Goal: Communication & Community: Share content

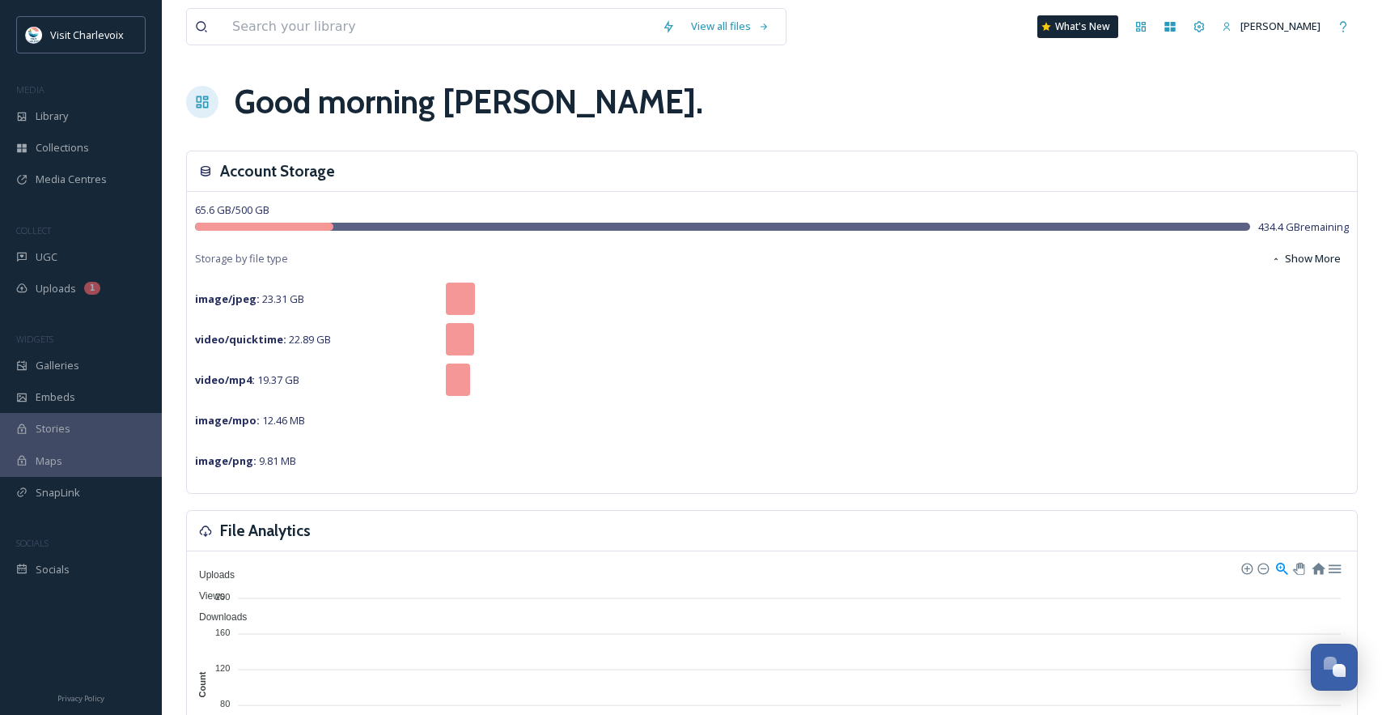
scroll to position [5417, 0]
click at [83, 251] on div "UGC" at bounding box center [81, 257] width 162 height 32
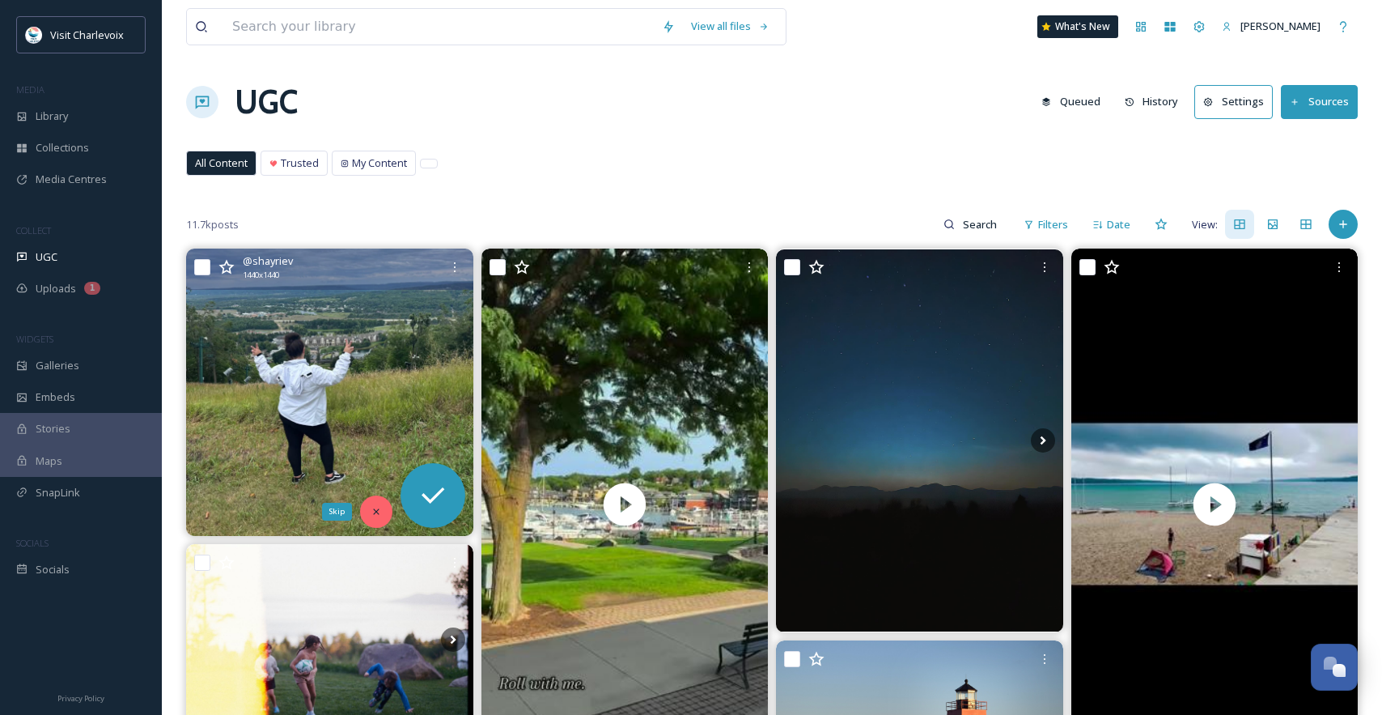
click at [371, 506] on icon at bounding box center [376, 511] width 11 height 11
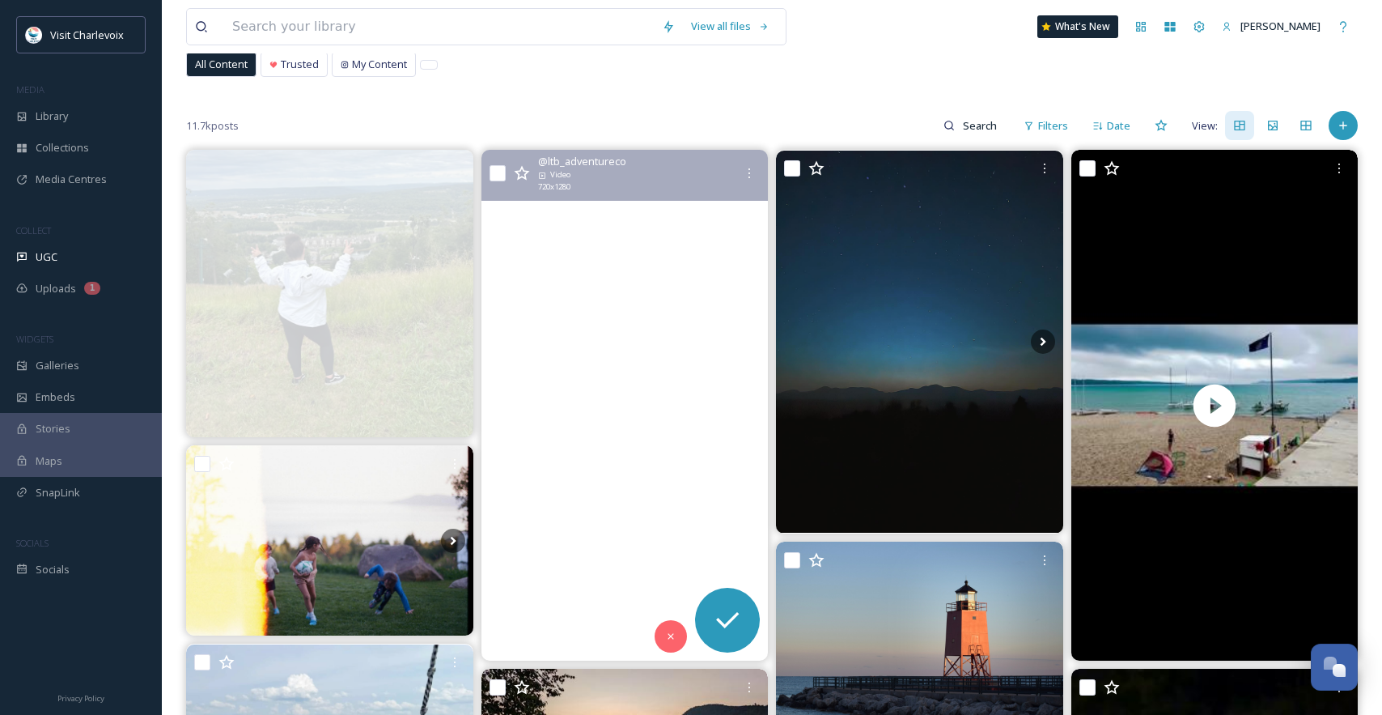
scroll to position [102, 0]
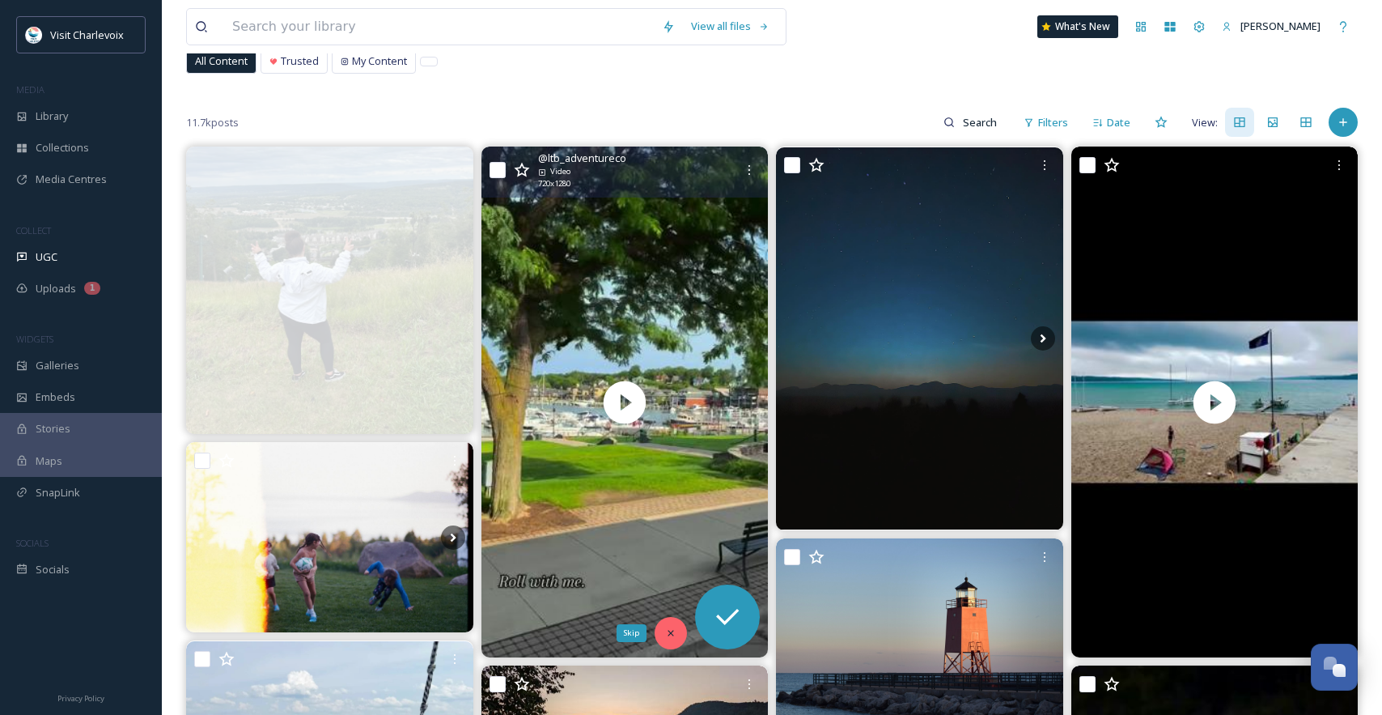
click at [677, 624] on div "Skip" at bounding box center [671, 633] width 32 height 32
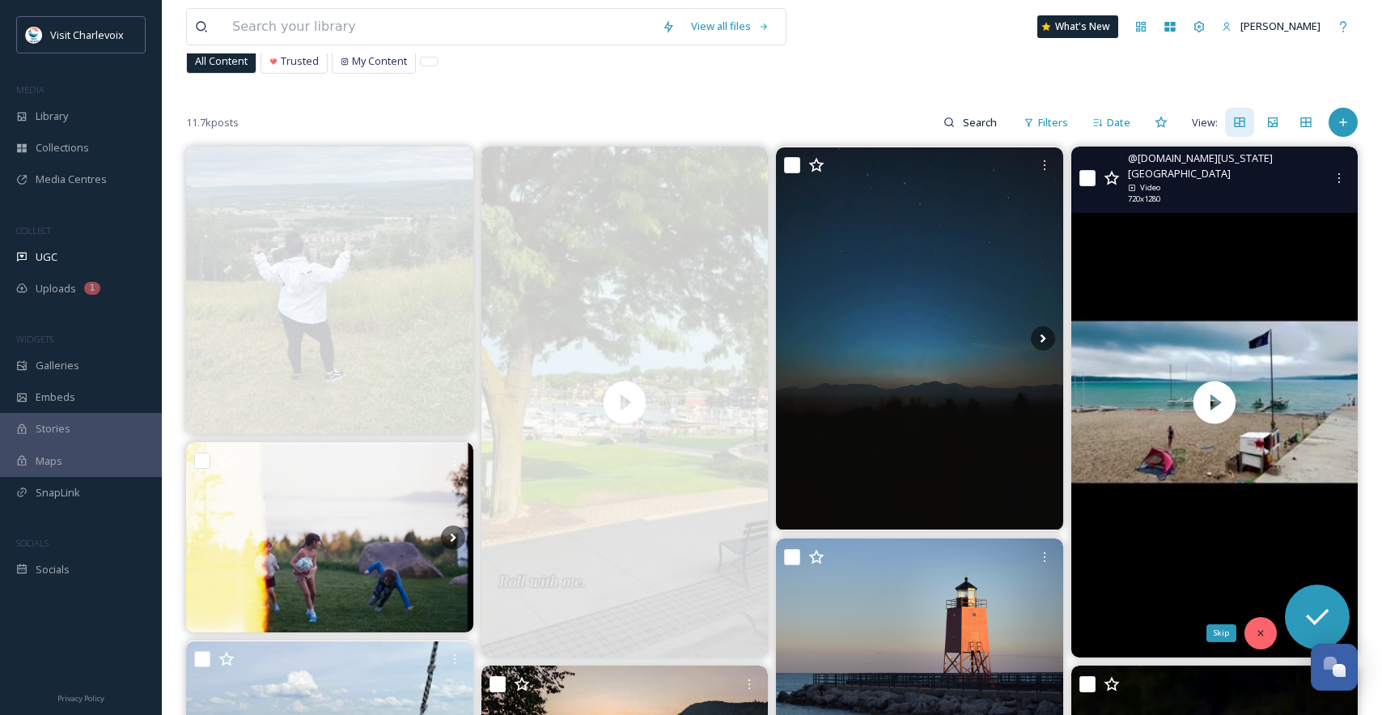
click at [1257, 631] on icon at bounding box center [1260, 632] width 11 height 11
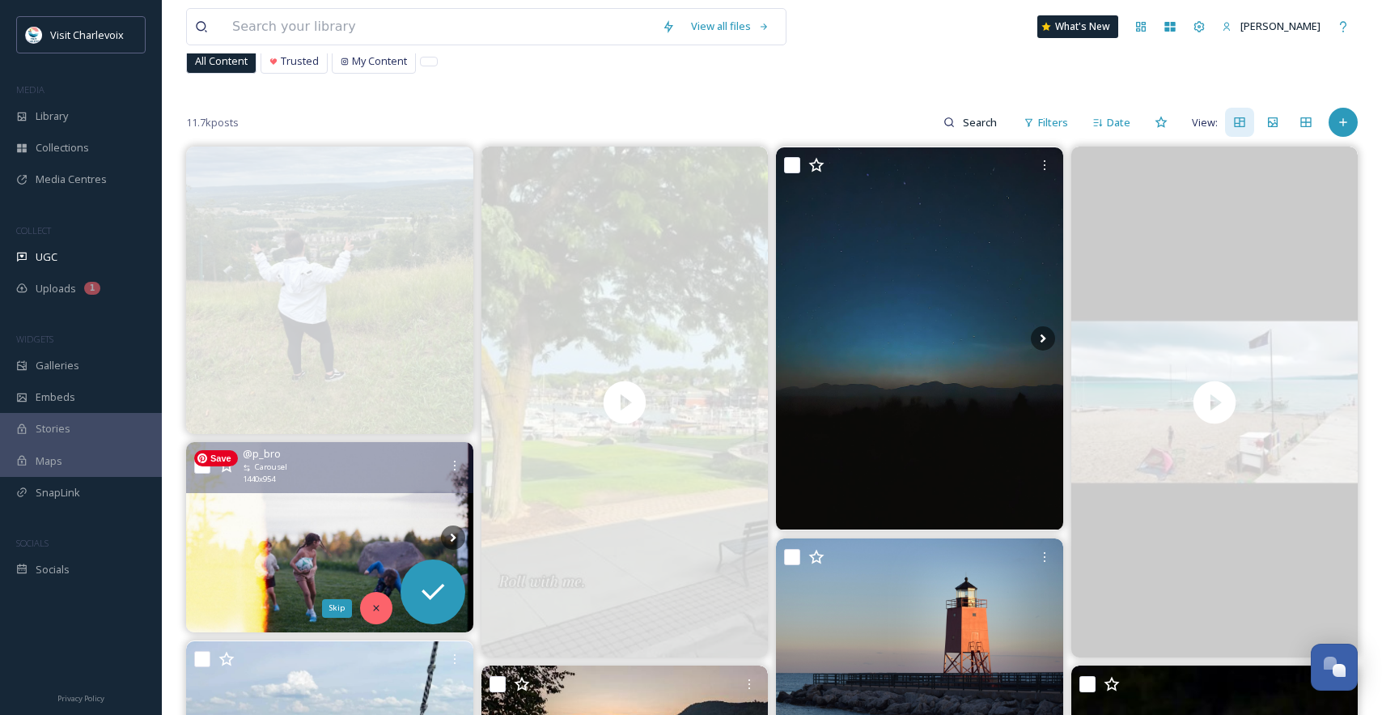
click at [371, 609] on icon at bounding box center [376, 607] width 11 height 11
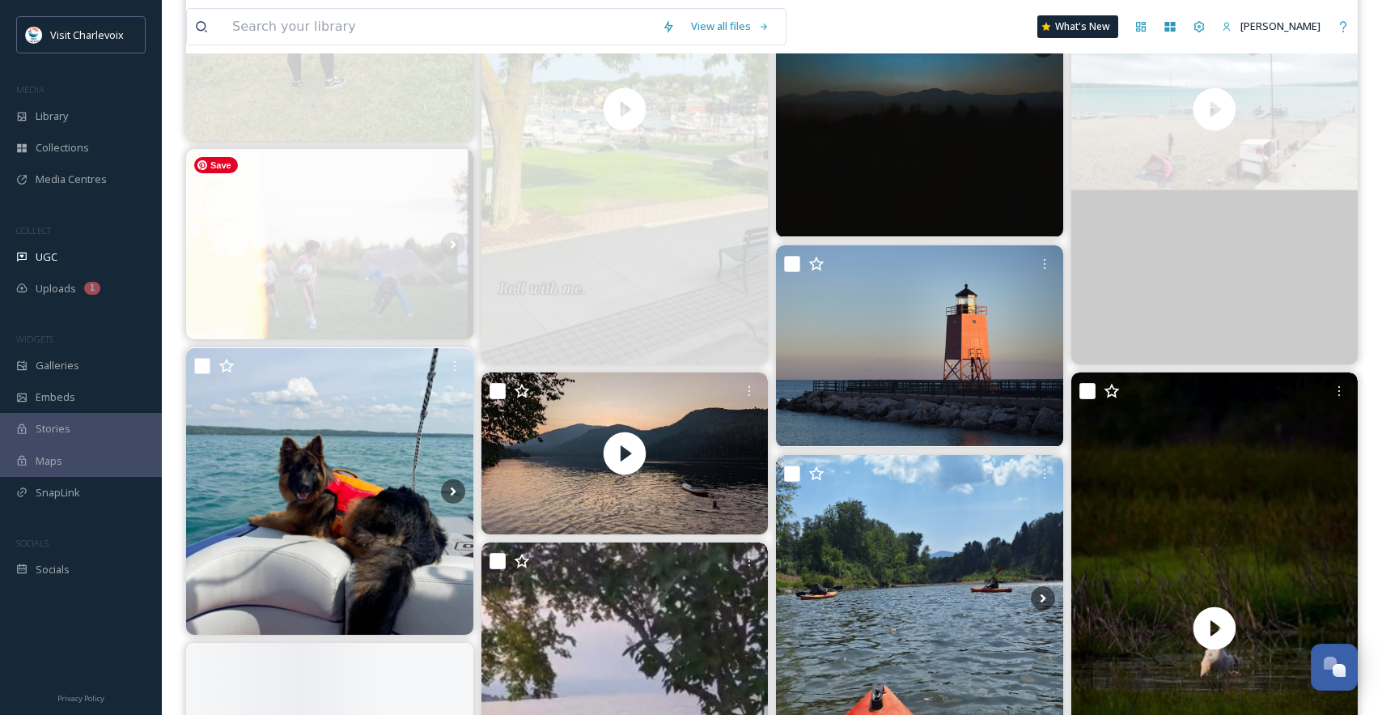
scroll to position [524, 0]
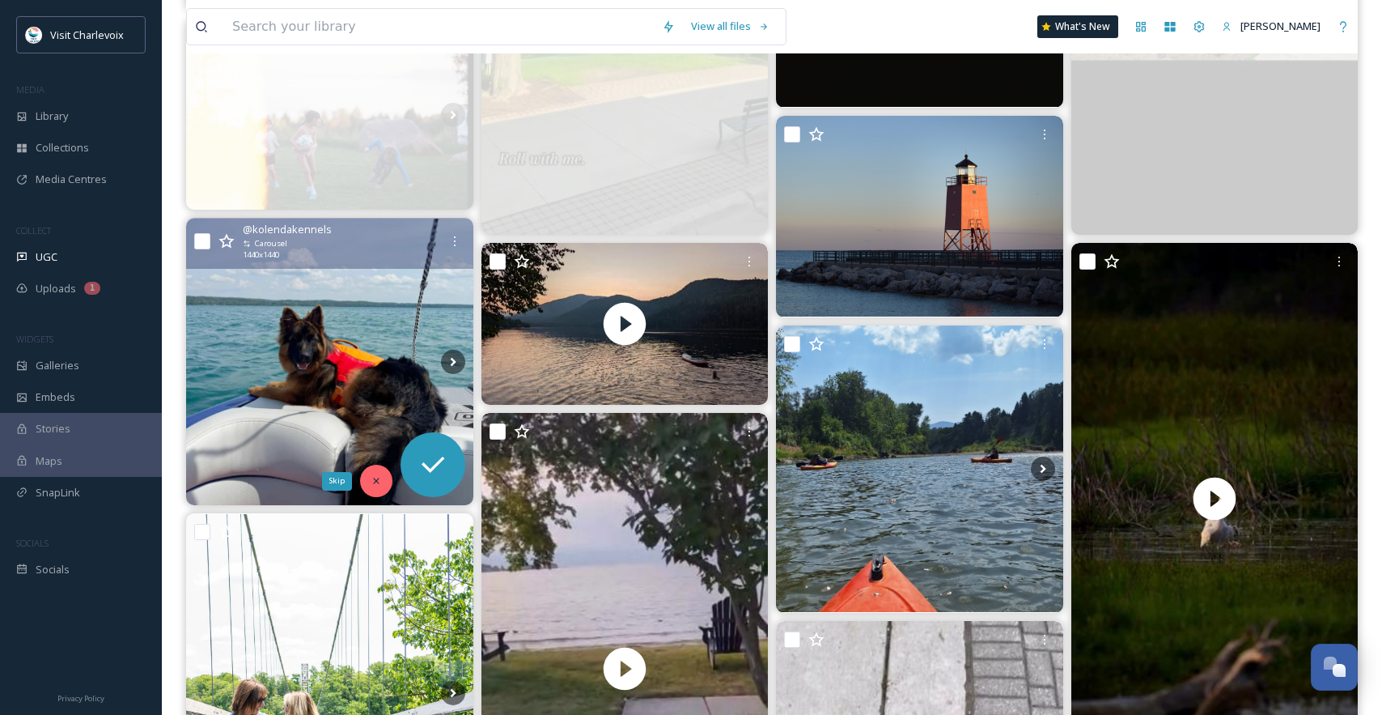
click at [380, 479] on icon at bounding box center [376, 480] width 11 height 11
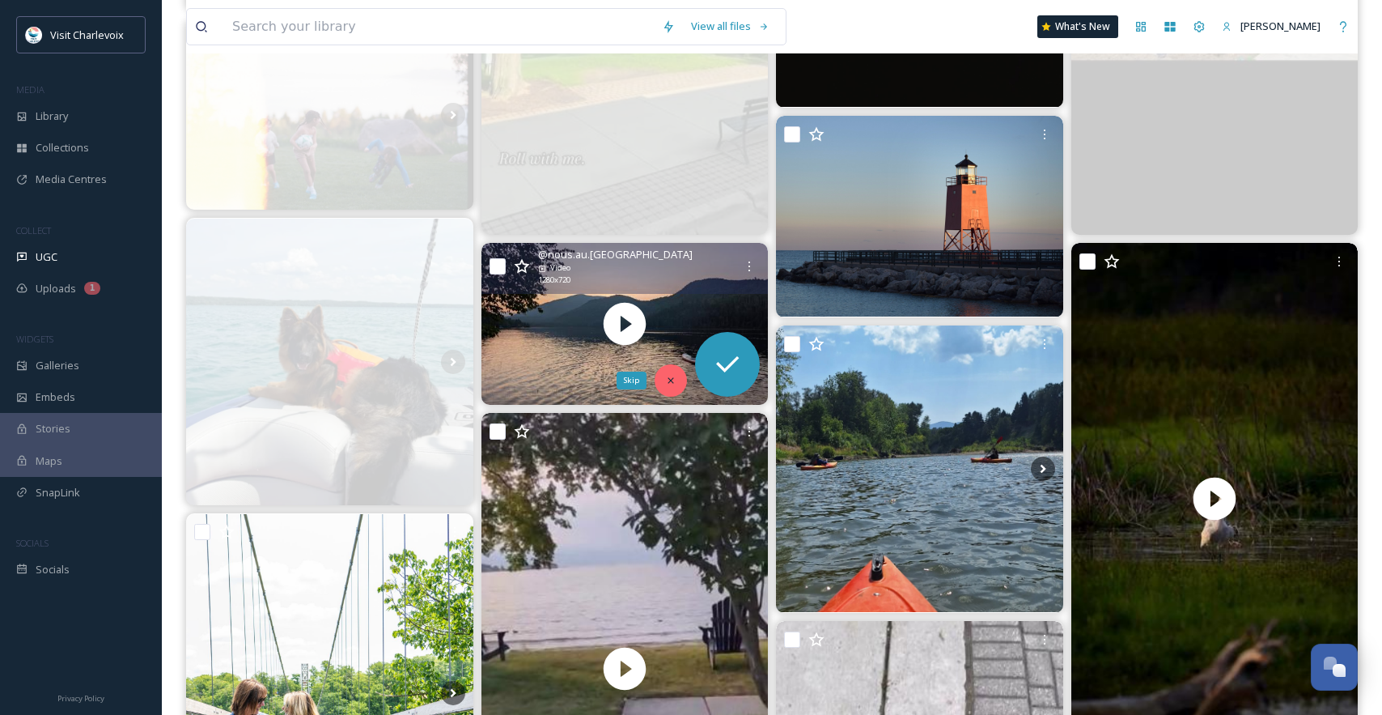
click at [669, 384] on icon at bounding box center [670, 380] width 11 height 11
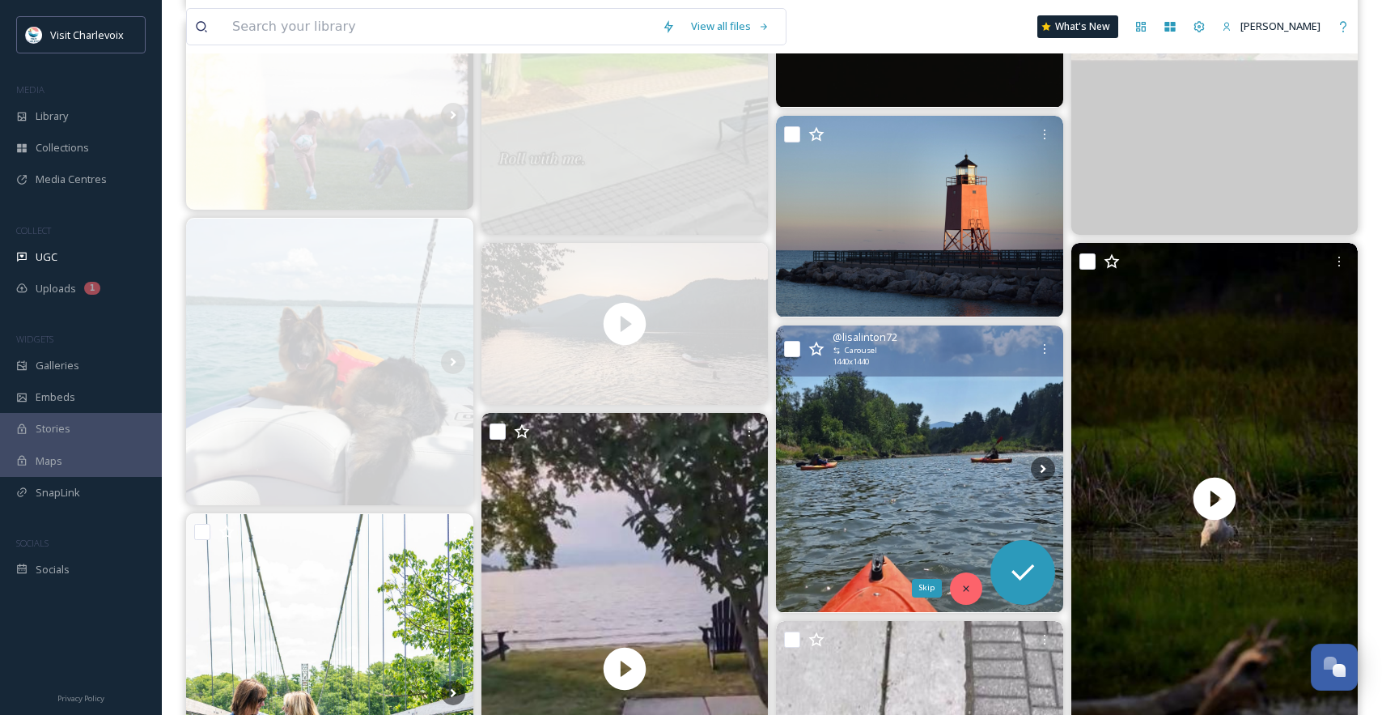
click at [970, 589] on icon at bounding box center [966, 588] width 11 height 11
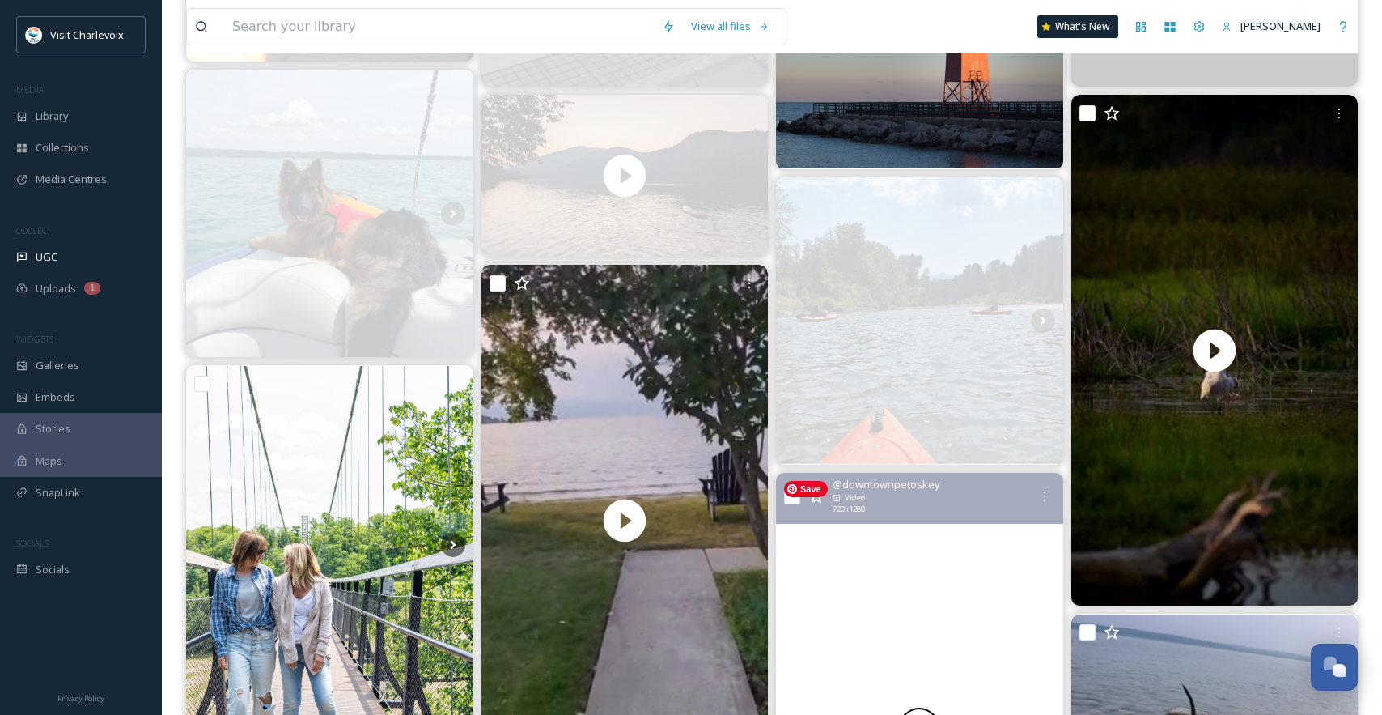
scroll to position [740, 0]
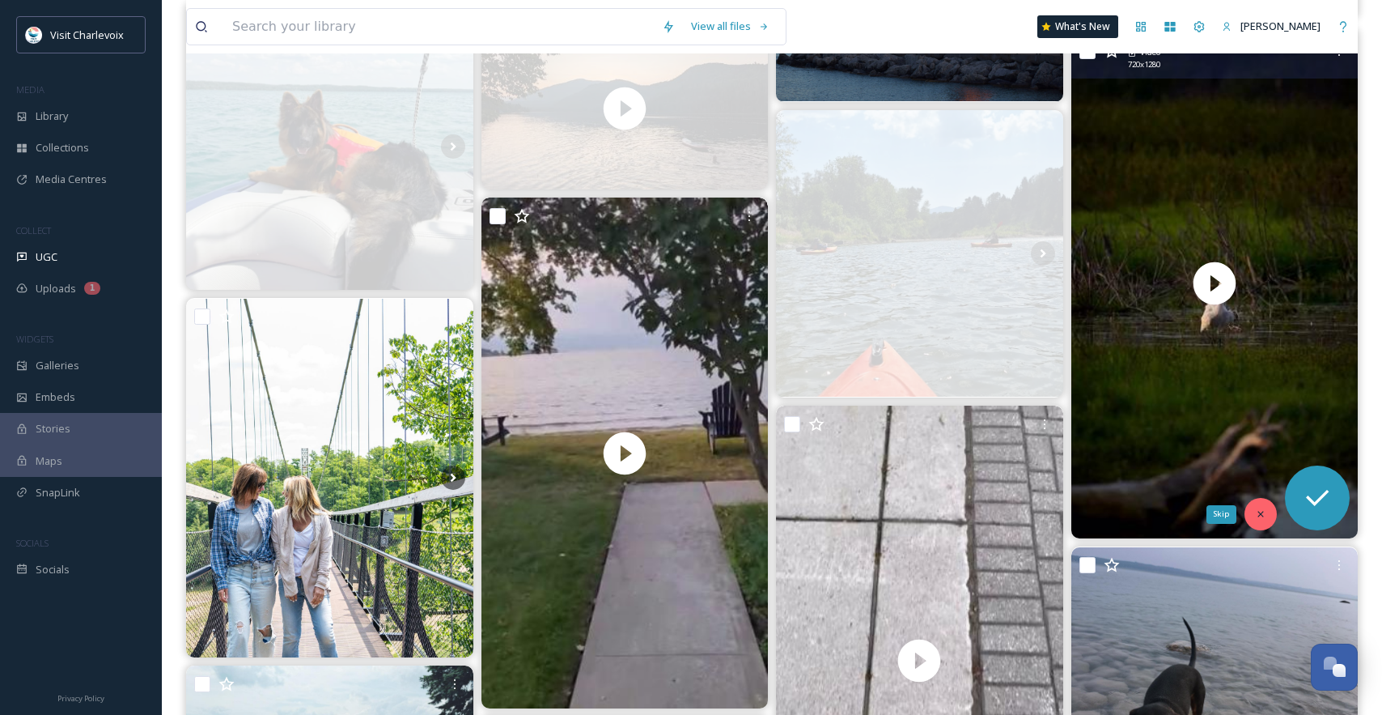
click at [1263, 512] on icon at bounding box center [1260, 513] width 11 height 11
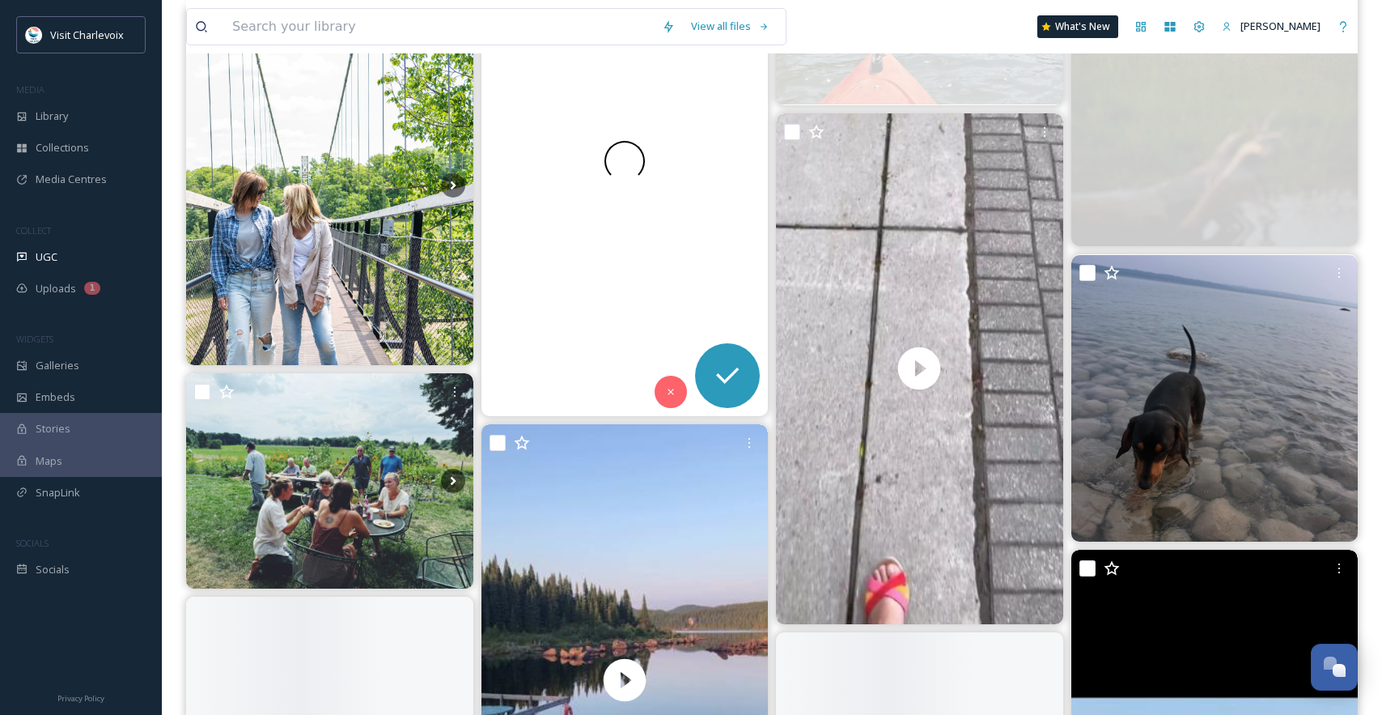
scroll to position [1138, 0]
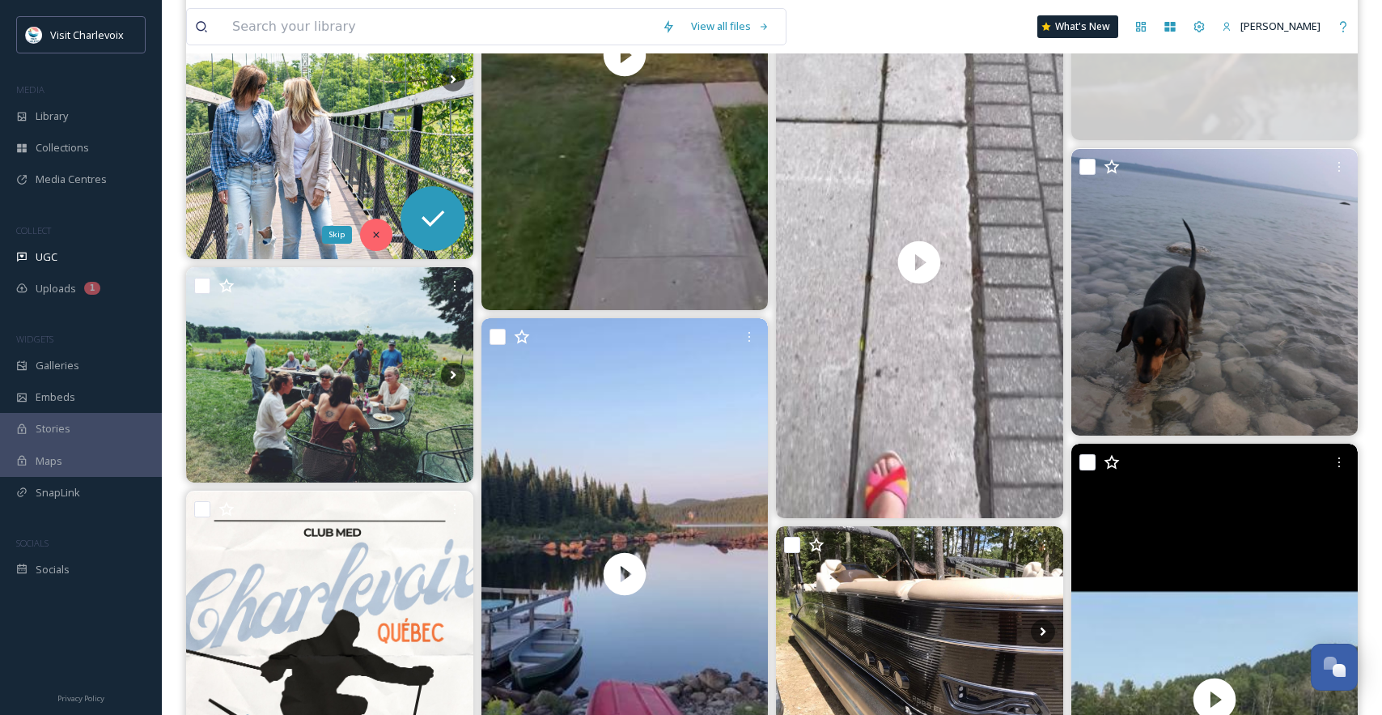
click at [366, 234] on div "Skip" at bounding box center [376, 235] width 32 height 32
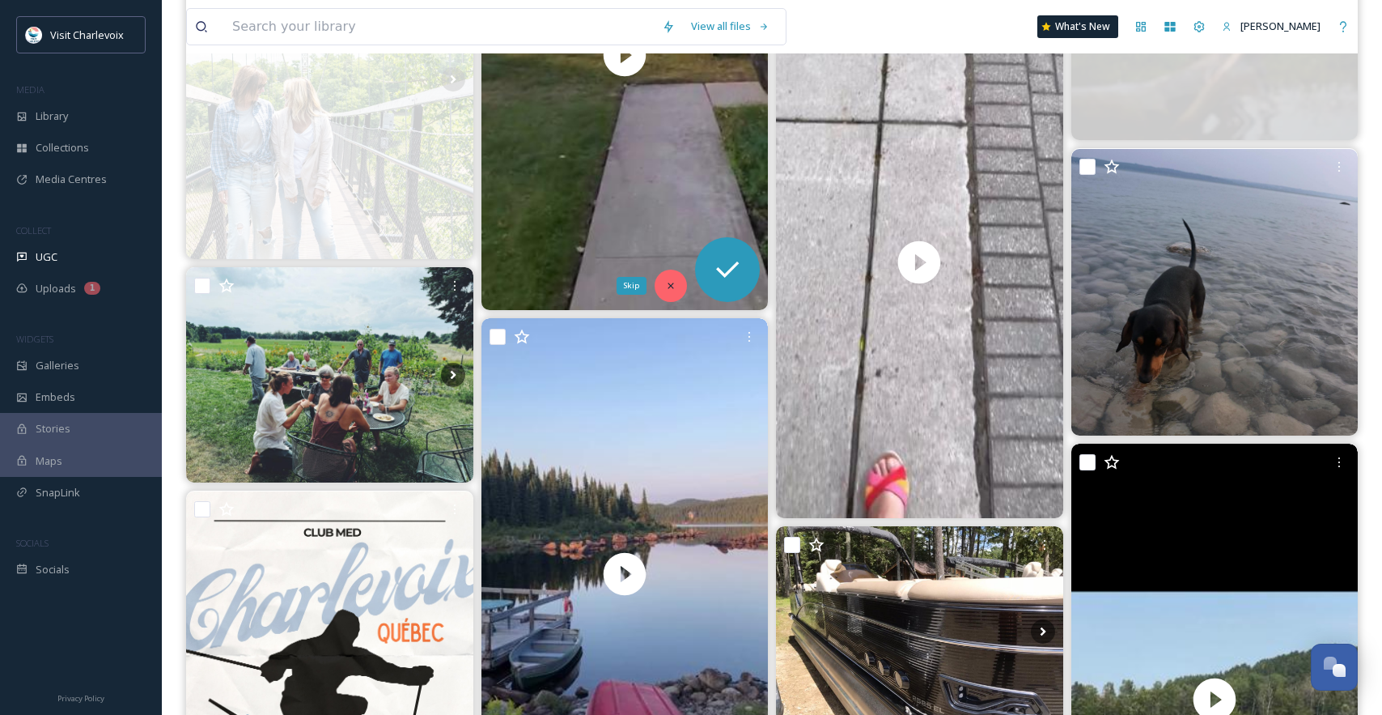
click at [668, 283] on icon at bounding box center [670, 285] width 11 height 11
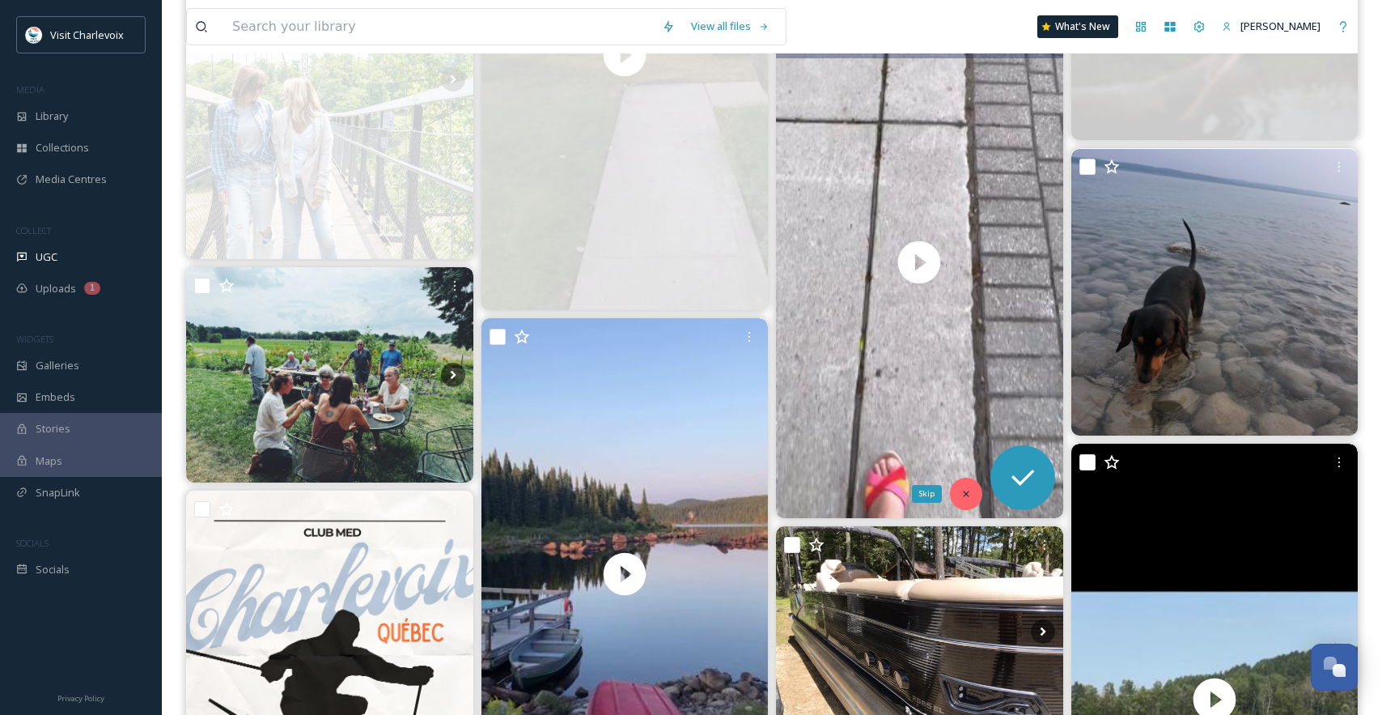
click at [968, 492] on icon at bounding box center [966, 493] width 11 height 11
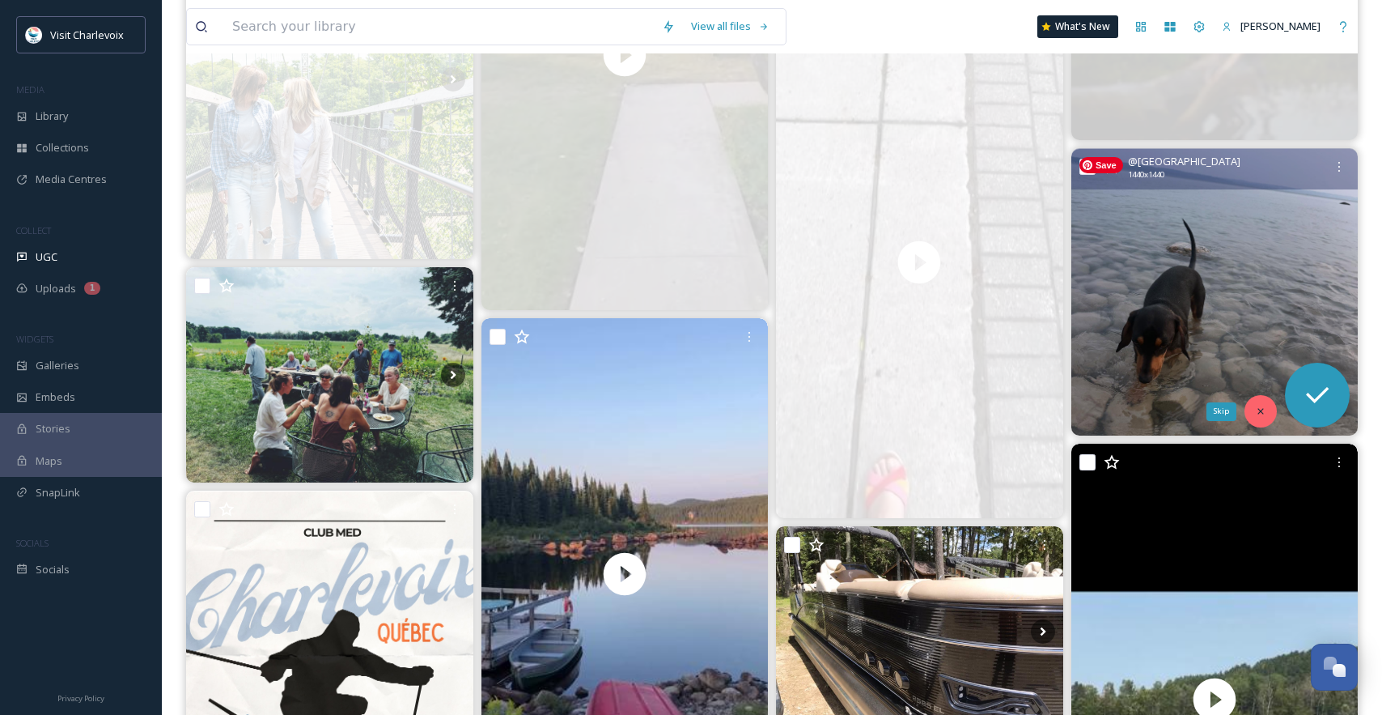
click at [1258, 415] on icon at bounding box center [1260, 410] width 11 height 11
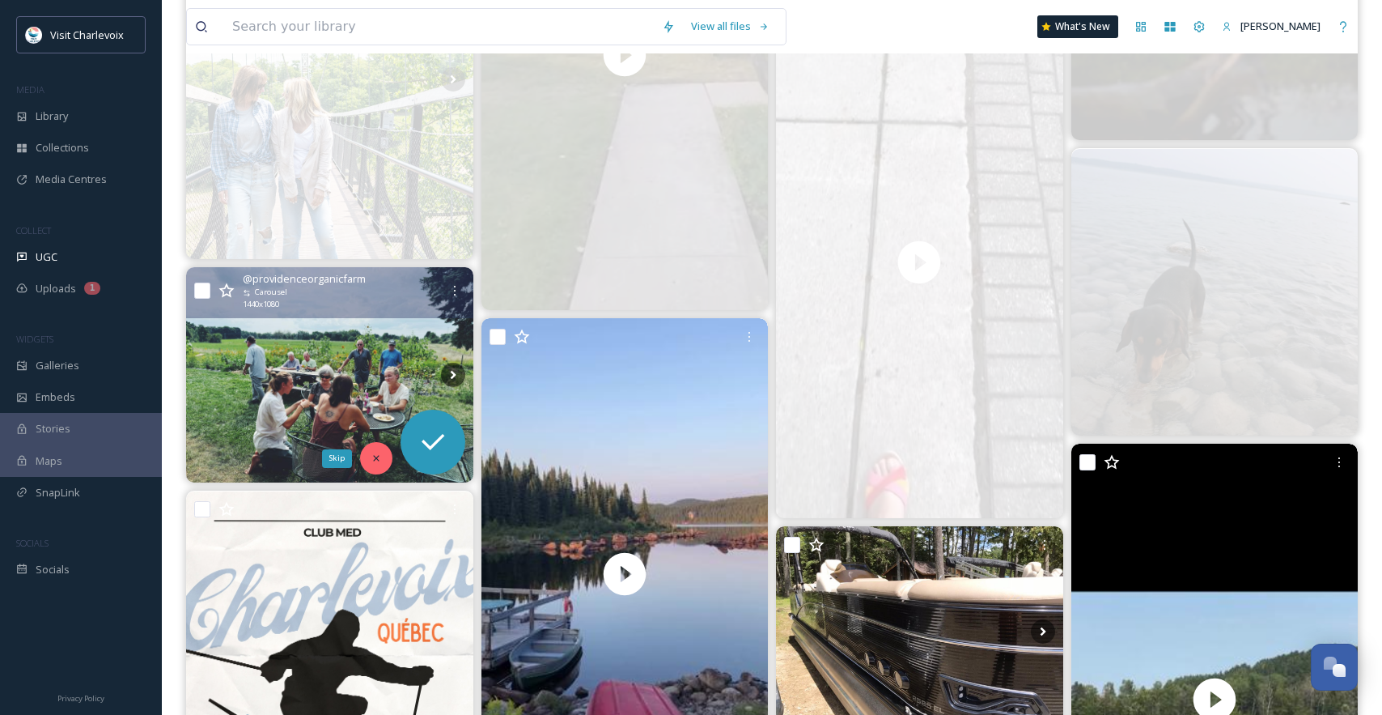
click at [377, 463] on icon at bounding box center [376, 457] width 11 height 11
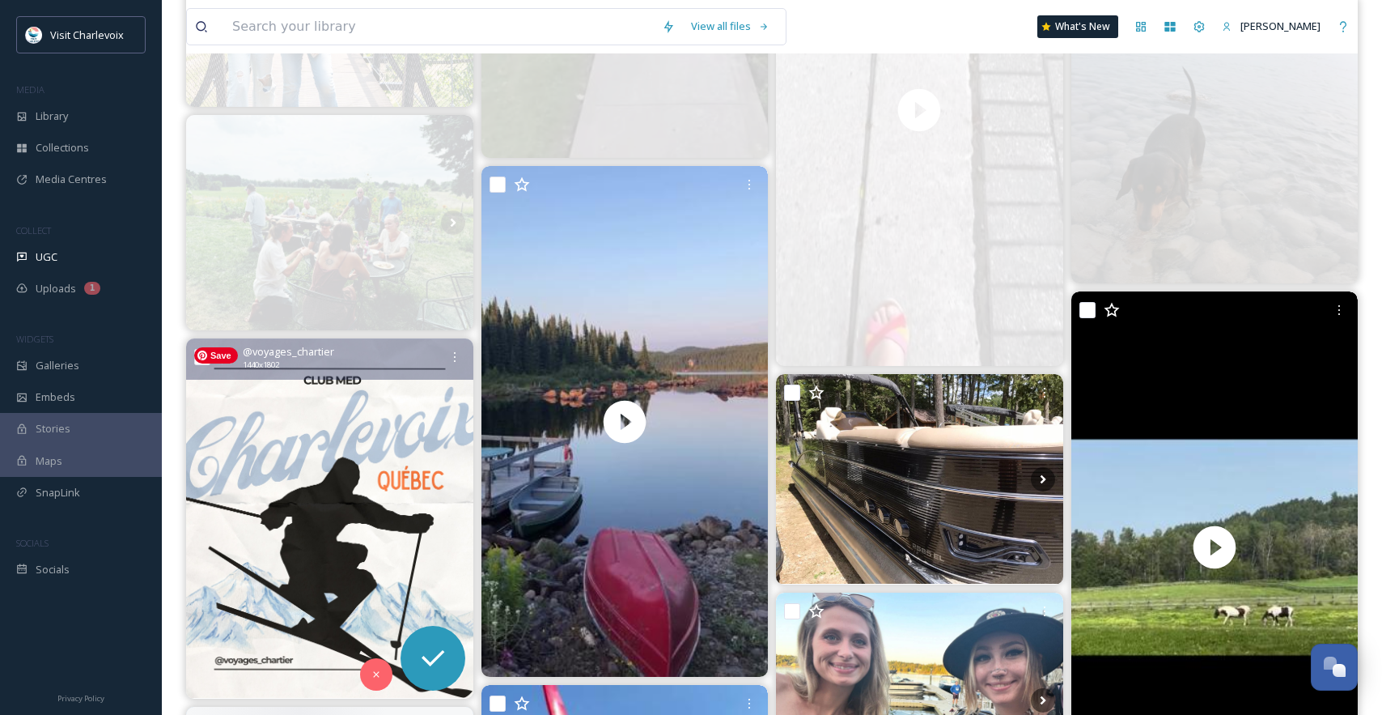
scroll to position [1298, 0]
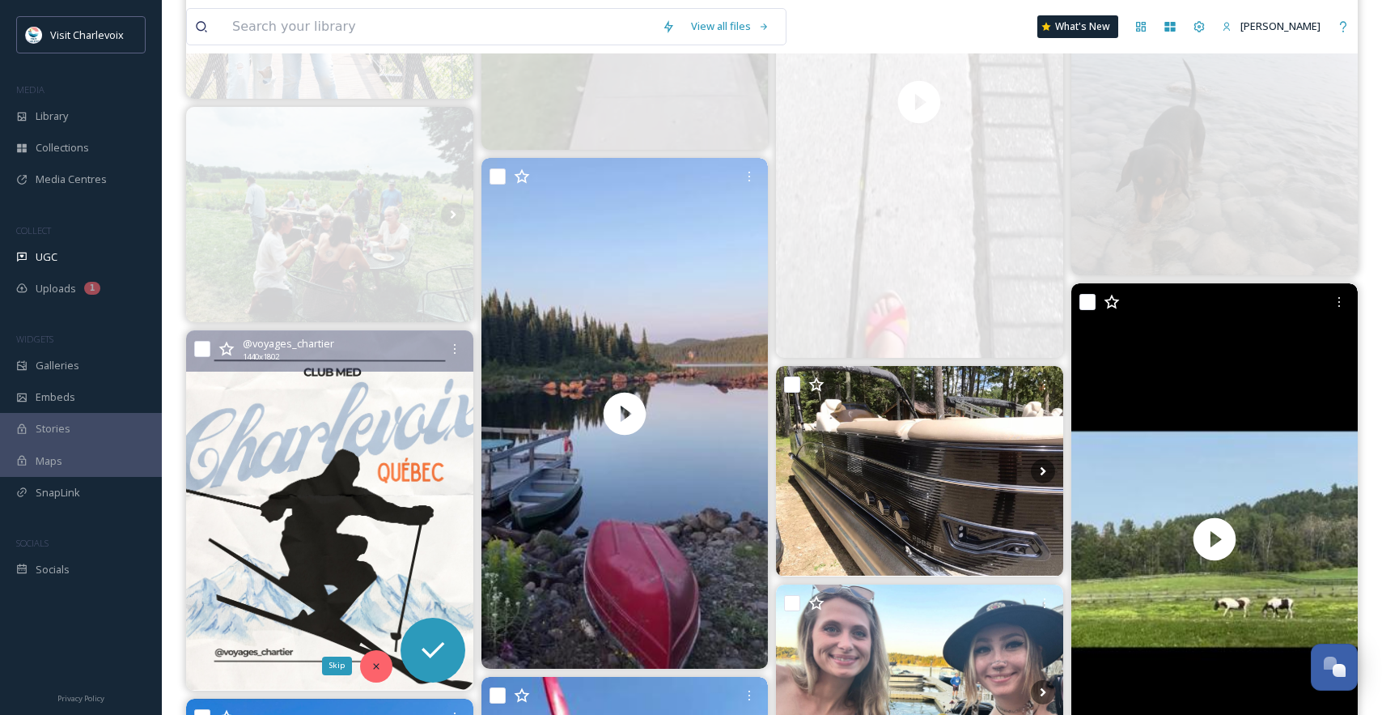
click at [383, 667] on div "Skip" at bounding box center [376, 666] width 32 height 32
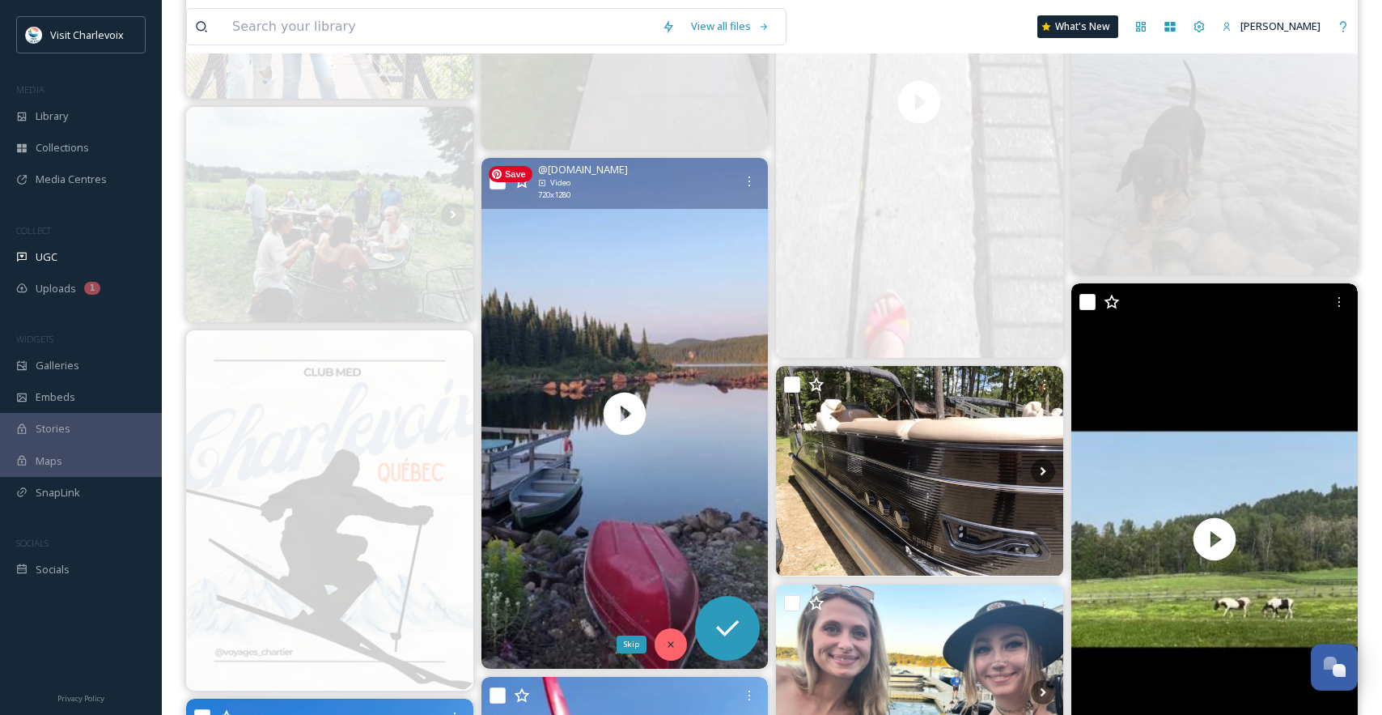
click at [673, 641] on icon at bounding box center [670, 644] width 11 height 11
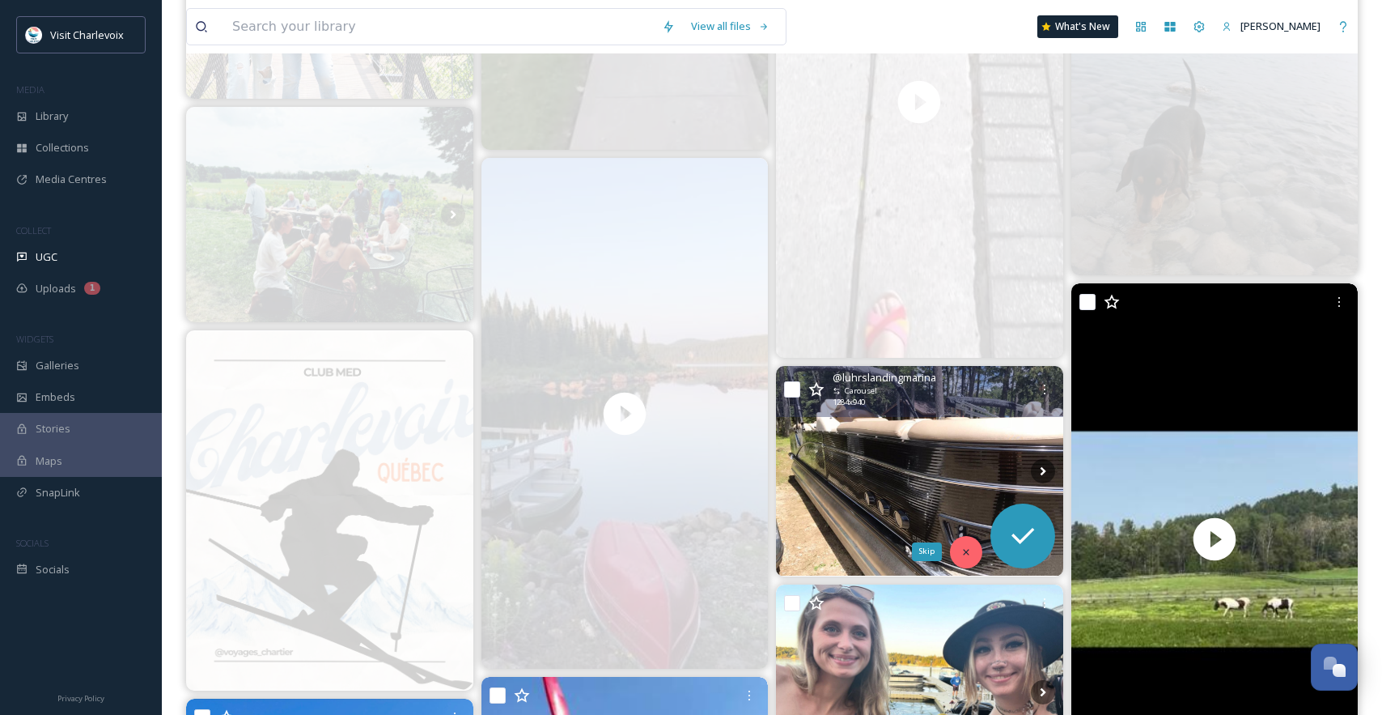
click at [968, 552] on icon at bounding box center [966, 551] width 11 height 11
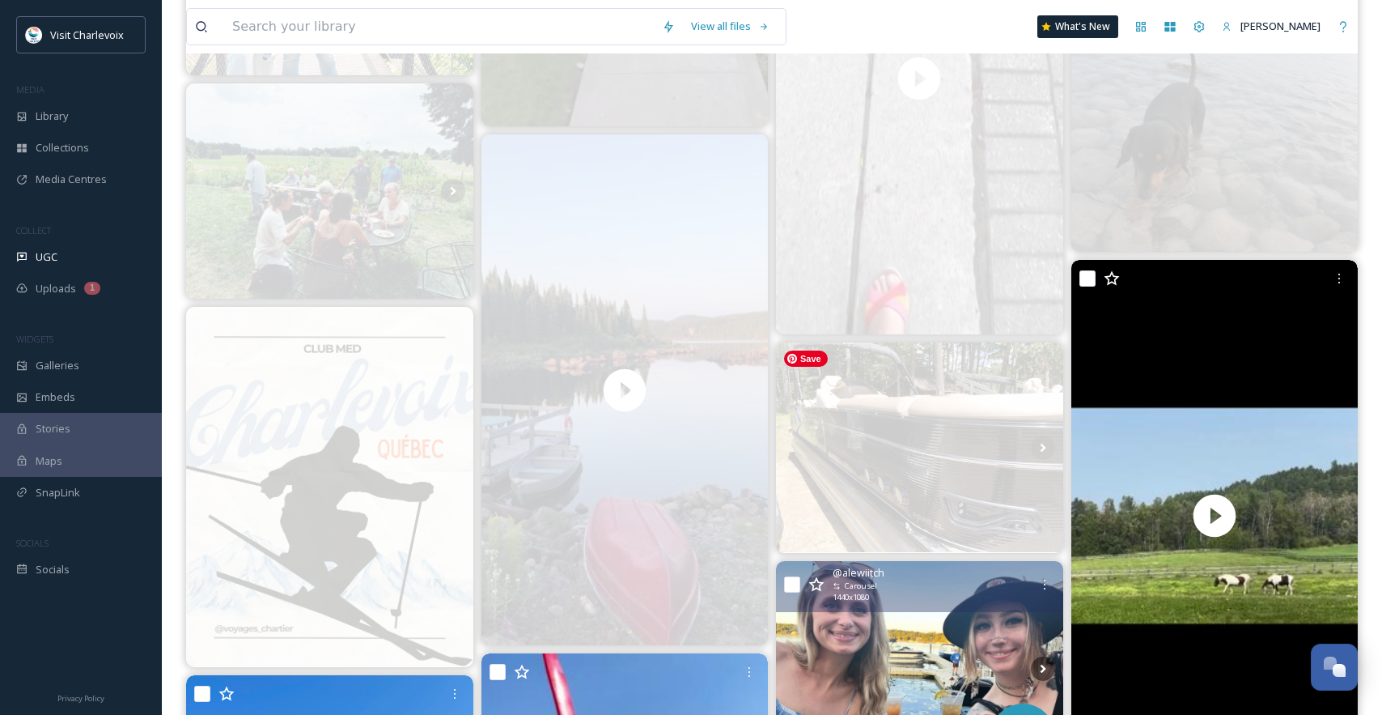
scroll to position [1693, 0]
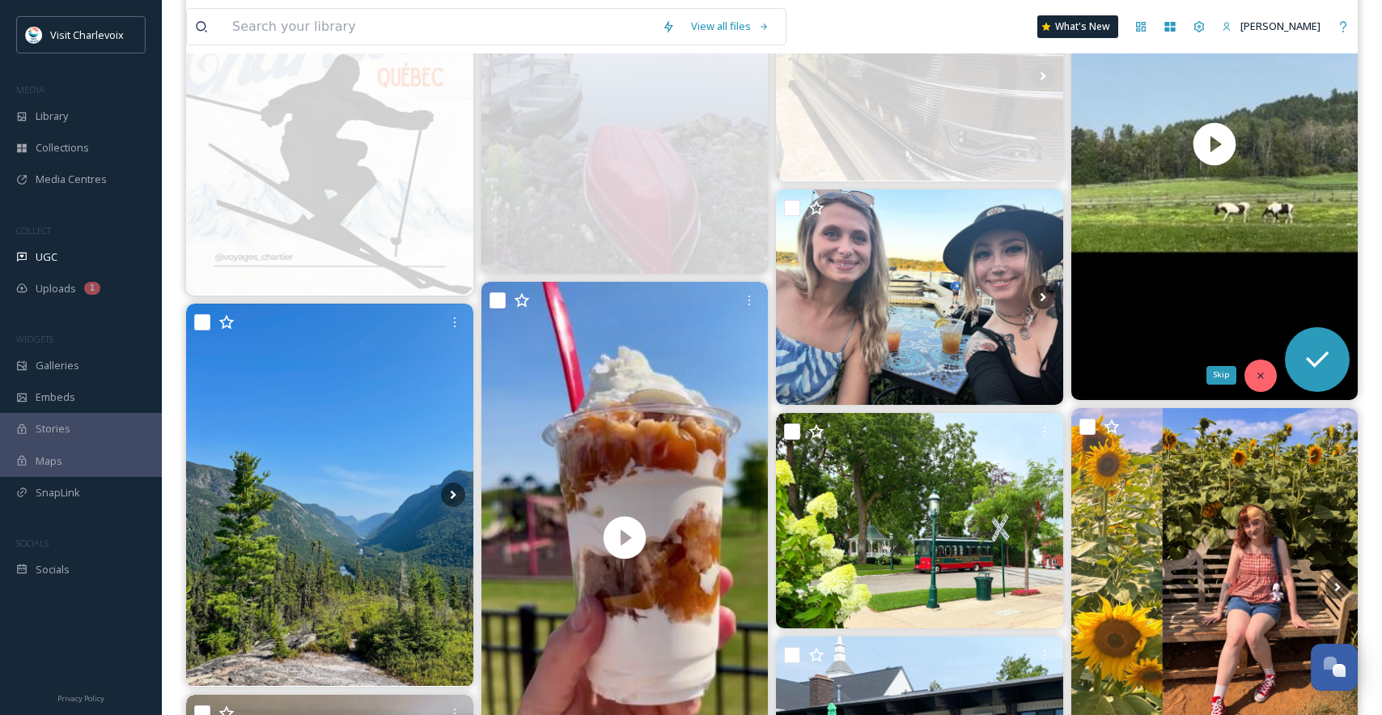
click at [1262, 381] on div "Skip" at bounding box center [1261, 375] width 32 height 32
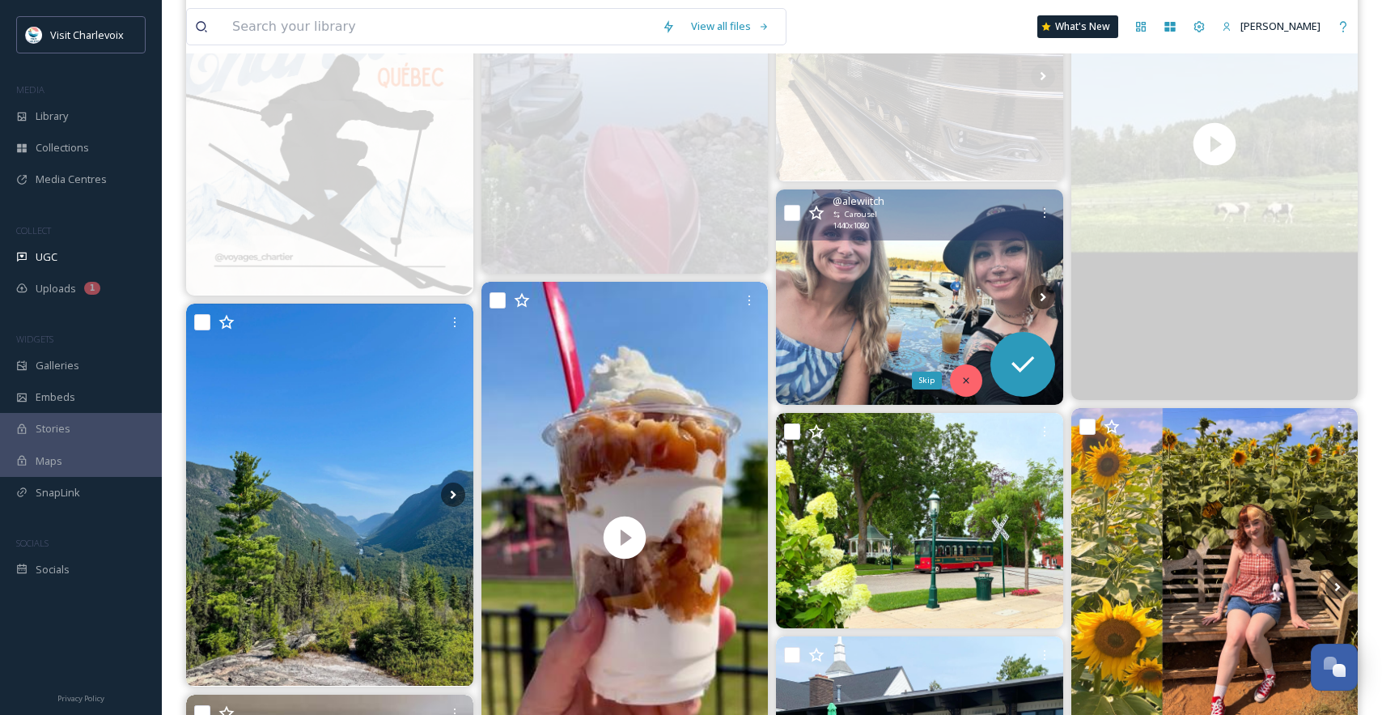
click at [956, 383] on div "Skip" at bounding box center [966, 380] width 32 height 32
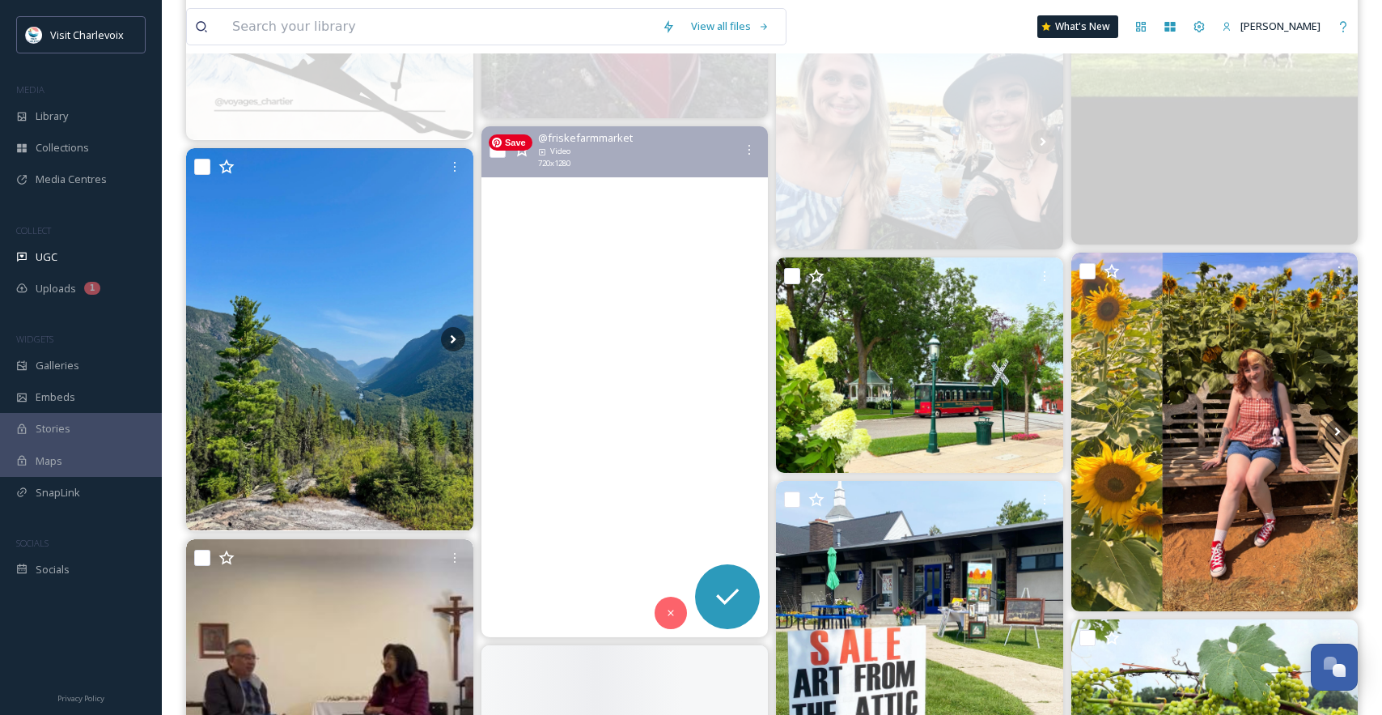
scroll to position [1886, 0]
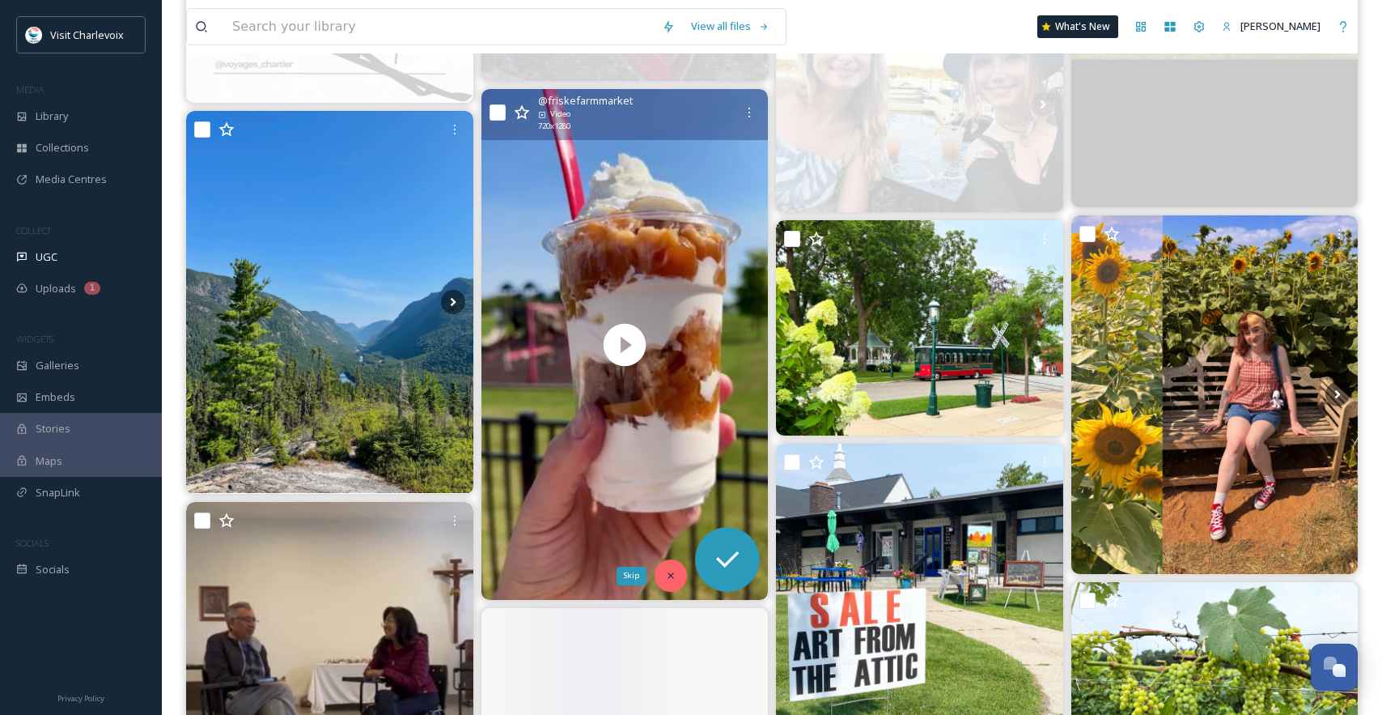
click at [664, 578] on div "Skip" at bounding box center [671, 575] width 32 height 32
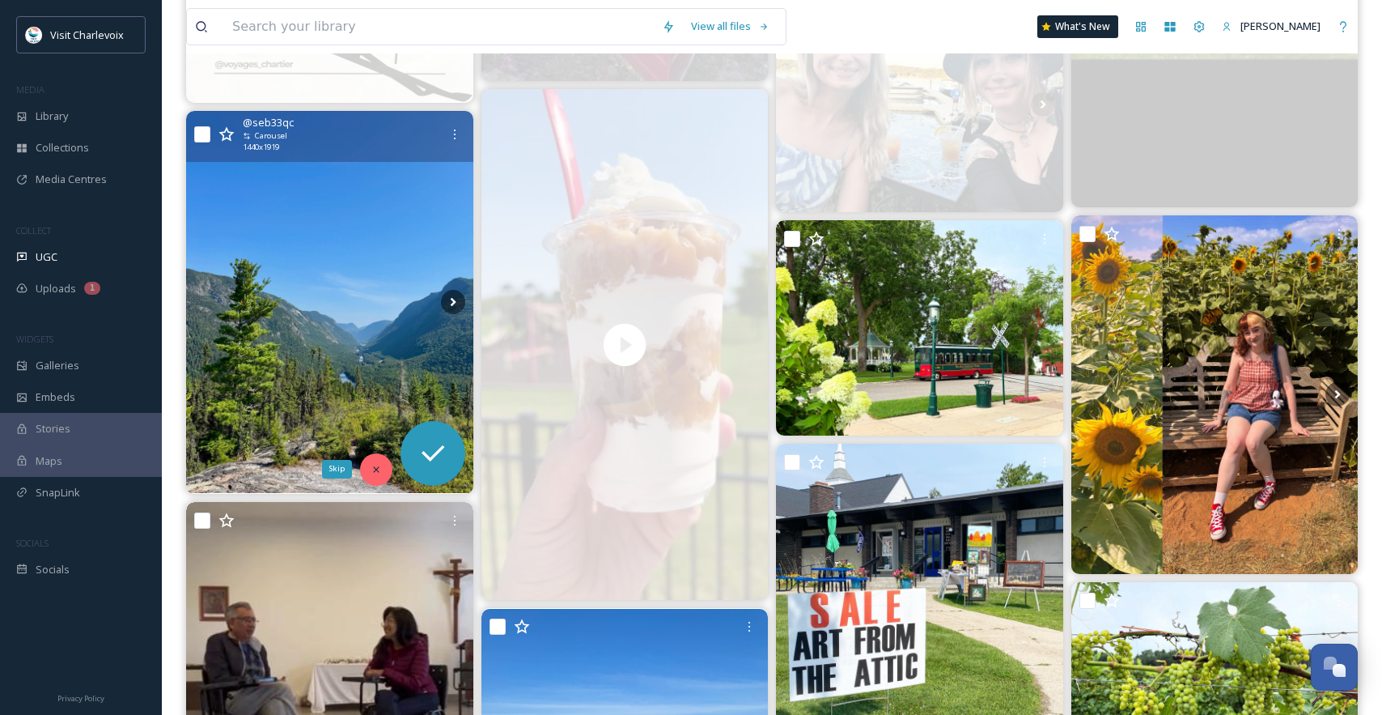
click at [380, 468] on icon at bounding box center [376, 469] width 11 height 11
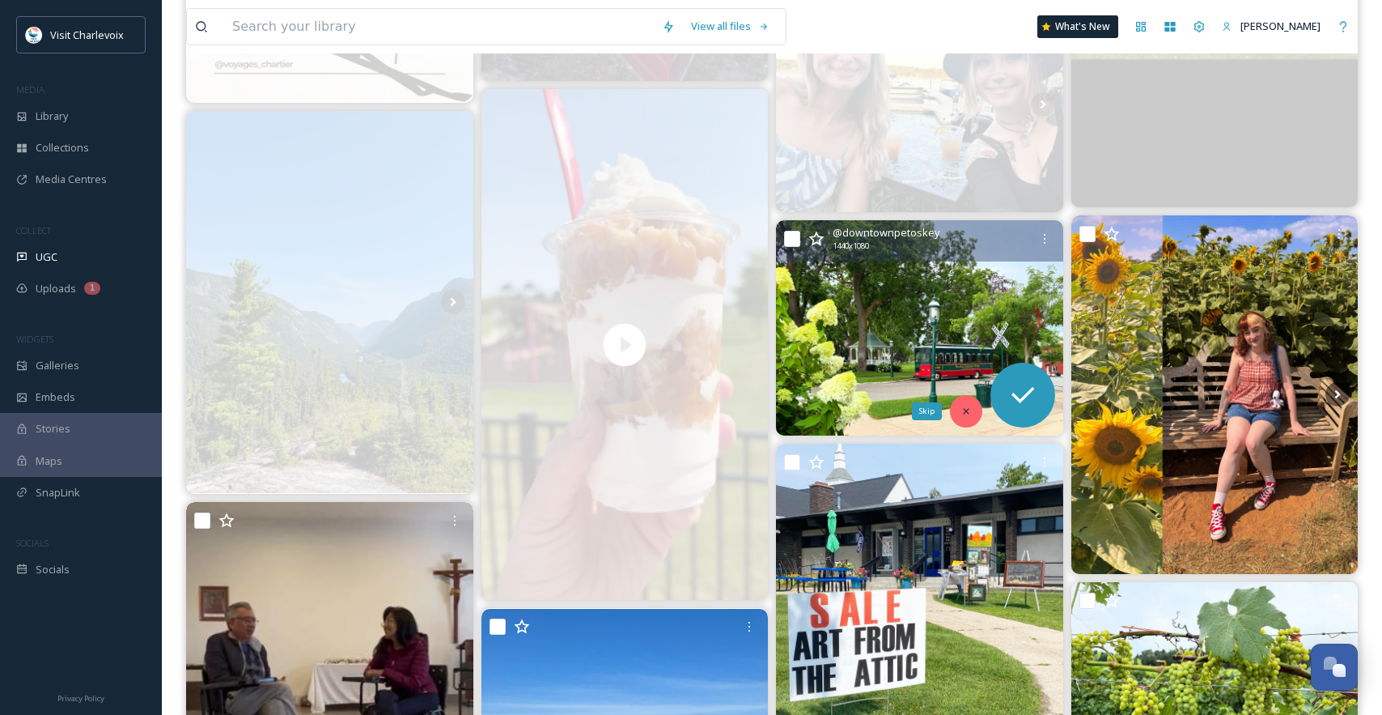
click at [966, 413] on icon at bounding box center [966, 410] width 11 height 11
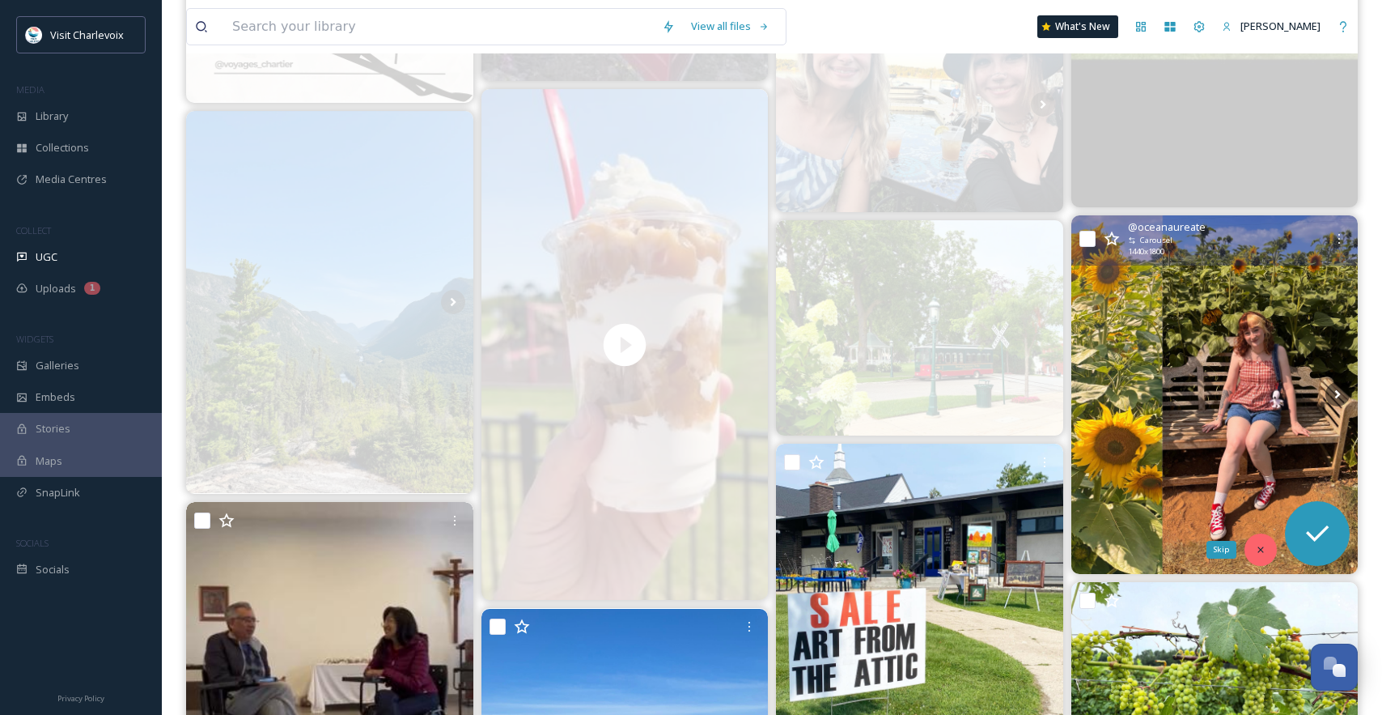
click at [1255, 542] on div "Skip" at bounding box center [1261, 549] width 32 height 32
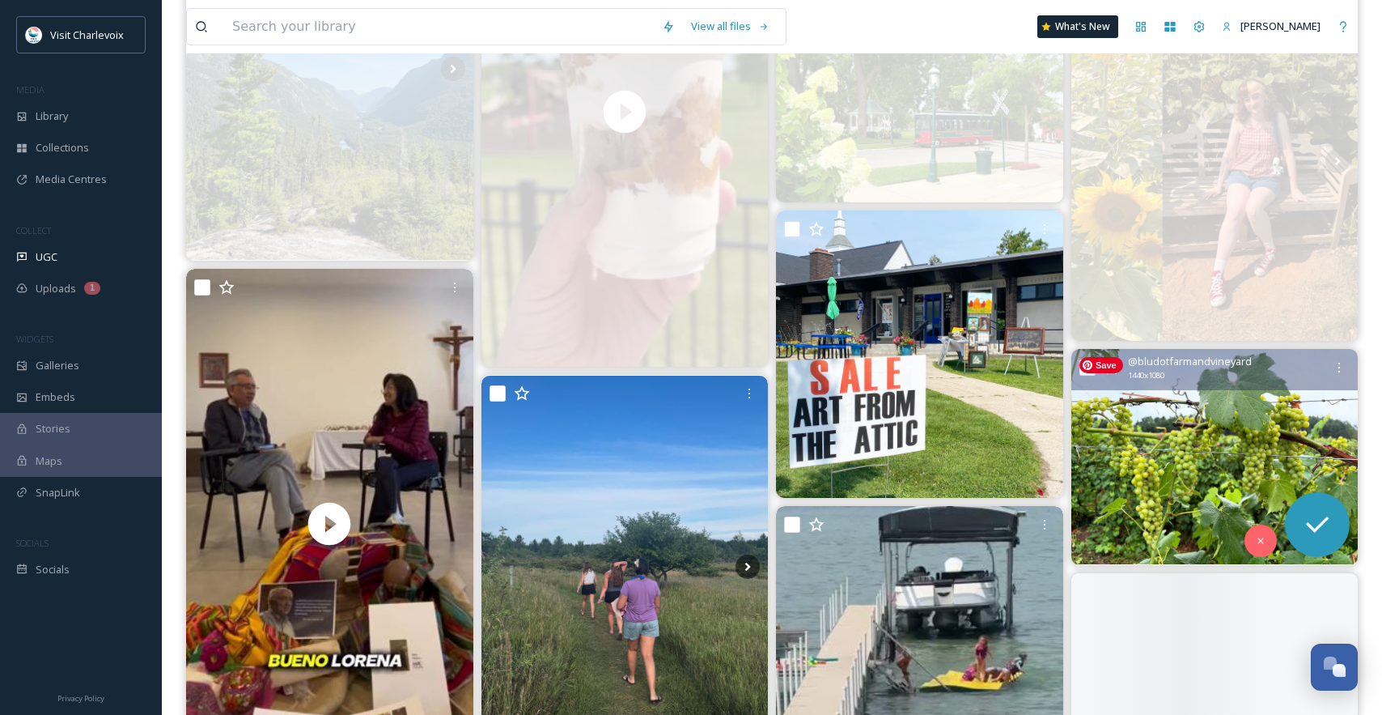
scroll to position [2121, 0]
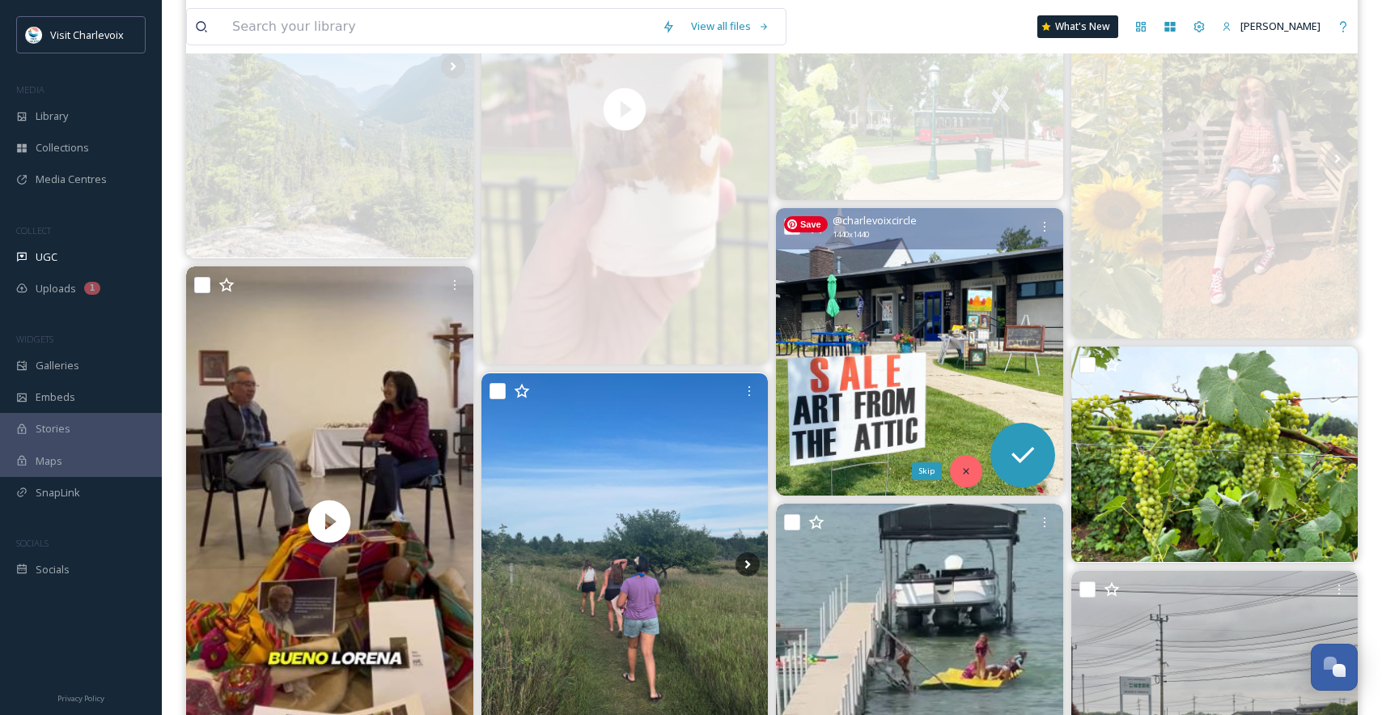
click at [967, 473] on icon at bounding box center [966, 470] width 11 height 11
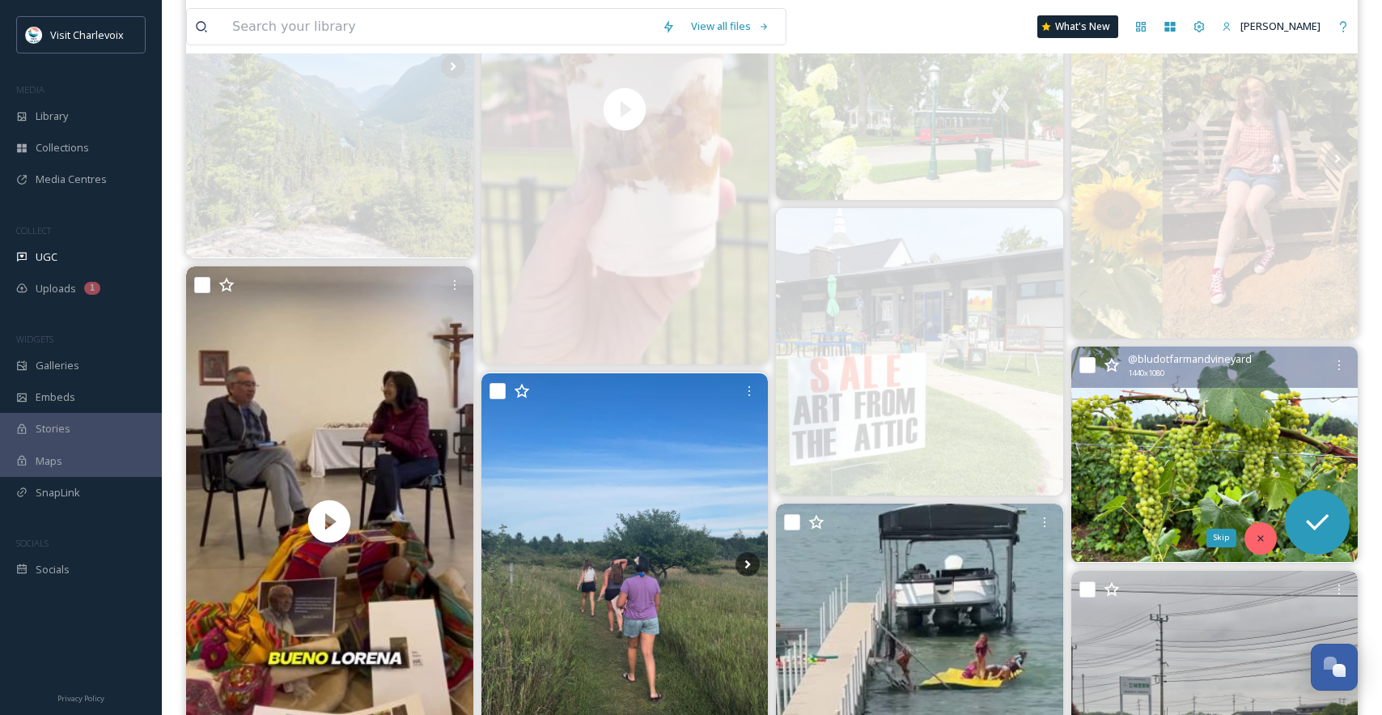
click at [1263, 526] on div "Skip" at bounding box center [1261, 538] width 32 height 32
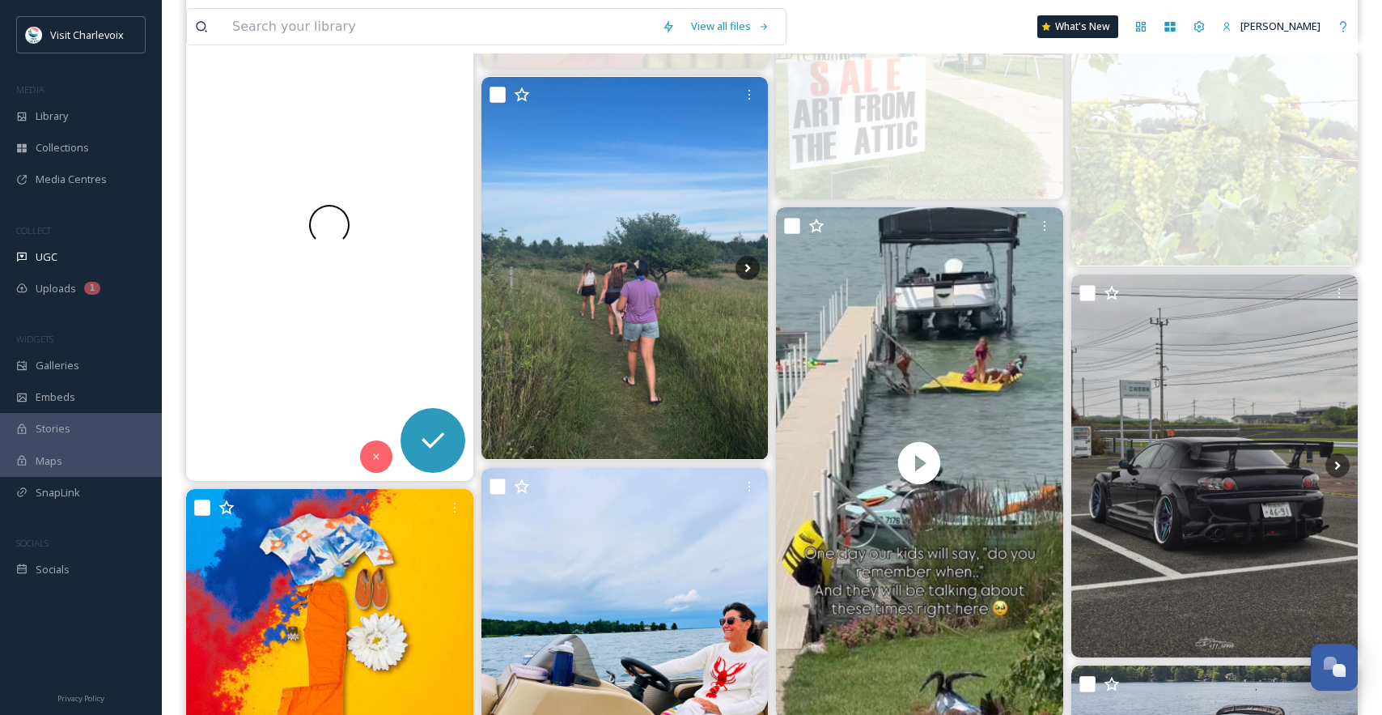
scroll to position [2422, 0]
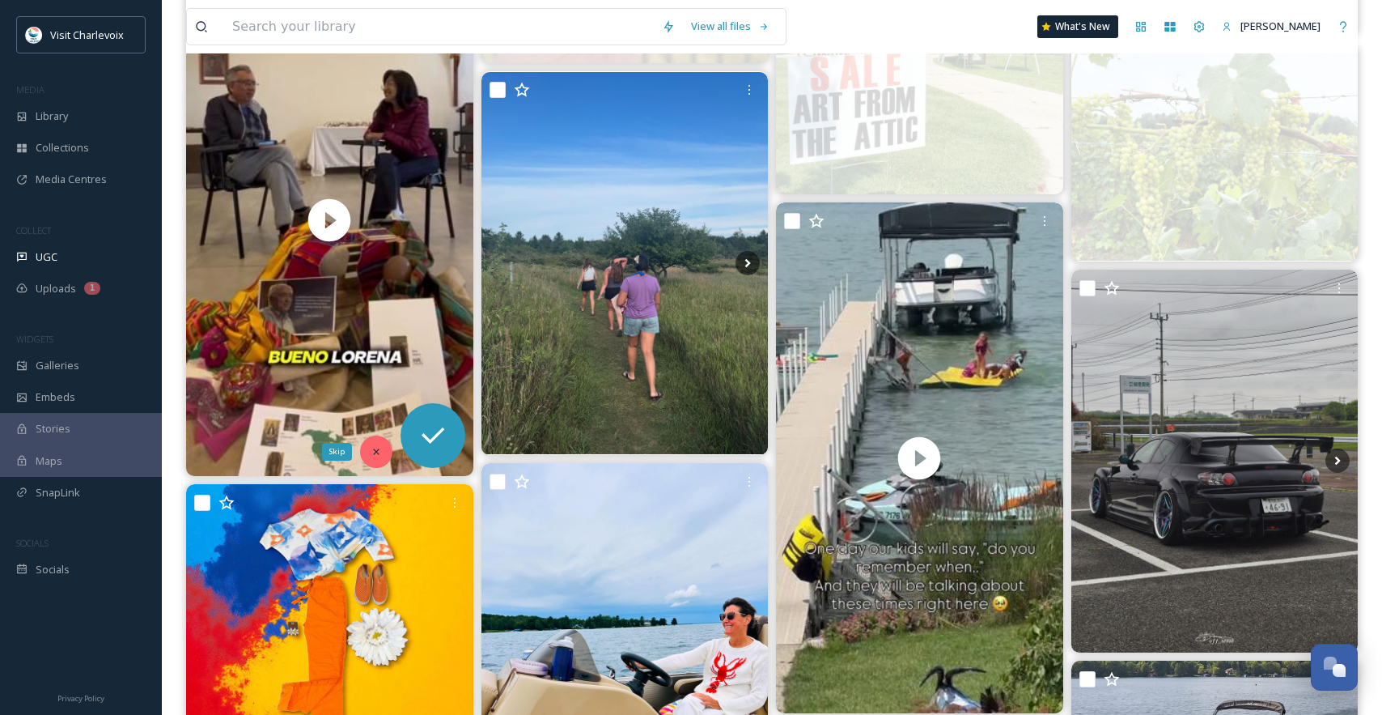
click at [371, 452] on icon at bounding box center [376, 451] width 11 height 11
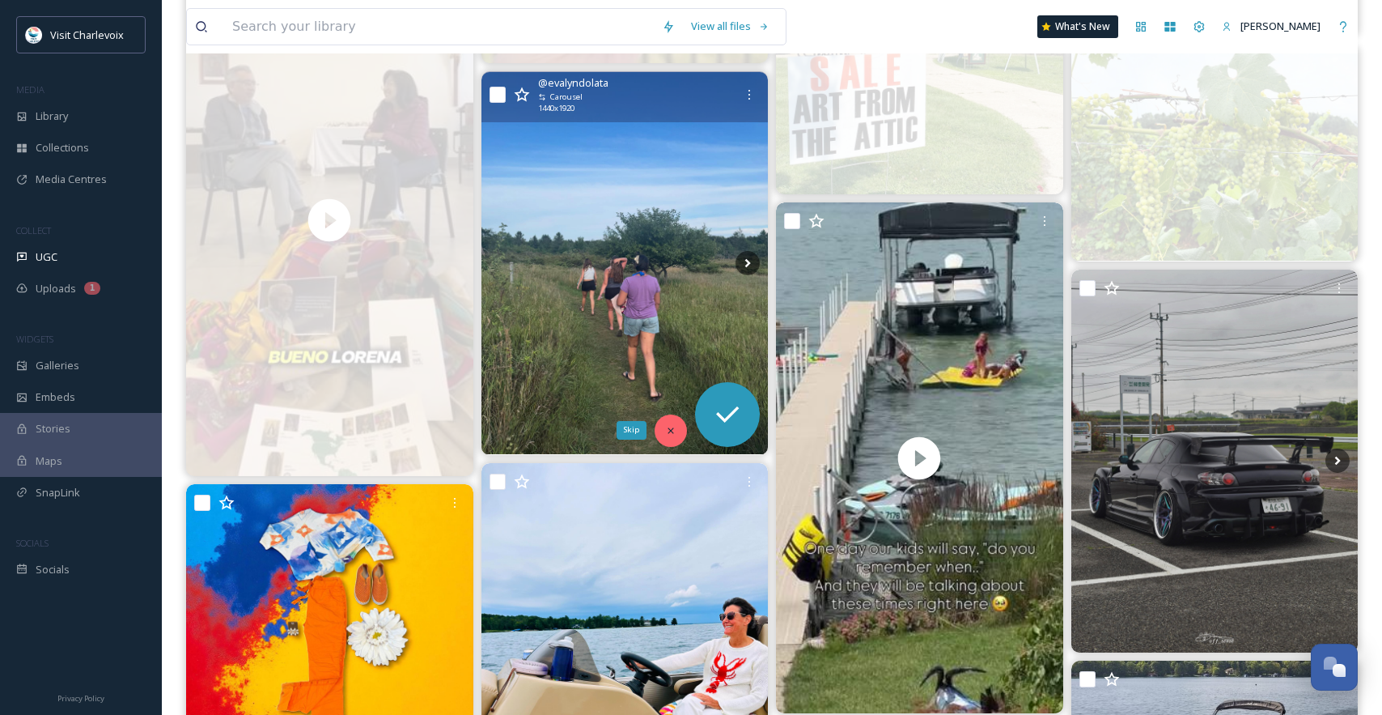
click at [665, 429] on icon at bounding box center [670, 430] width 11 height 11
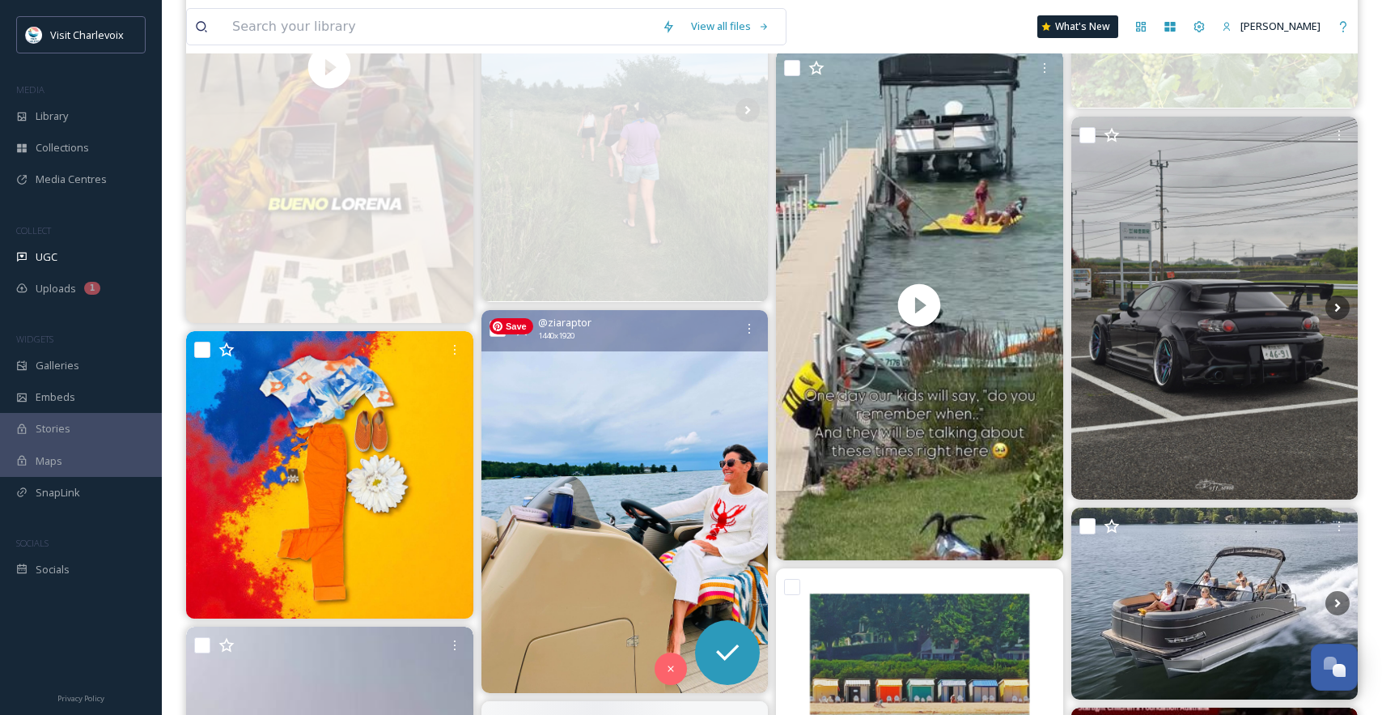
scroll to position [2583, 0]
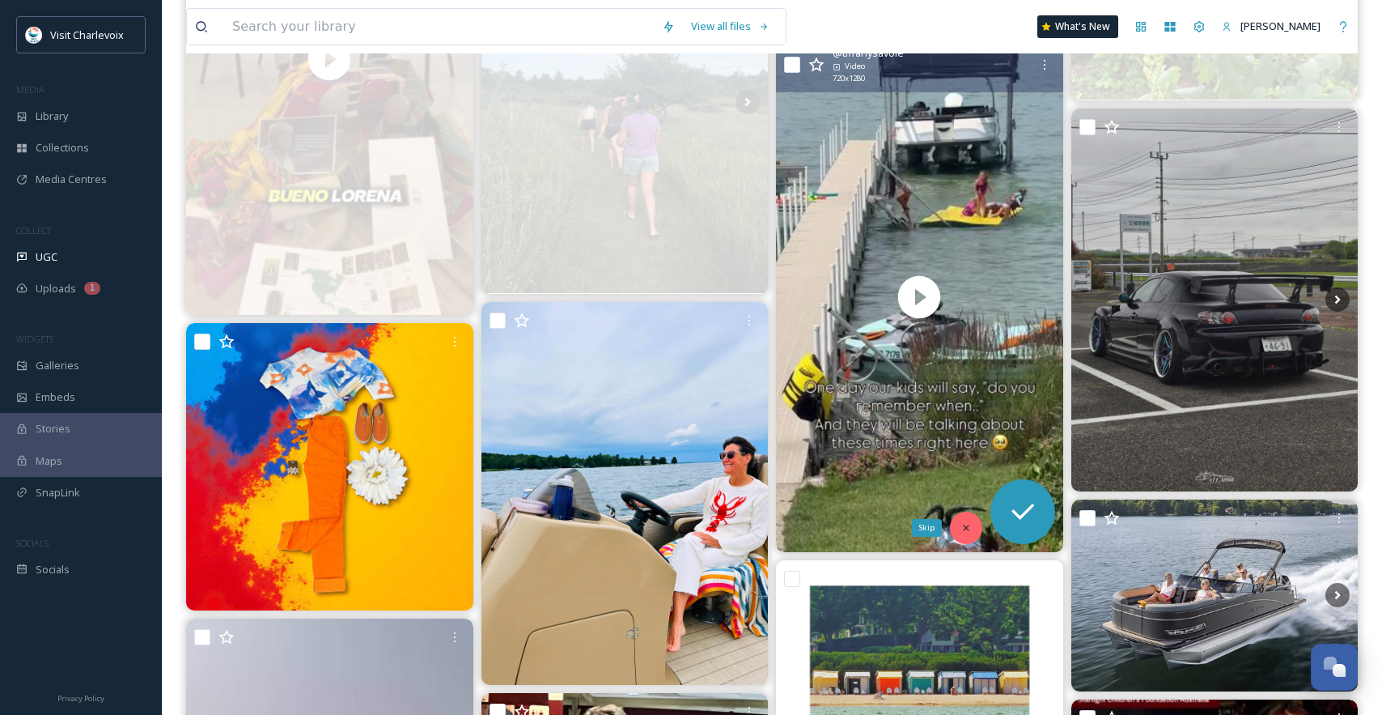
click at [968, 533] on icon at bounding box center [966, 527] width 11 height 11
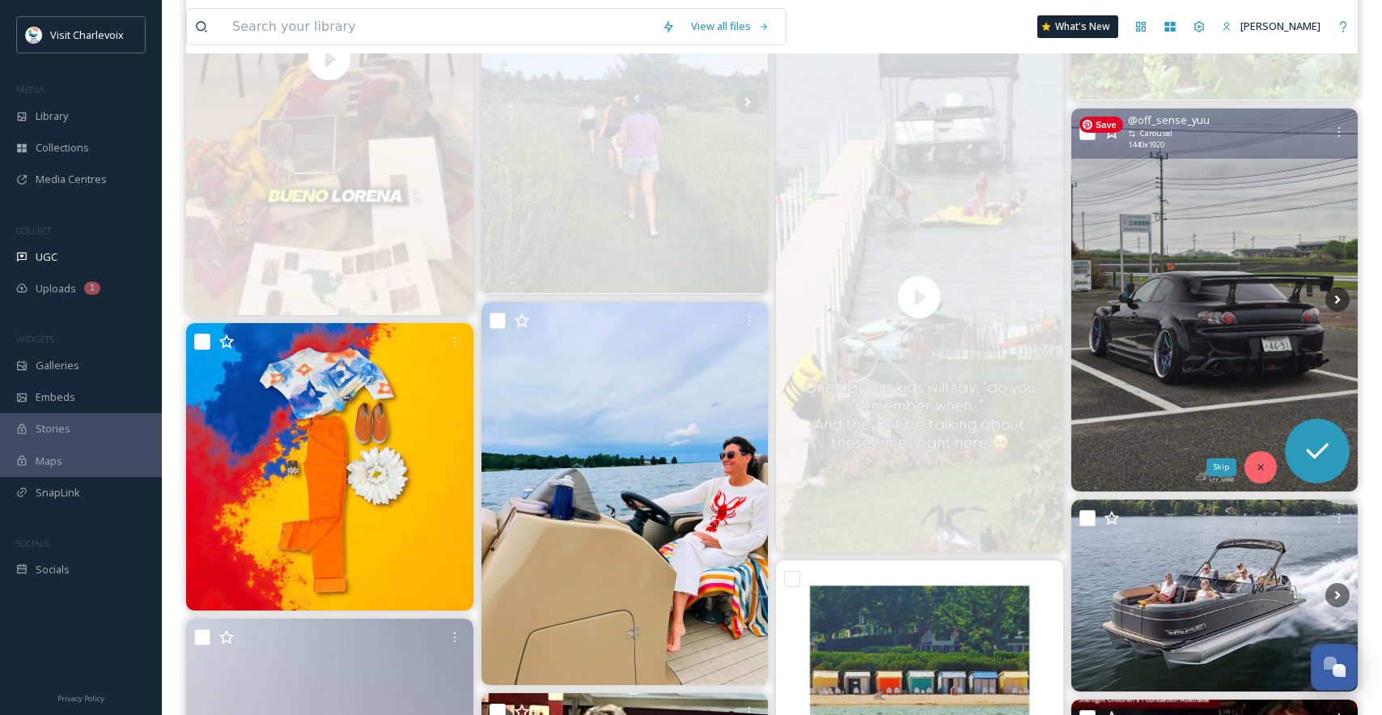
click at [1253, 465] on div "Skip" at bounding box center [1261, 467] width 32 height 32
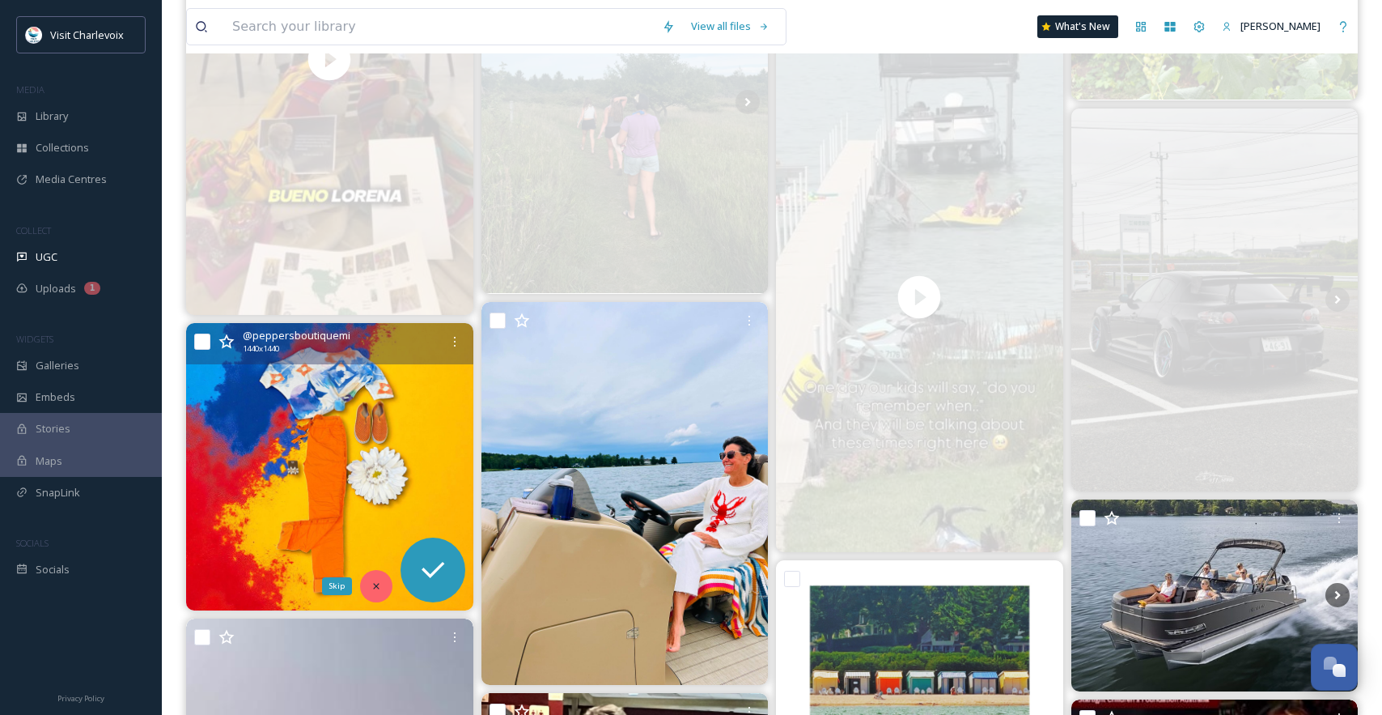
click at [379, 586] on icon at bounding box center [376, 585] width 11 height 11
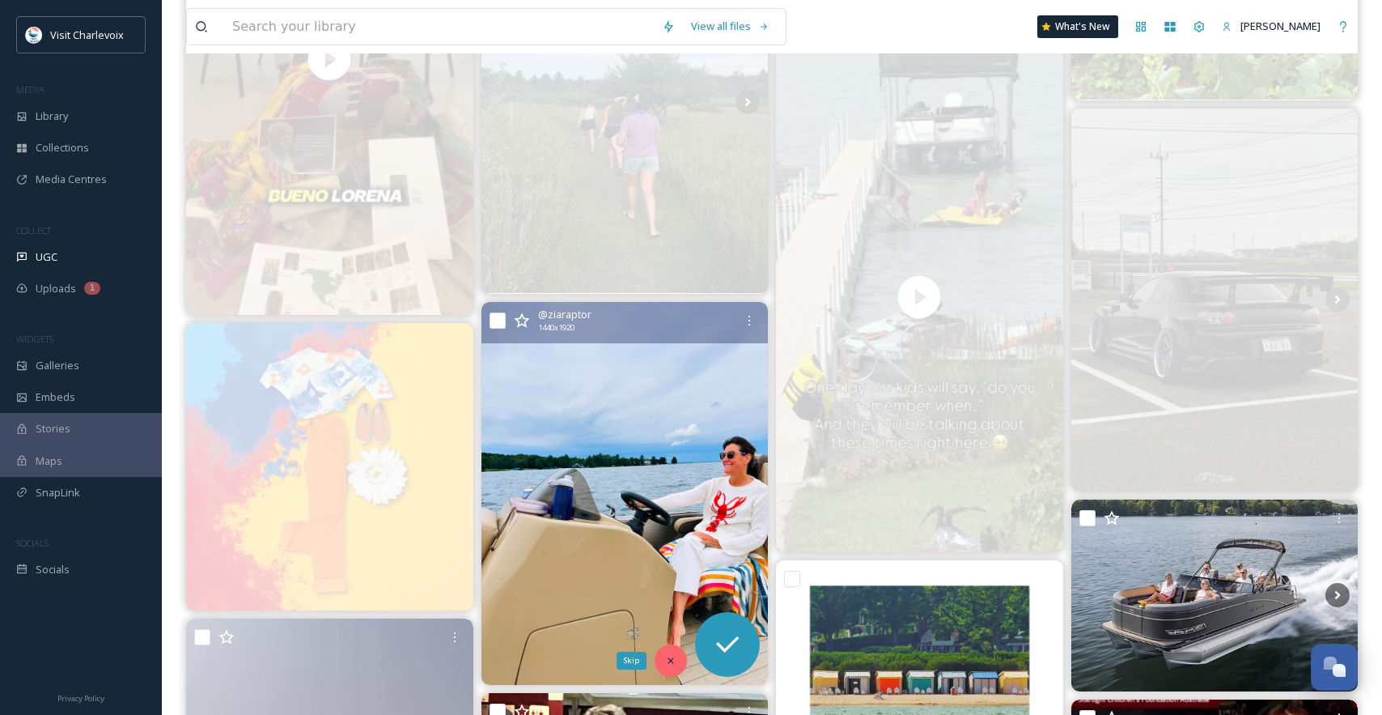
click at [664, 659] on div "Skip" at bounding box center [671, 660] width 32 height 32
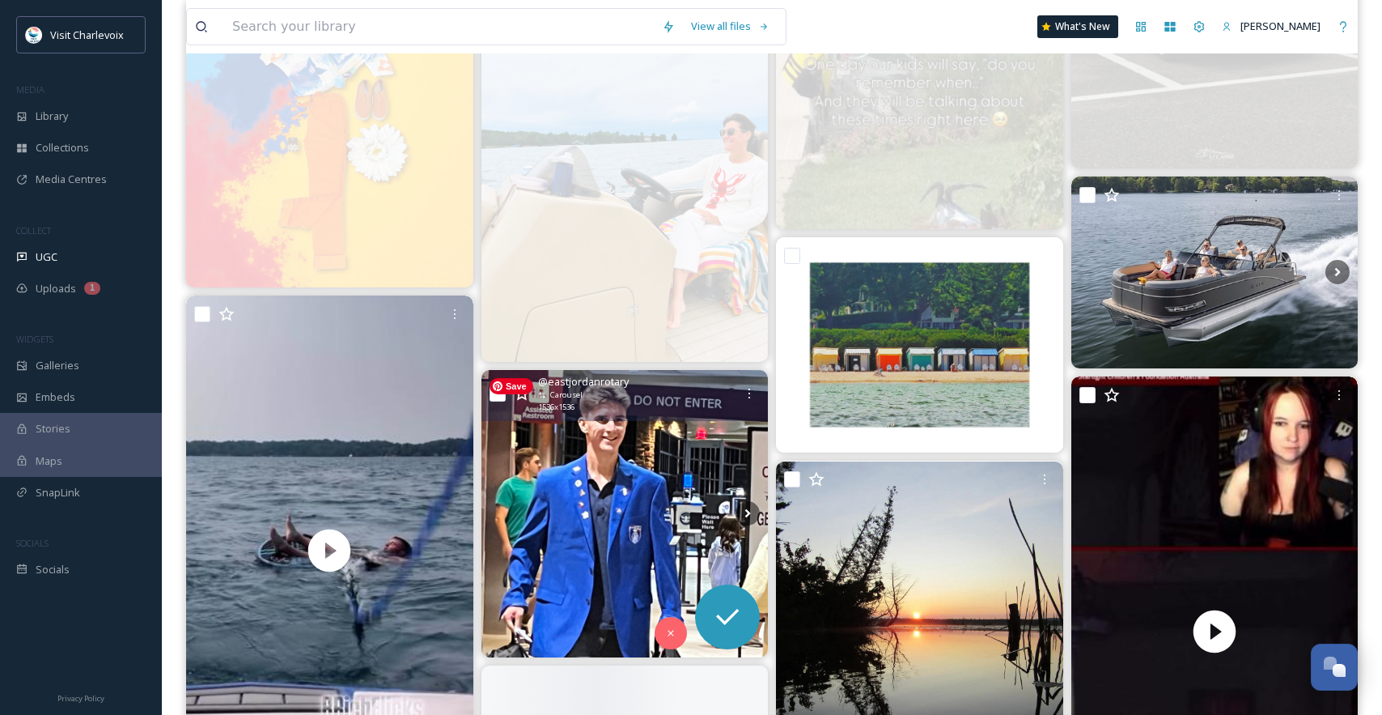
scroll to position [3007, 0]
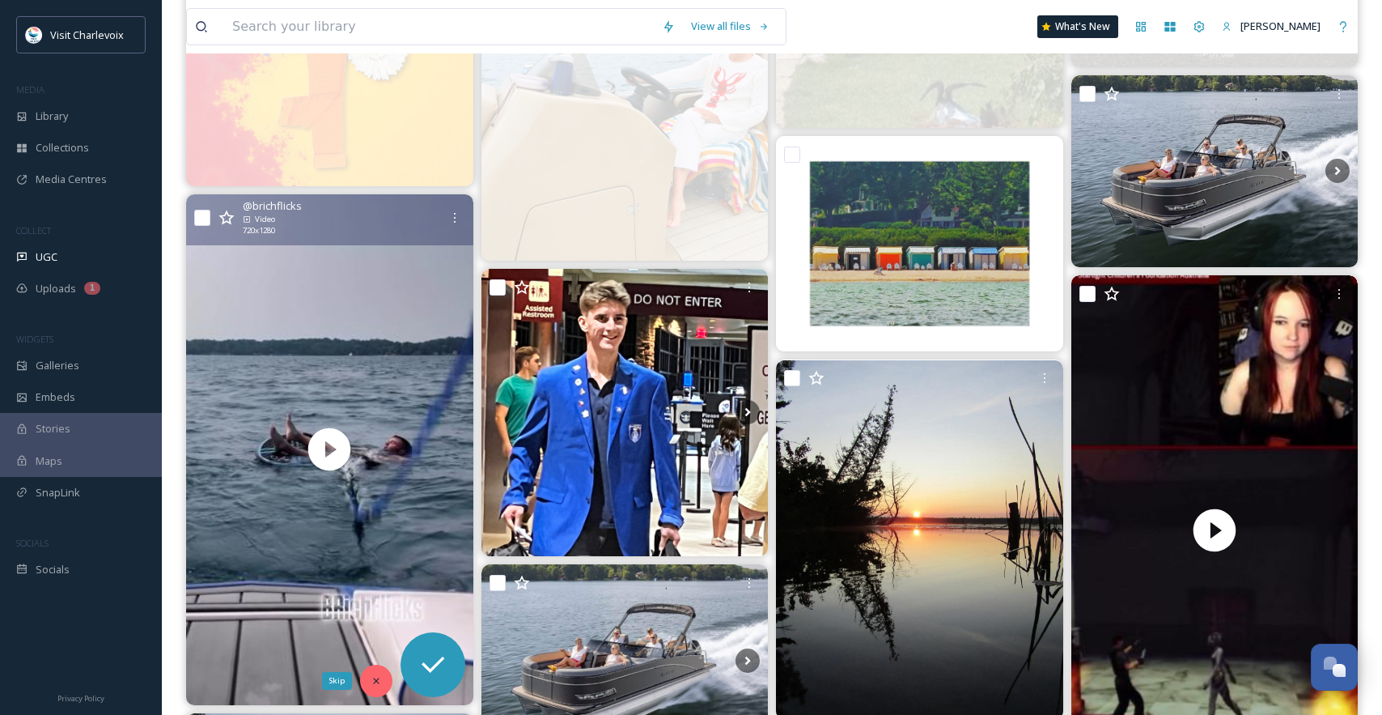
click at [382, 680] on div "Skip" at bounding box center [376, 680] width 32 height 32
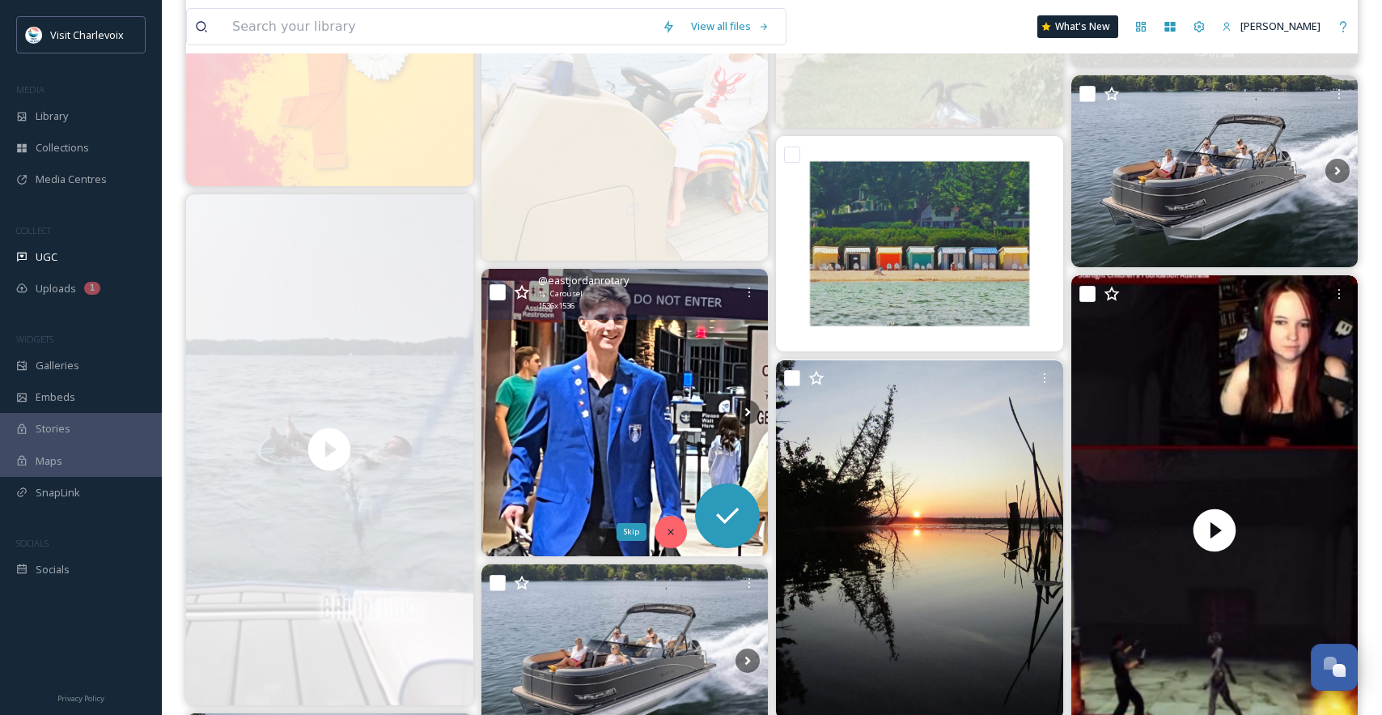
click at [666, 530] on icon at bounding box center [670, 531] width 11 height 11
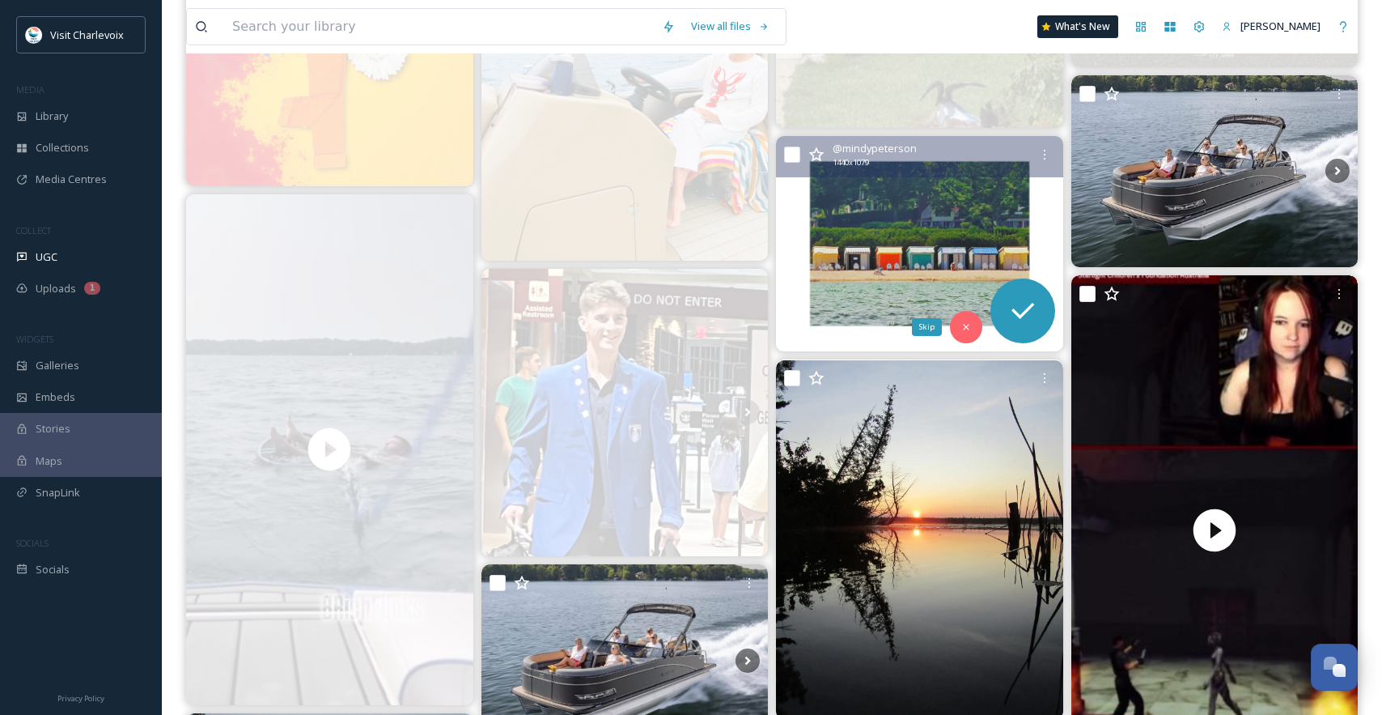
click at [966, 331] on icon at bounding box center [966, 326] width 11 height 11
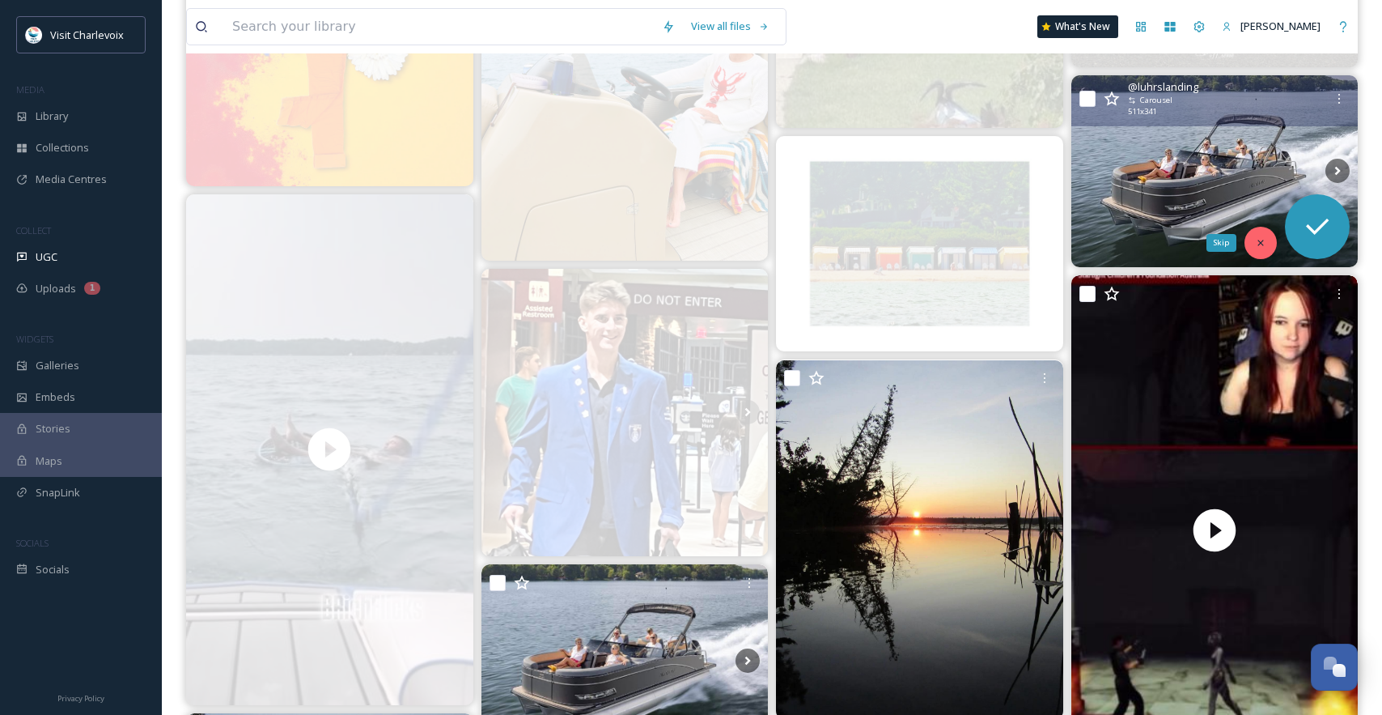
click at [1263, 248] on icon at bounding box center [1260, 242] width 11 height 11
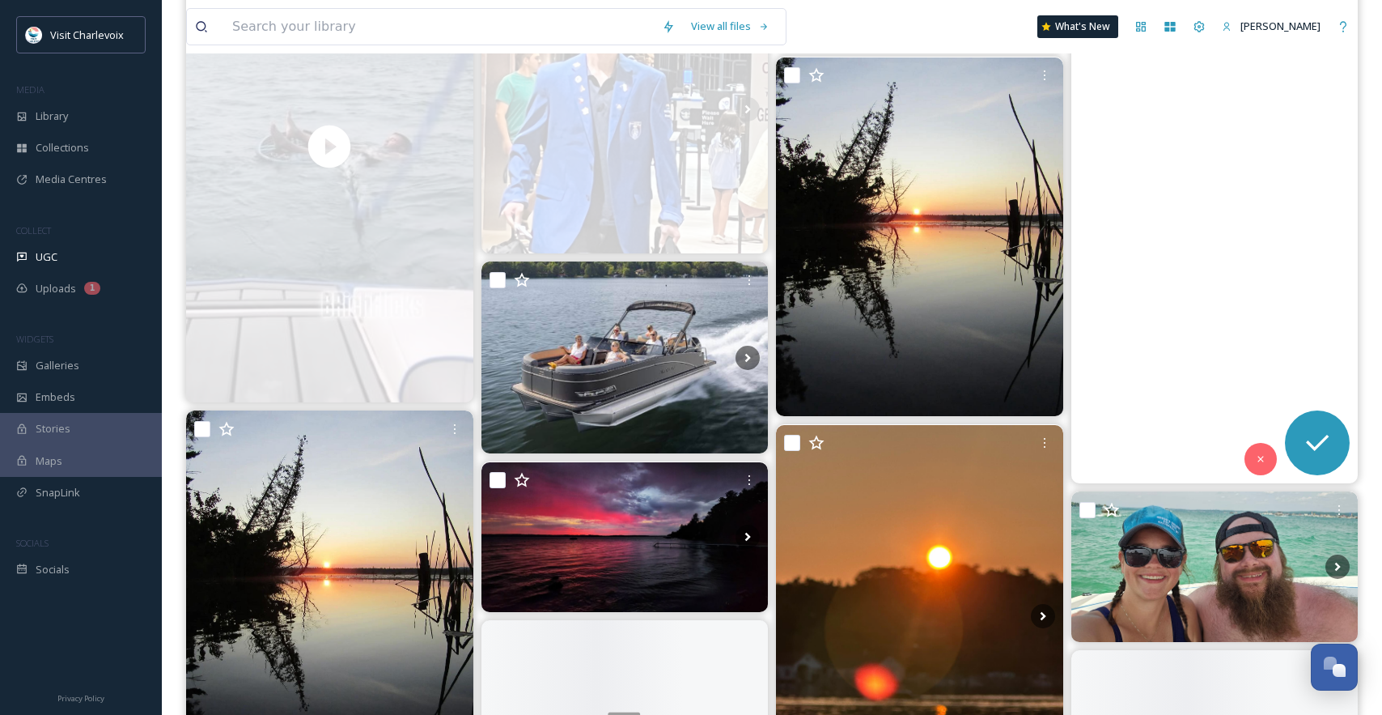
scroll to position [3425, 0]
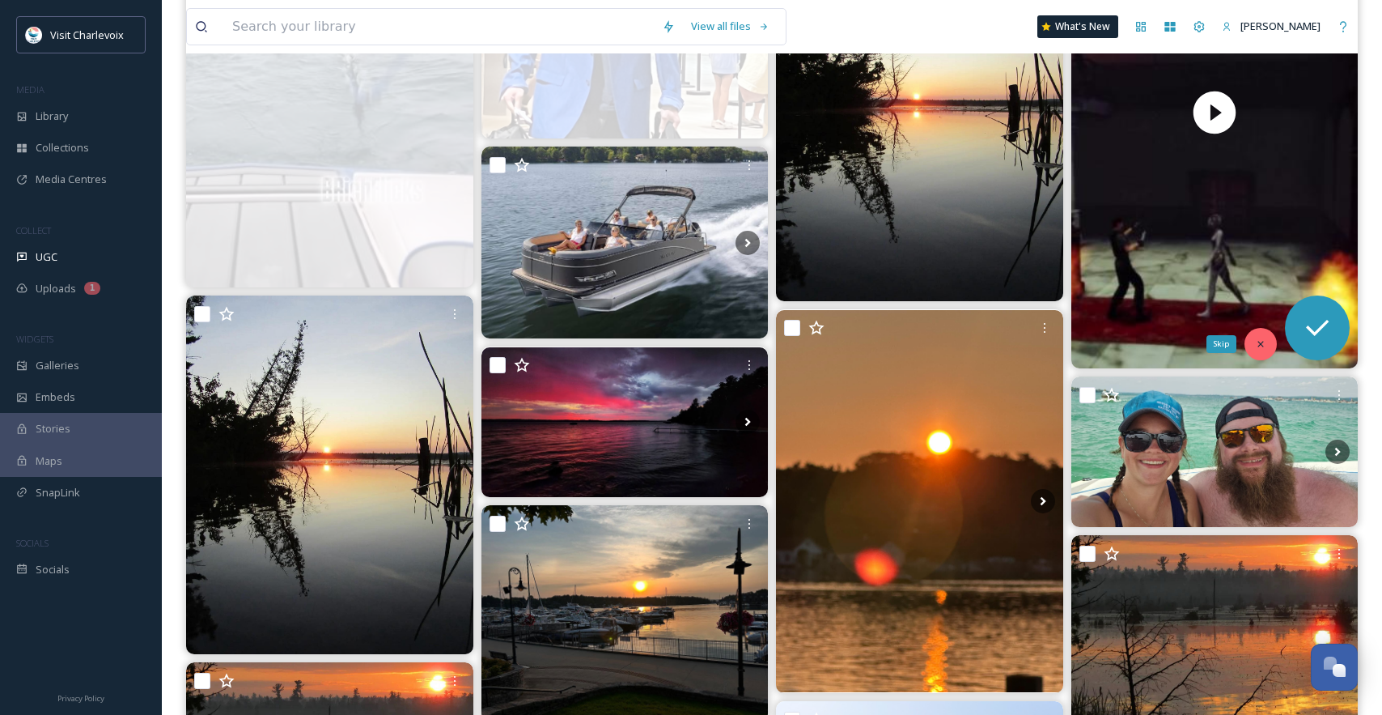
click at [1259, 342] on icon at bounding box center [1260, 343] width 11 height 11
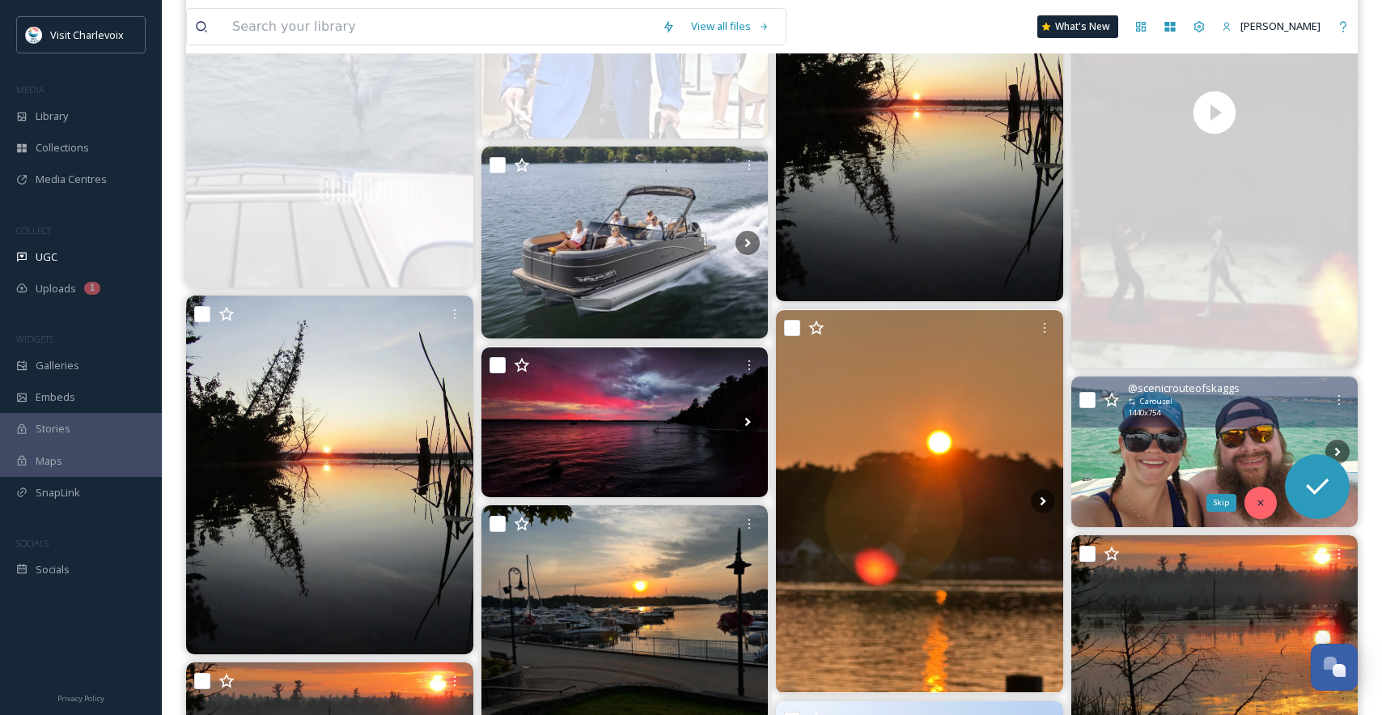
click at [1261, 504] on icon at bounding box center [1260, 502] width 11 height 11
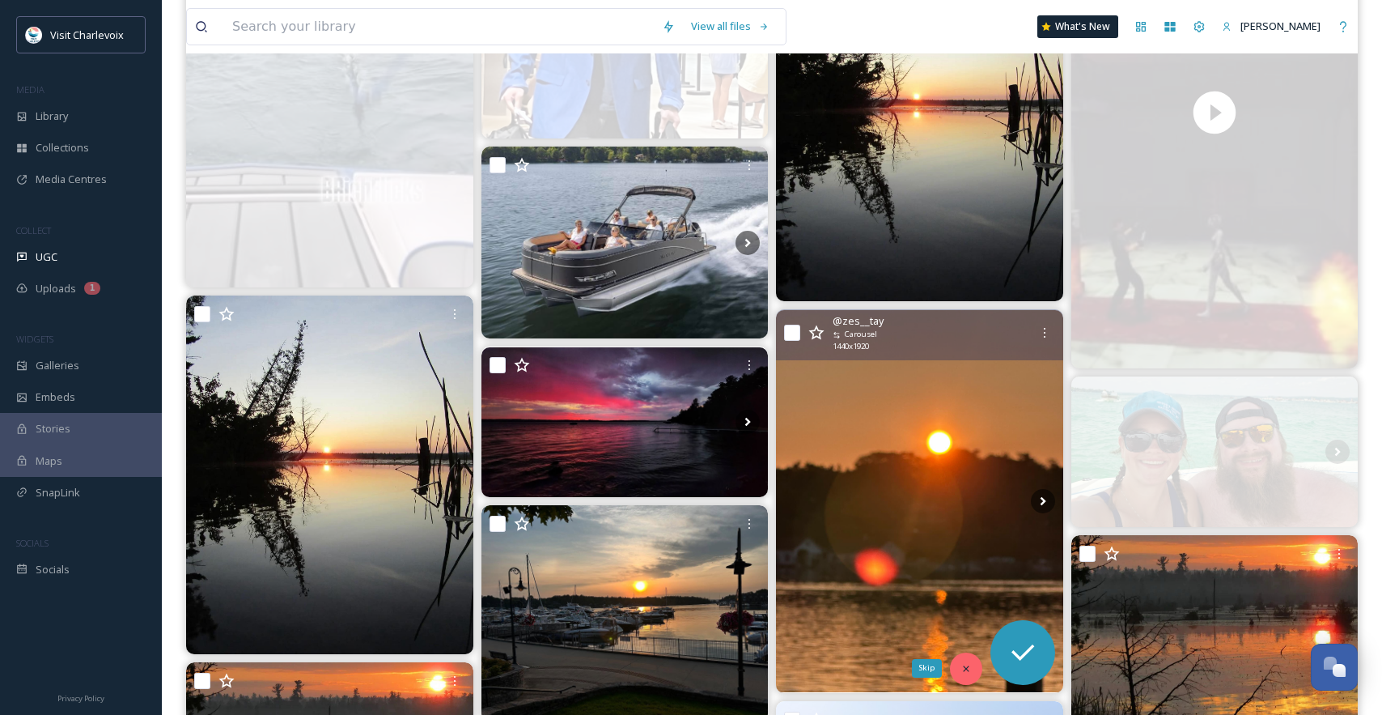
click at [972, 672] on div "Skip" at bounding box center [966, 668] width 32 height 32
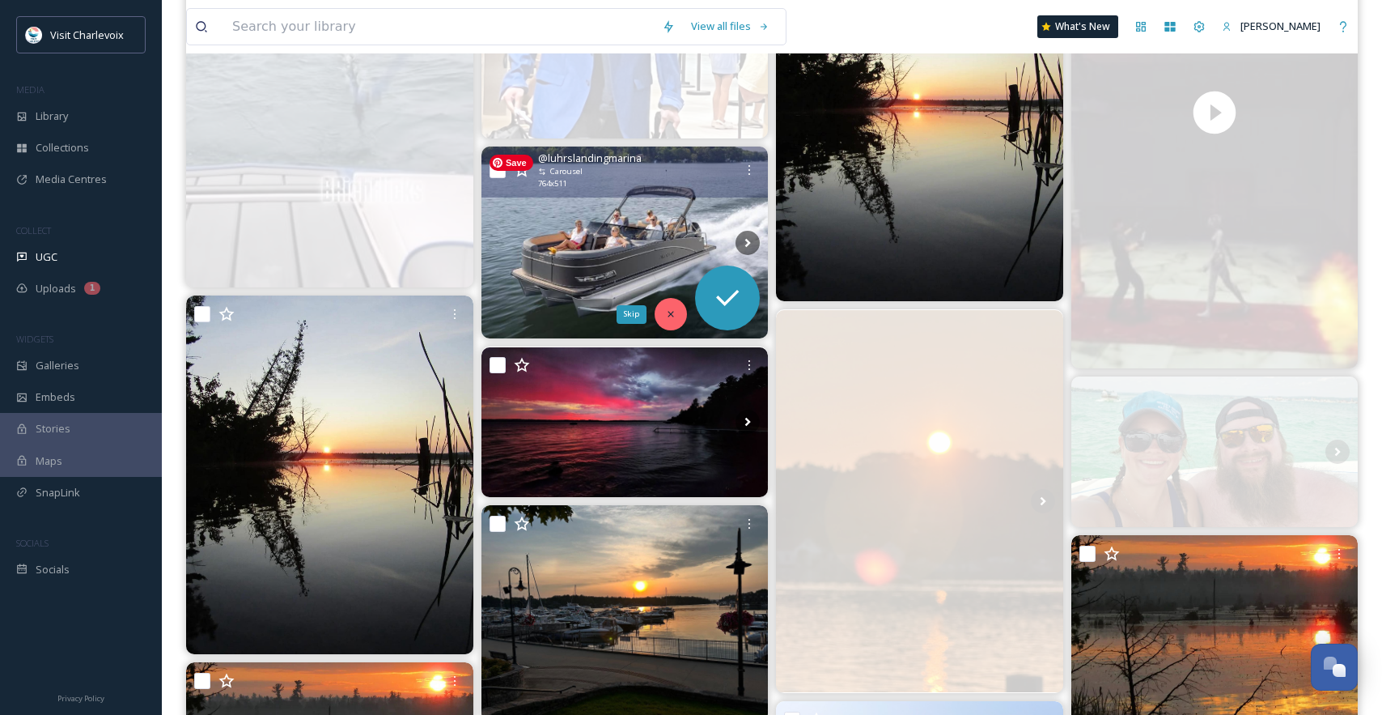
click at [662, 308] on div "Skip" at bounding box center [671, 314] width 32 height 32
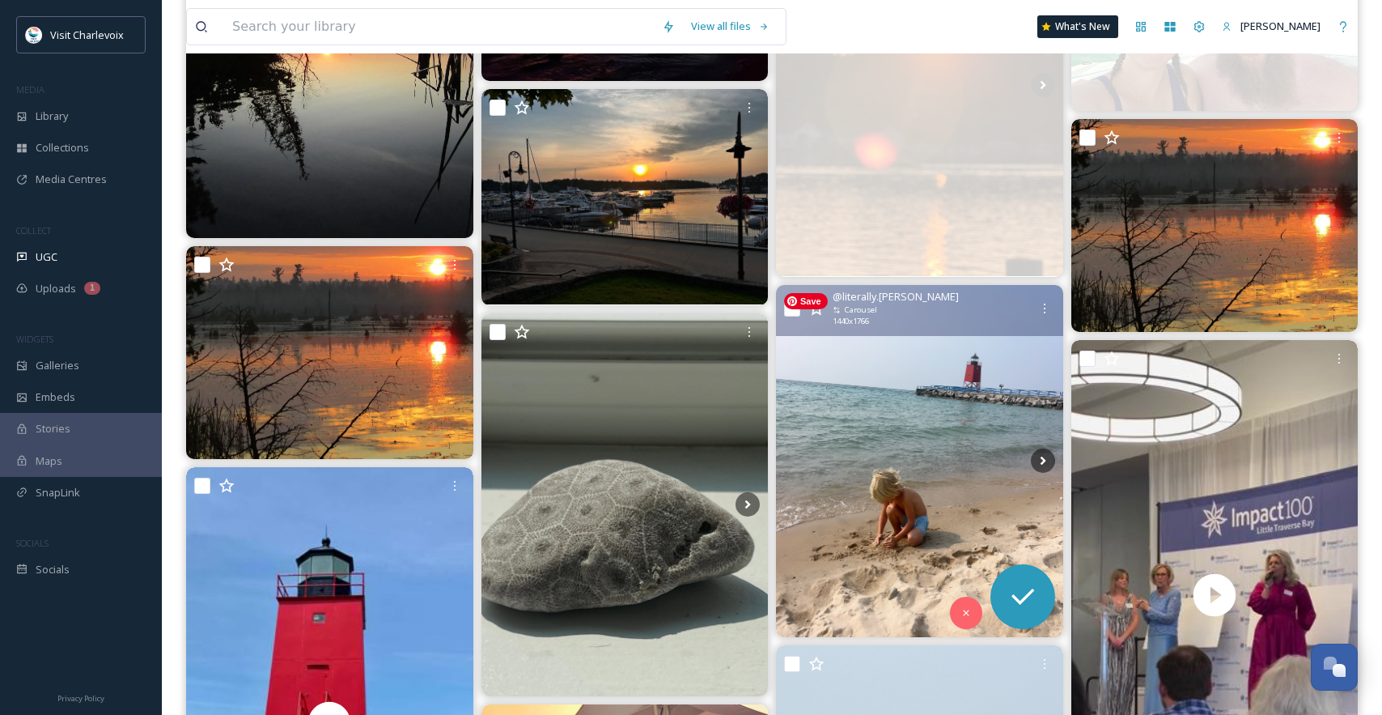
scroll to position [4033, 0]
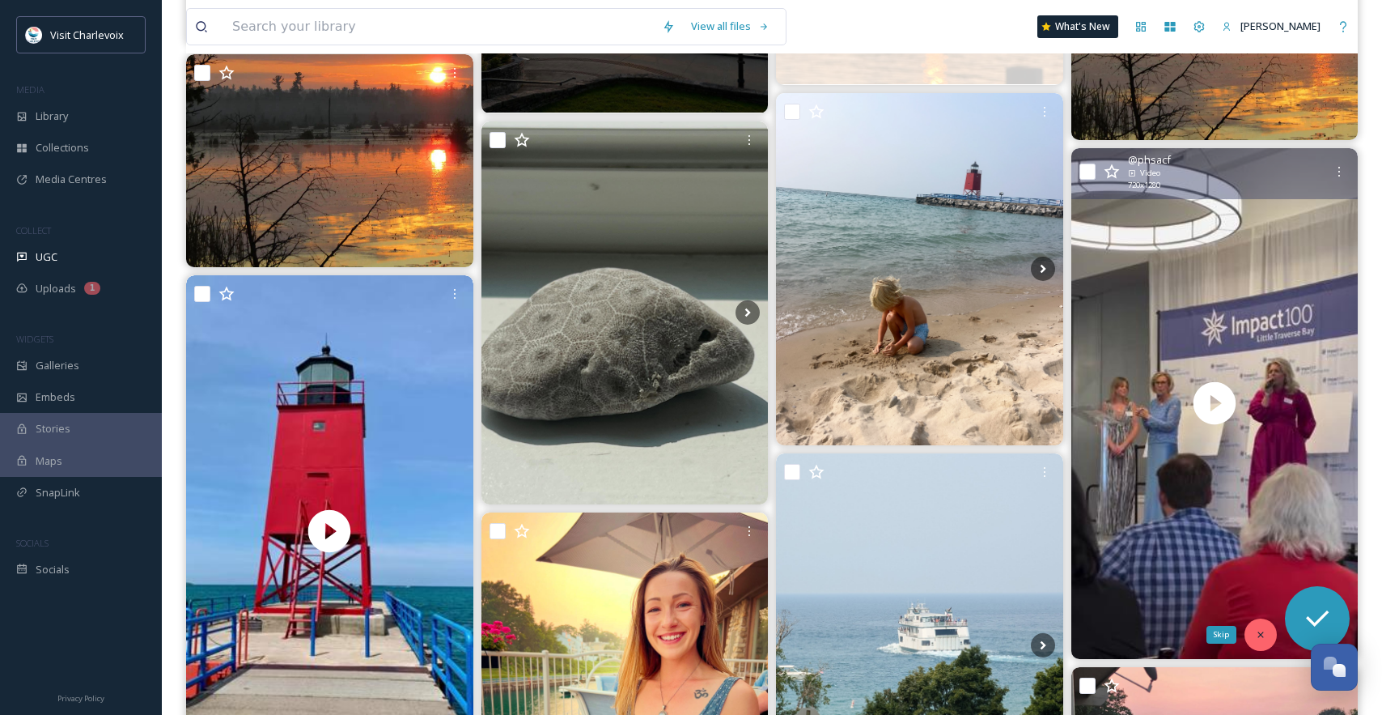
click at [1256, 632] on icon at bounding box center [1260, 634] width 11 height 11
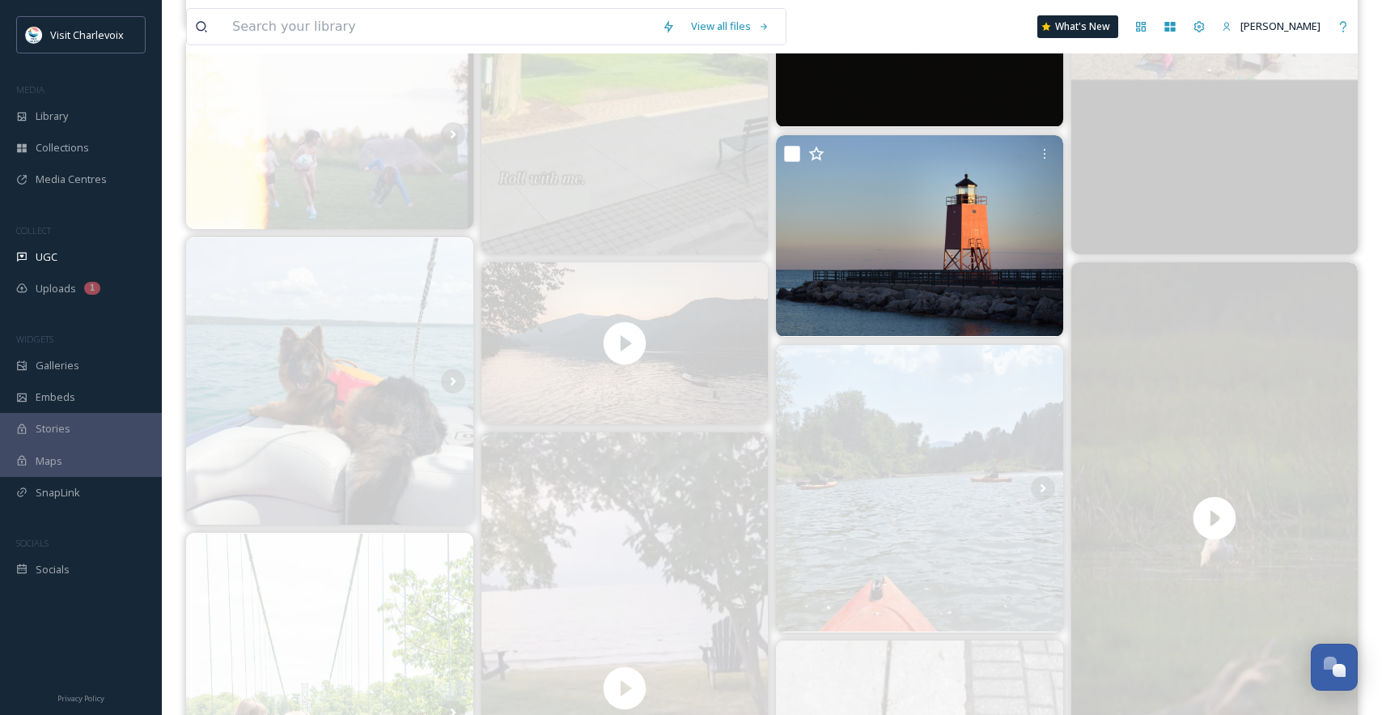
scroll to position [307, 0]
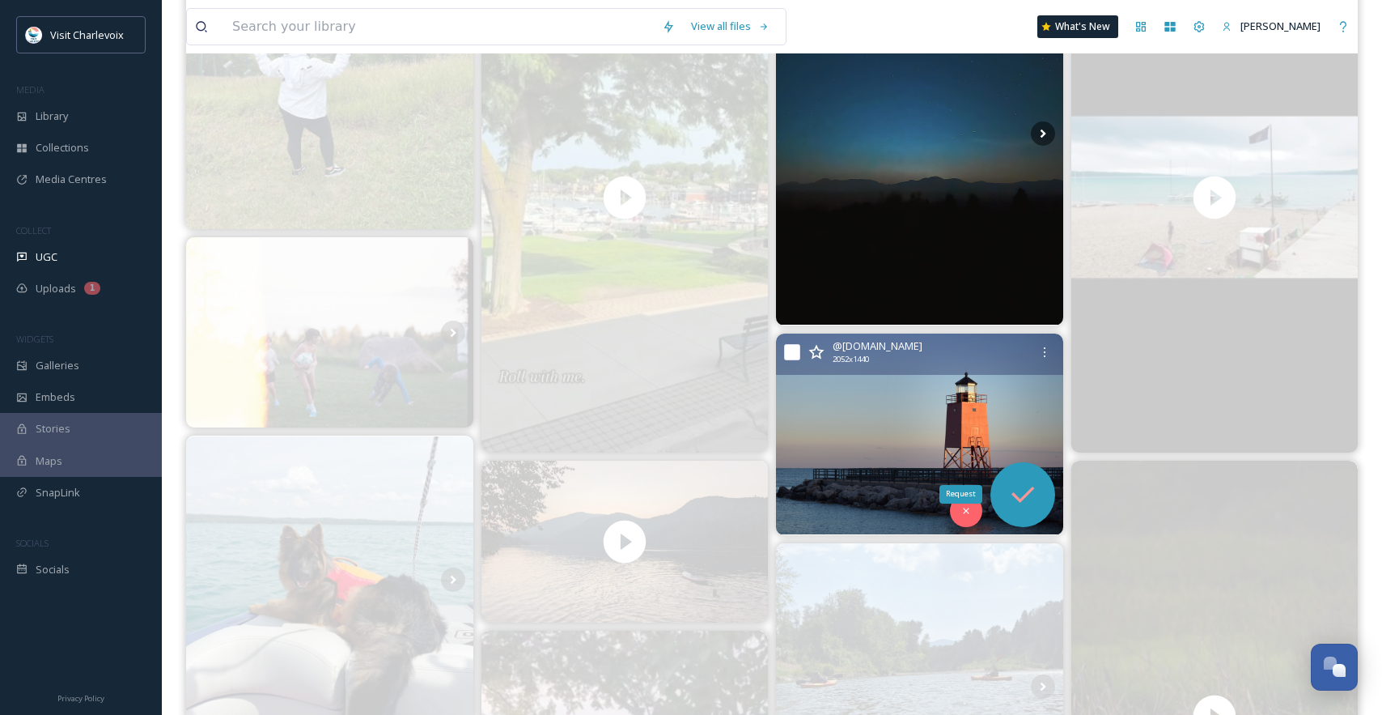
click at [1021, 507] on icon at bounding box center [1023, 494] width 32 height 32
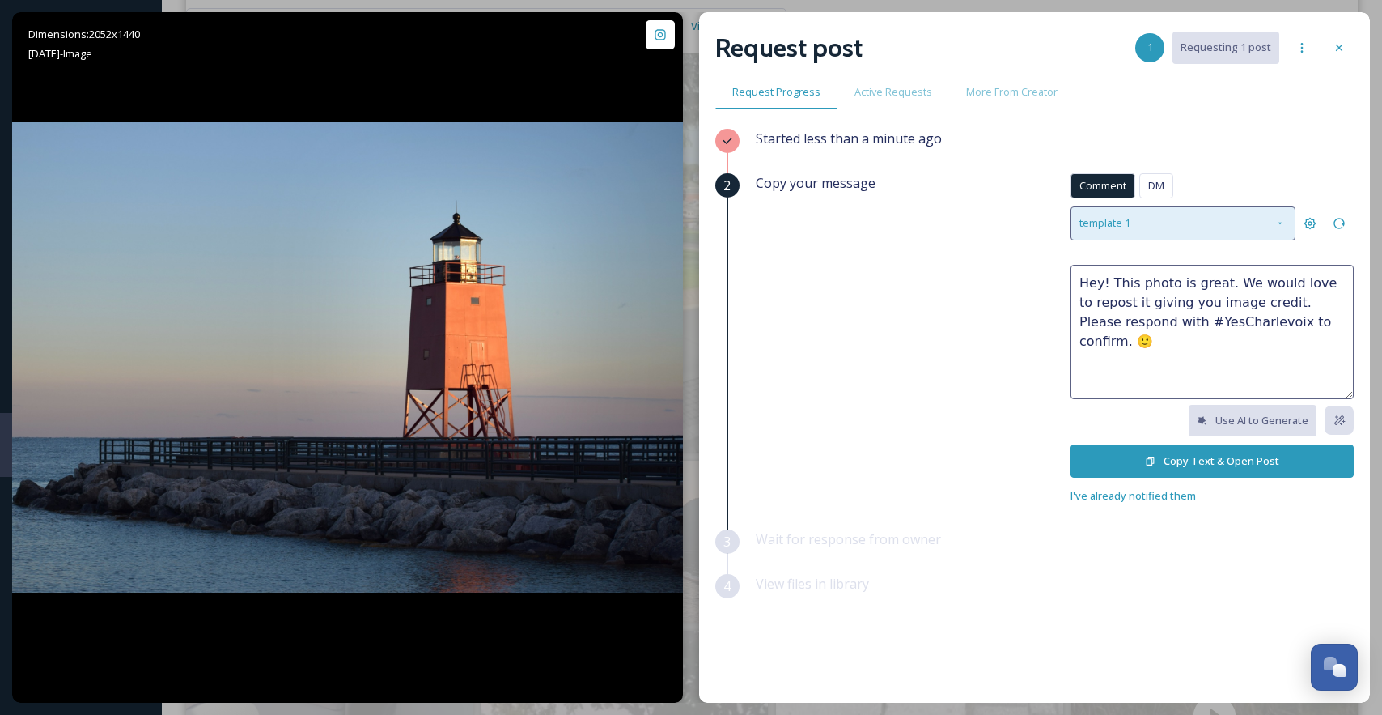
click at [1178, 229] on div "template 1" at bounding box center [1183, 222] width 225 height 33
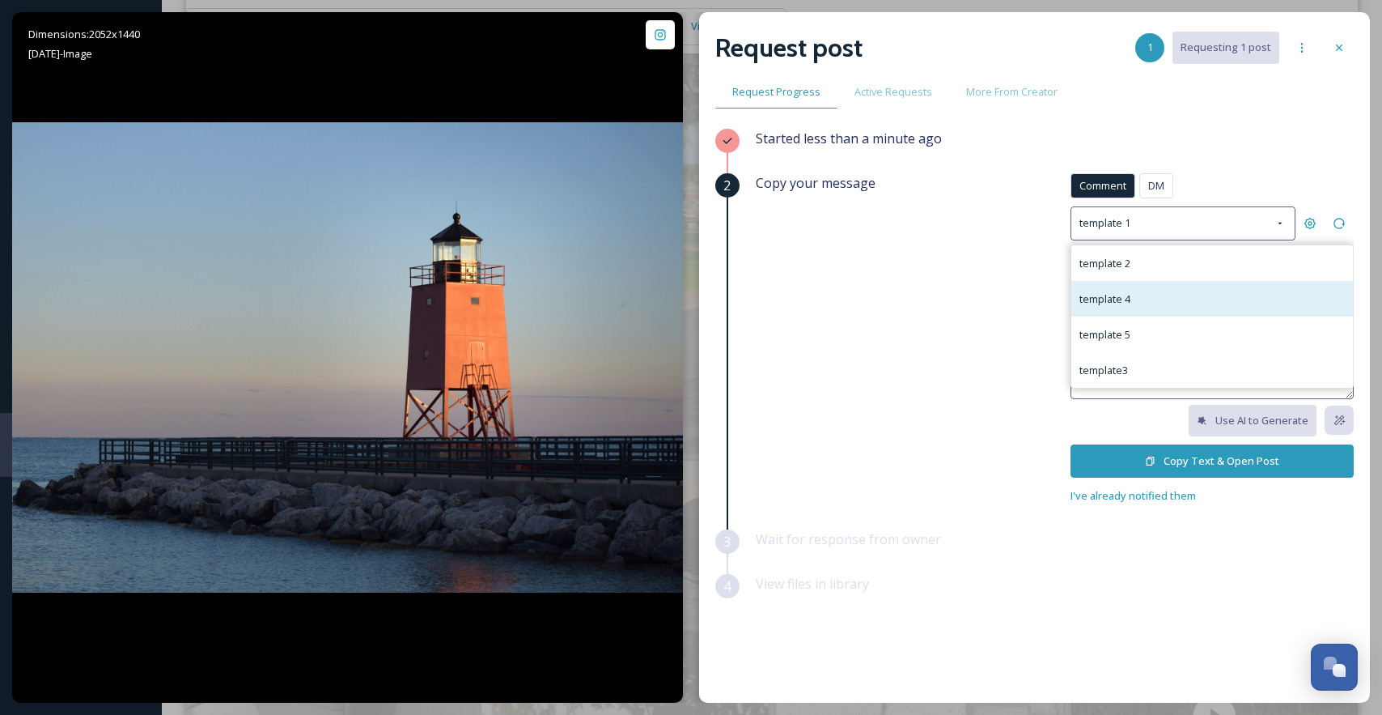
click at [1172, 299] on div "template 4" at bounding box center [1213, 299] width 282 height 36
type textarea "We love this photo! We'd like to use it in our social media materials to show o…"
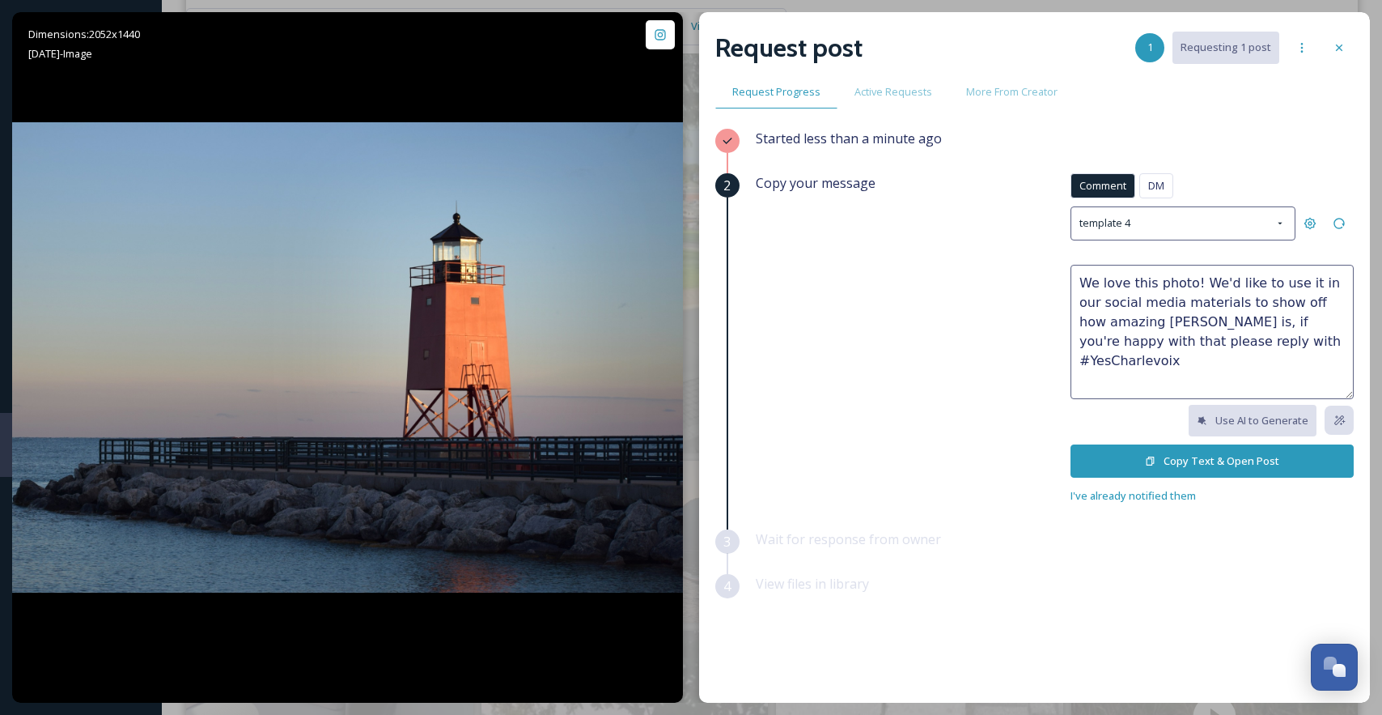
click at [1195, 465] on button "Copy Text & Open Post" at bounding box center [1212, 460] width 283 height 33
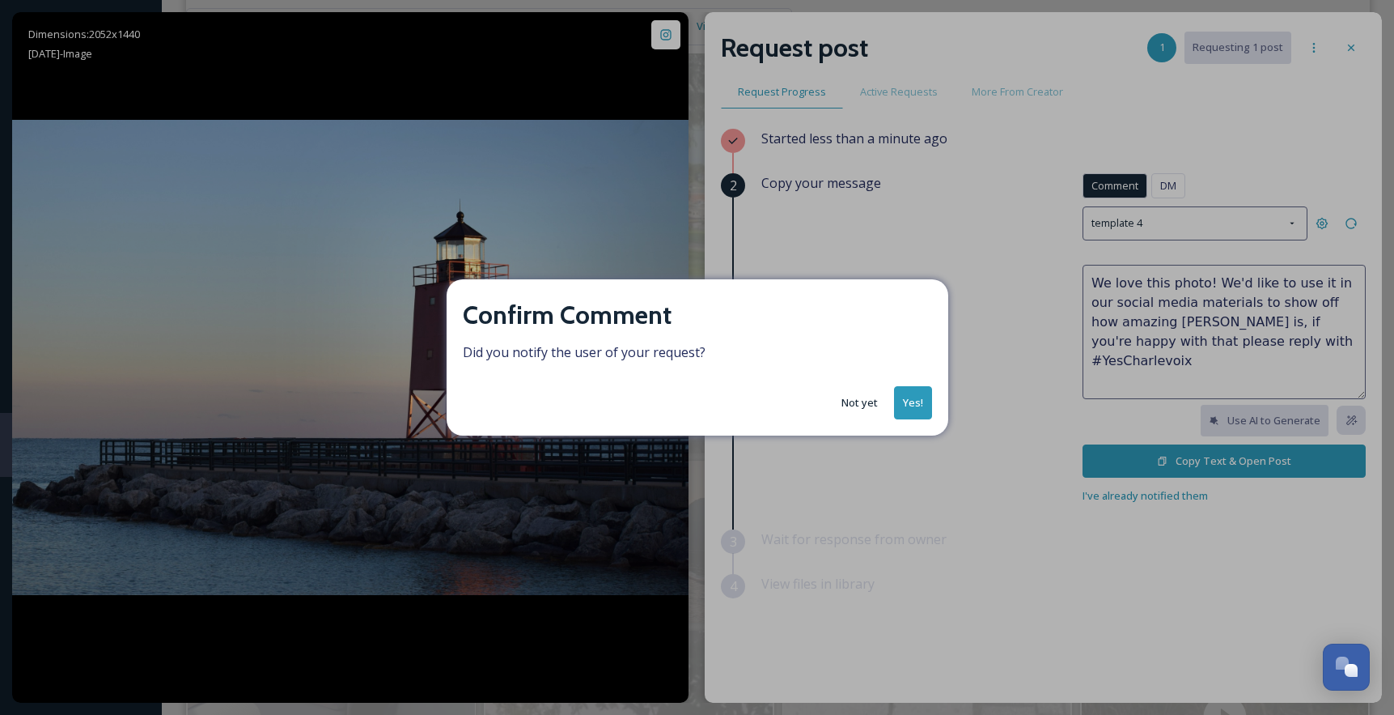
click at [925, 393] on button "Yes!" at bounding box center [913, 402] width 38 height 33
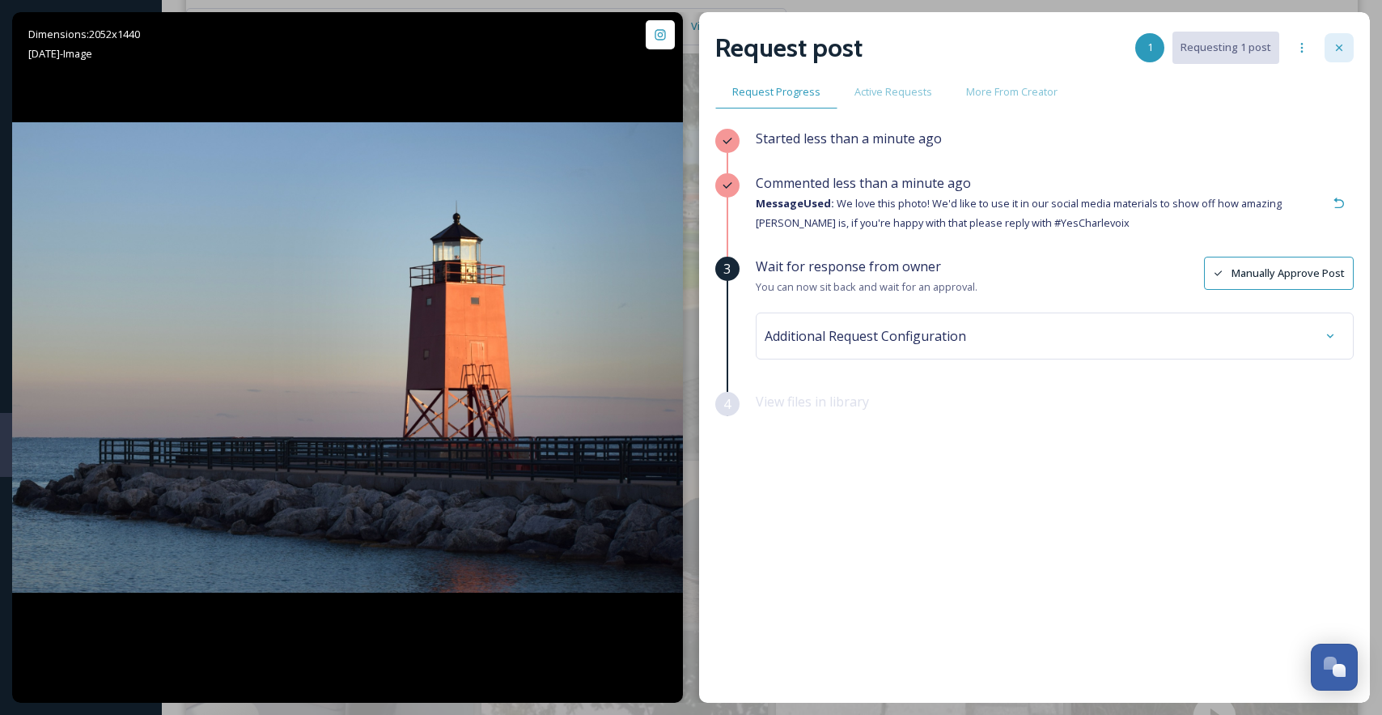
click at [1331, 51] on div at bounding box center [1339, 47] width 29 height 29
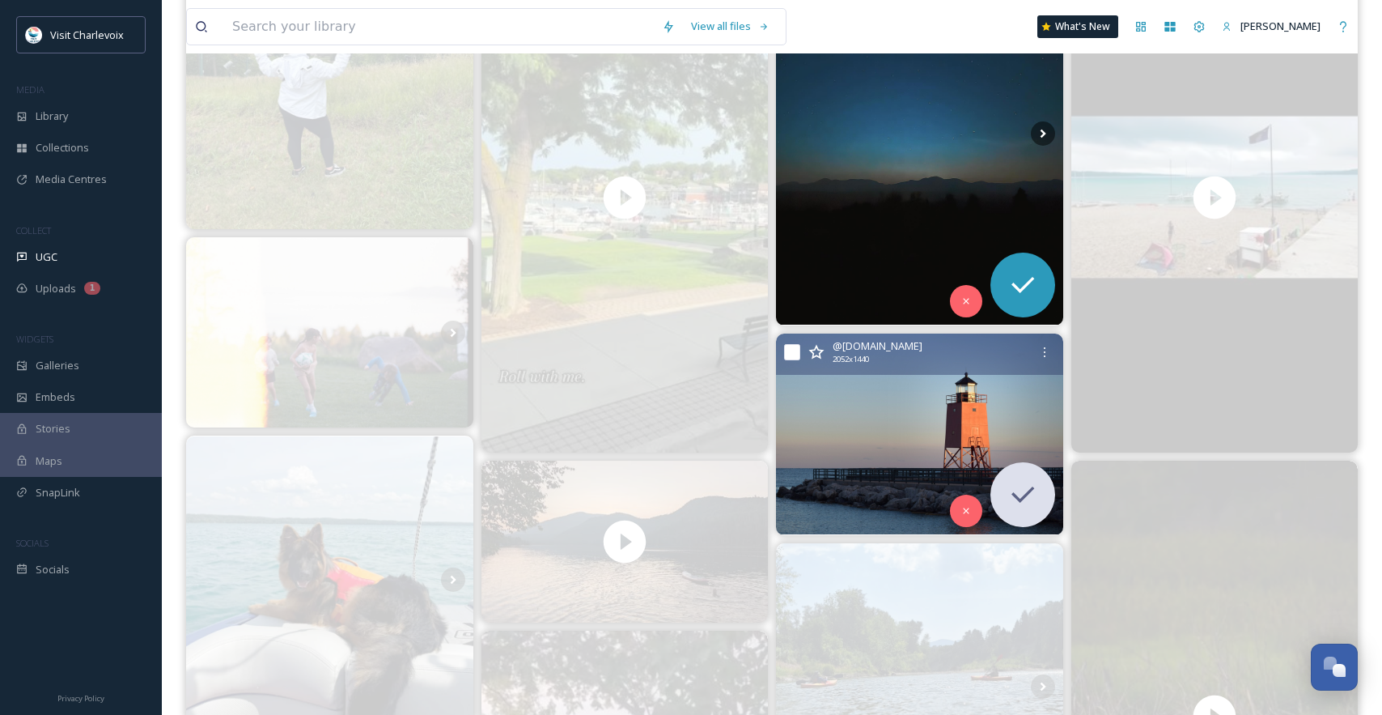
click at [923, 181] on img at bounding box center [919, 134] width 287 height 383
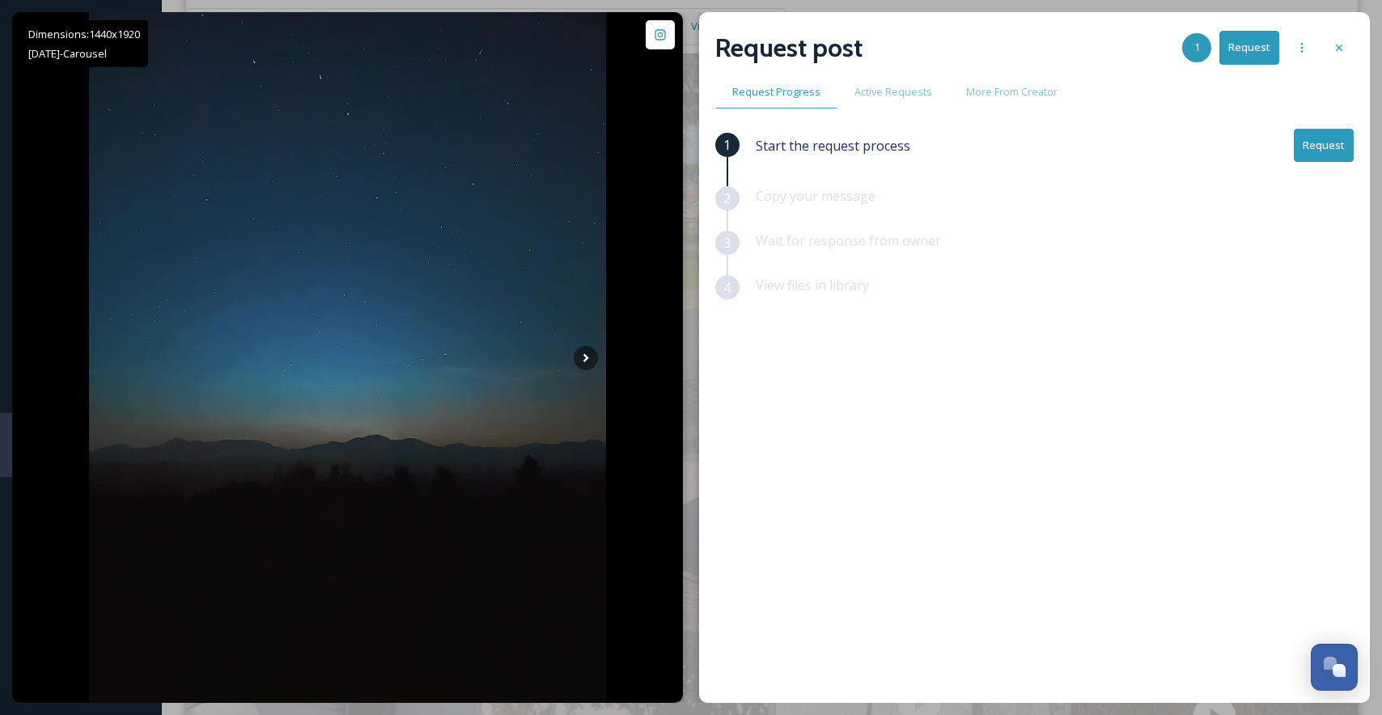
click at [1354, 47] on div "Request post 1 Request Request Progress Active Requests More From Creator 1 Sta…" at bounding box center [1034, 357] width 671 height 690
click at [1347, 44] on div at bounding box center [1339, 47] width 29 height 29
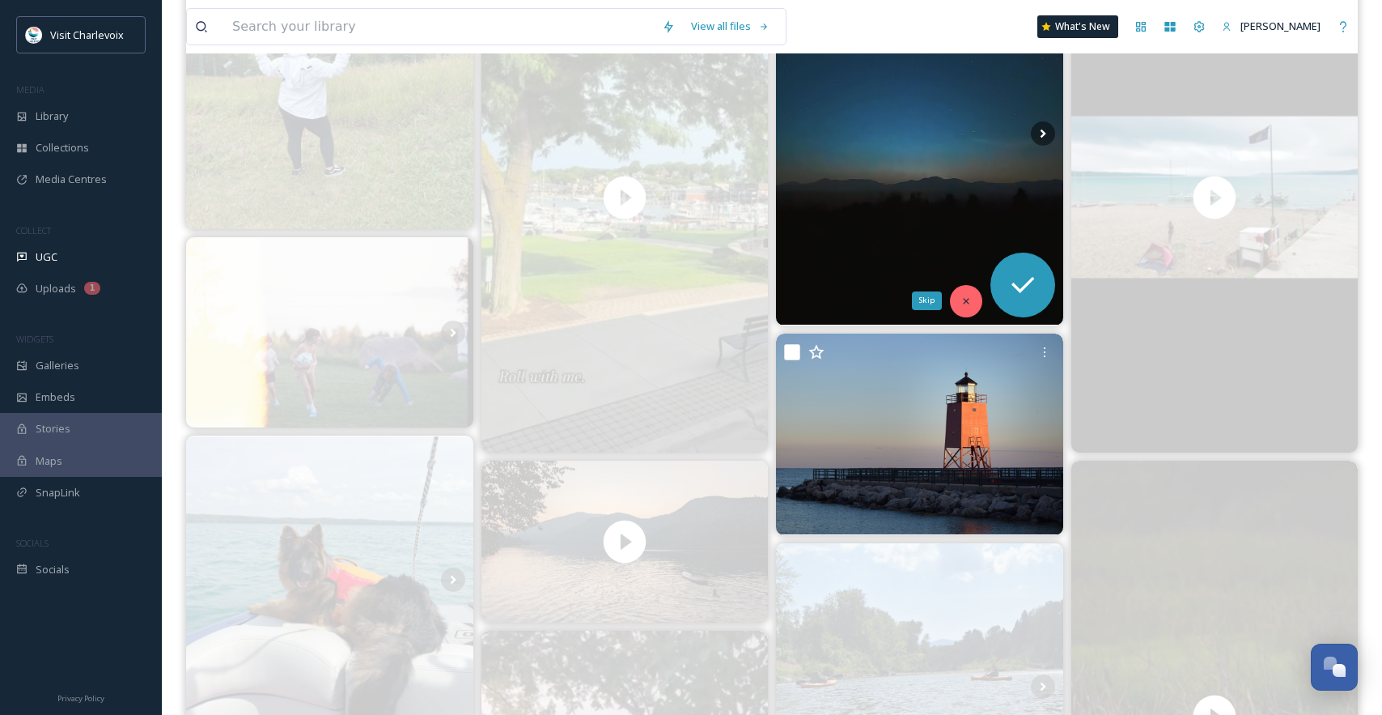
click at [973, 303] on div "Skip" at bounding box center [966, 301] width 32 height 32
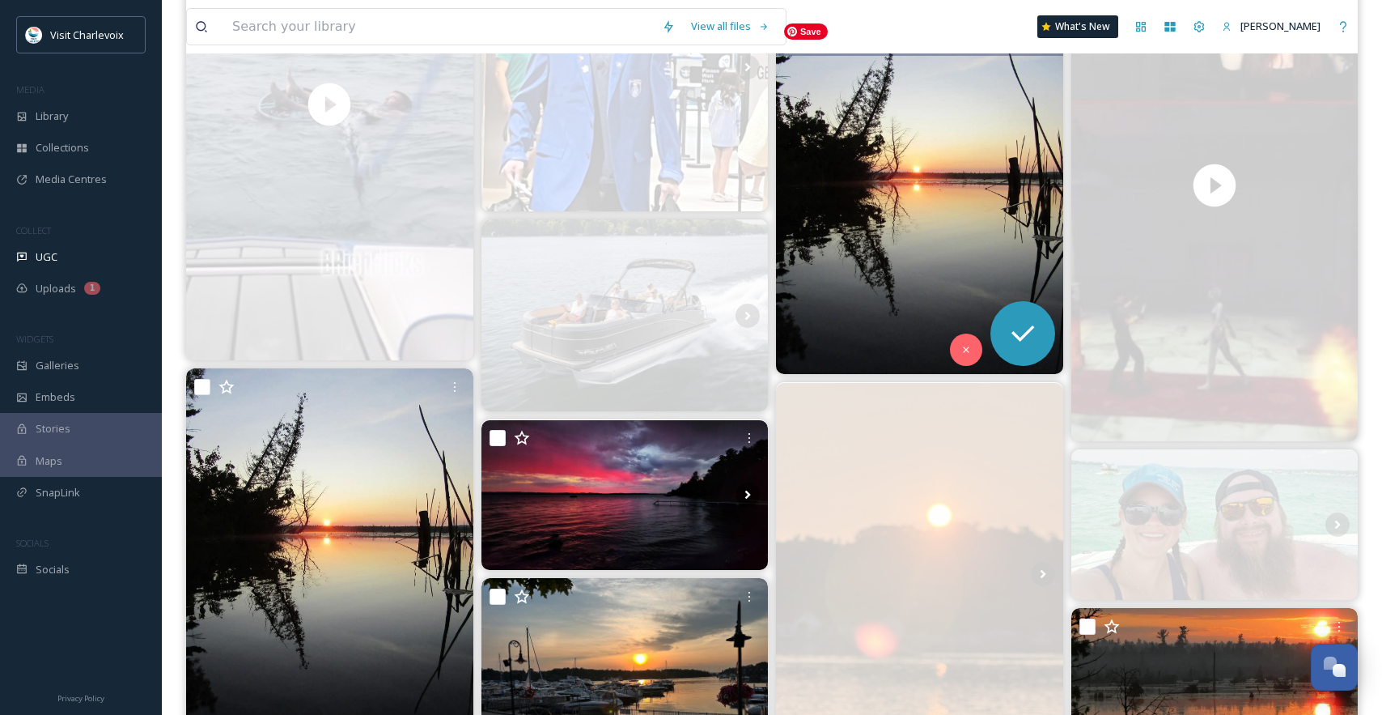
scroll to position [3538, 0]
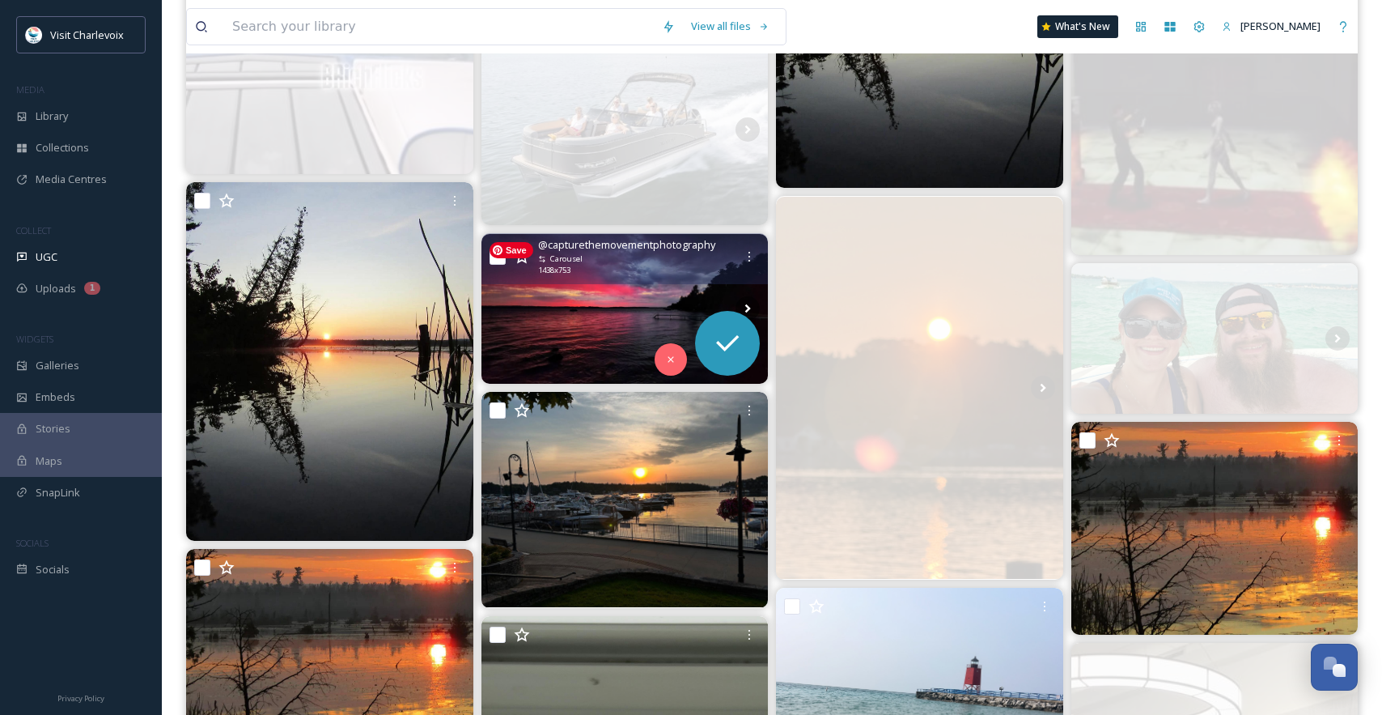
click at [637, 310] on img at bounding box center [625, 309] width 287 height 151
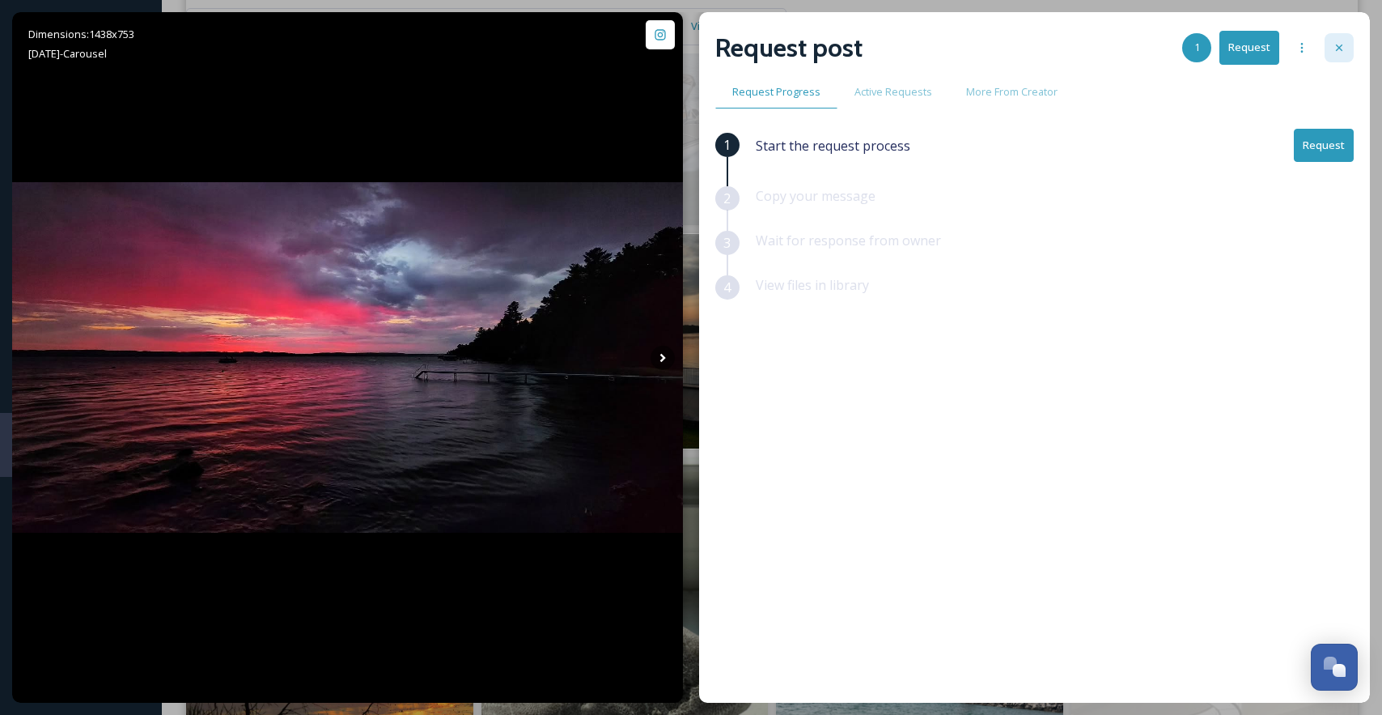
click at [1340, 41] on icon at bounding box center [1339, 47] width 13 height 13
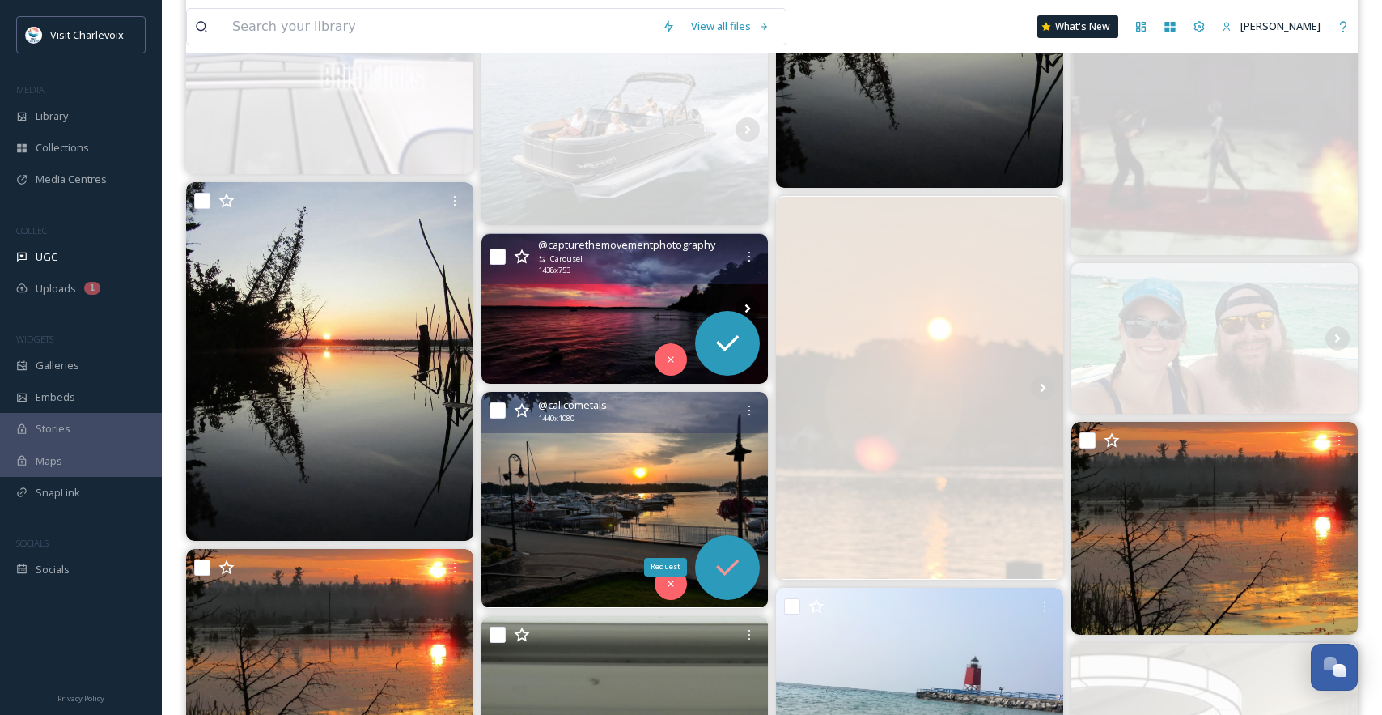
click at [724, 563] on icon at bounding box center [727, 567] width 32 height 32
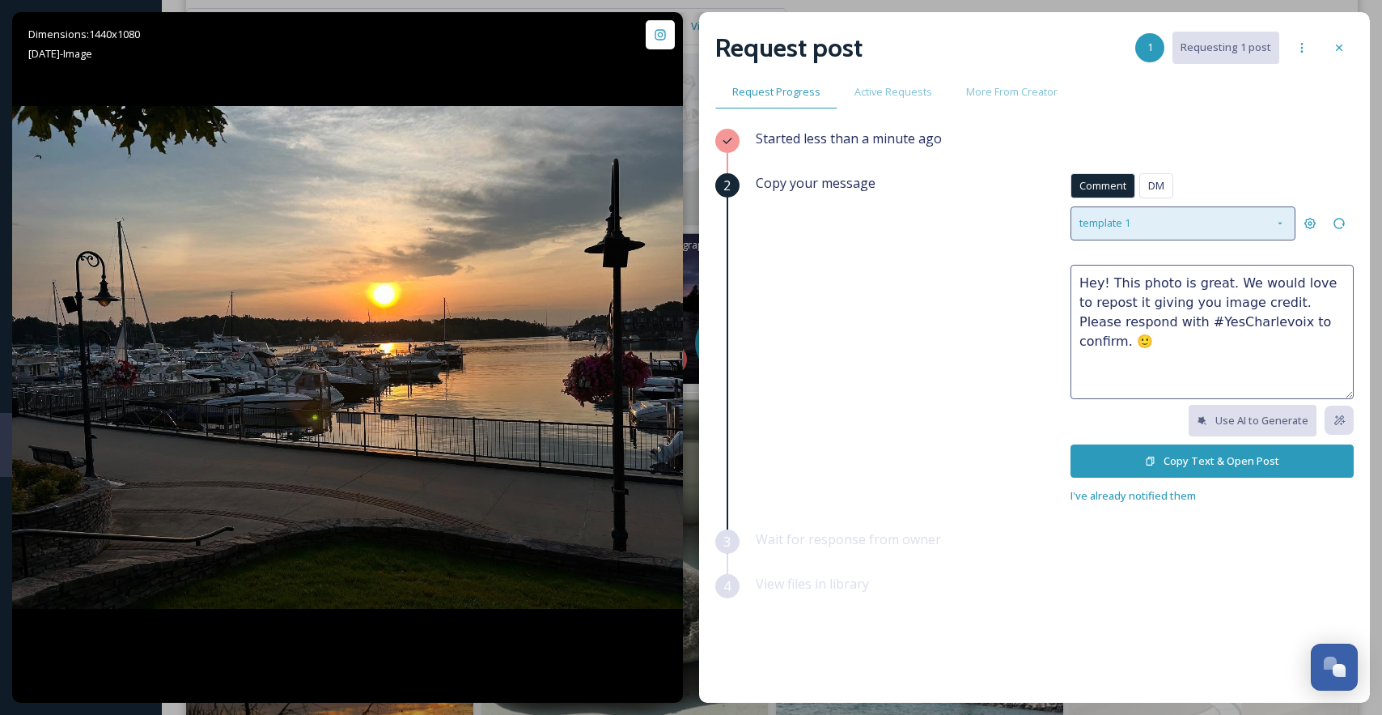
click at [1195, 220] on div "template 1" at bounding box center [1183, 222] width 225 height 33
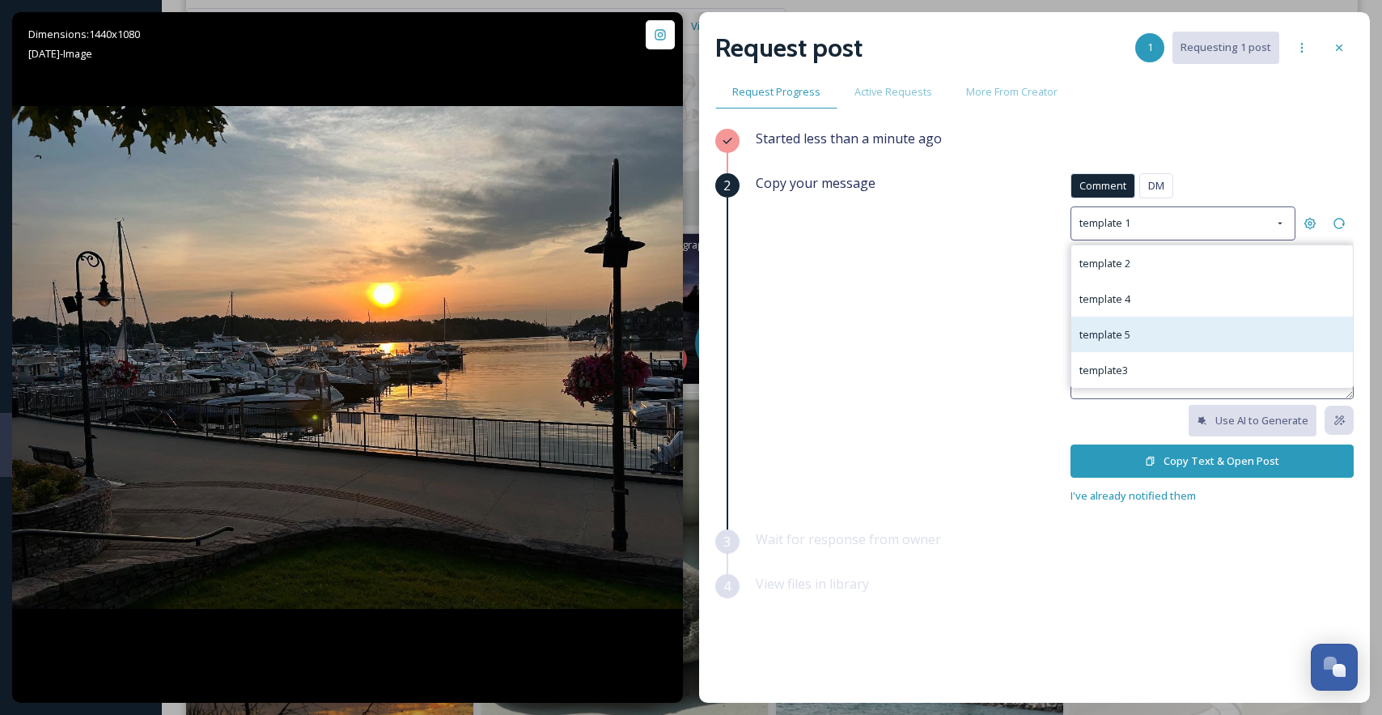
click at [1166, 328] on div "template 5" at bounding box center [1213, 334] width 282 height 36
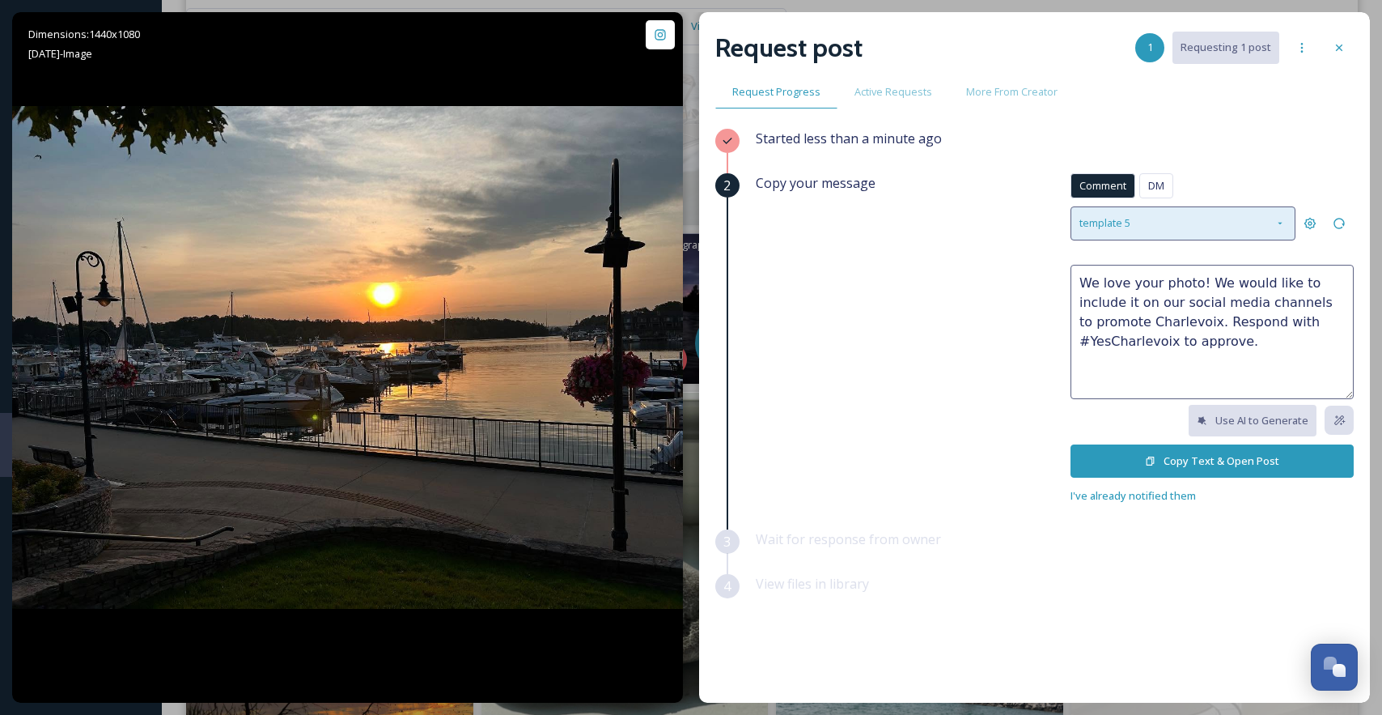
click at [1172, 231] on div "template 5" at bounding box center [1183, 222] width 225 height 33
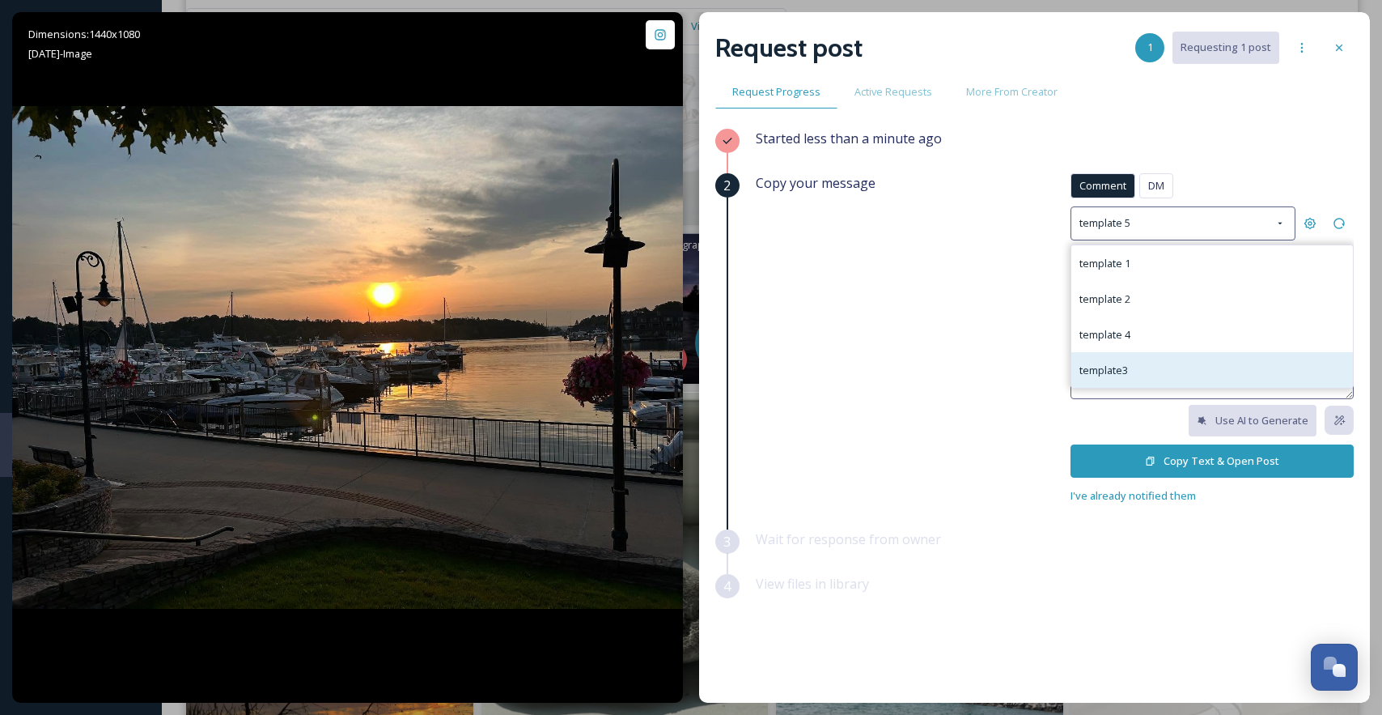
click at [1161, 366] on div "template3" at bounding box center [1213, 370] width 282 height 36
type textarea "😍😍 Great photo! Do you mind if we repost it on social media? If it's ok, please…"
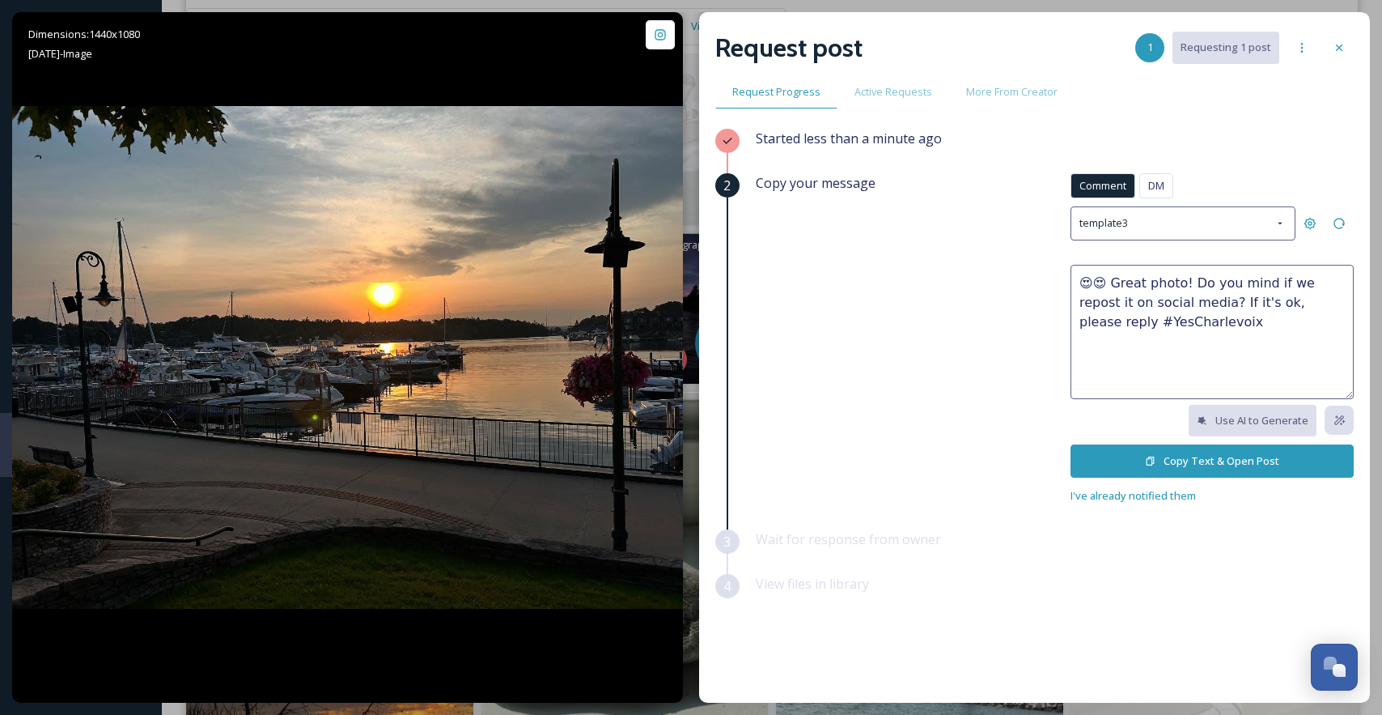
click at [1131, 456] on button "Copy Text & Open Post" at bounding box center [1212, 460] width 283 height 33
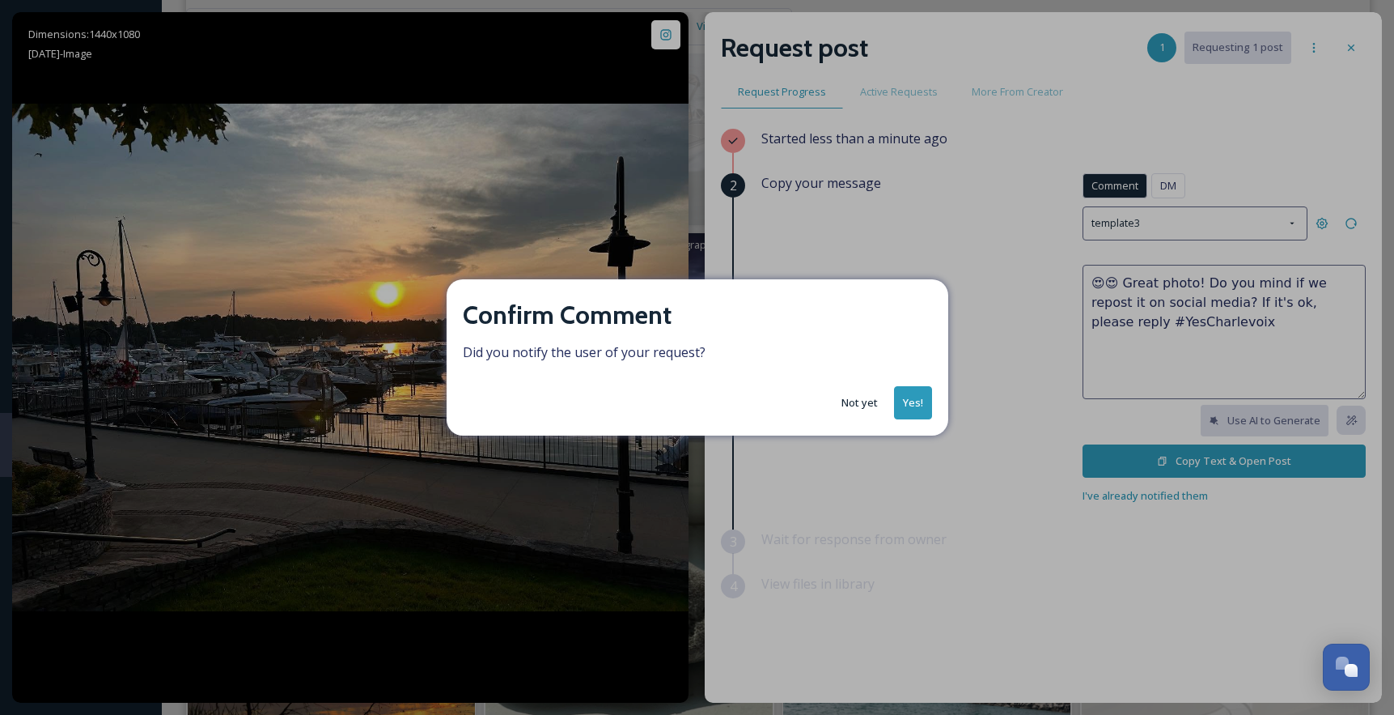
click at [923, 407] on button "Yes!" at bounding box center [913, 402] width 38 height 33
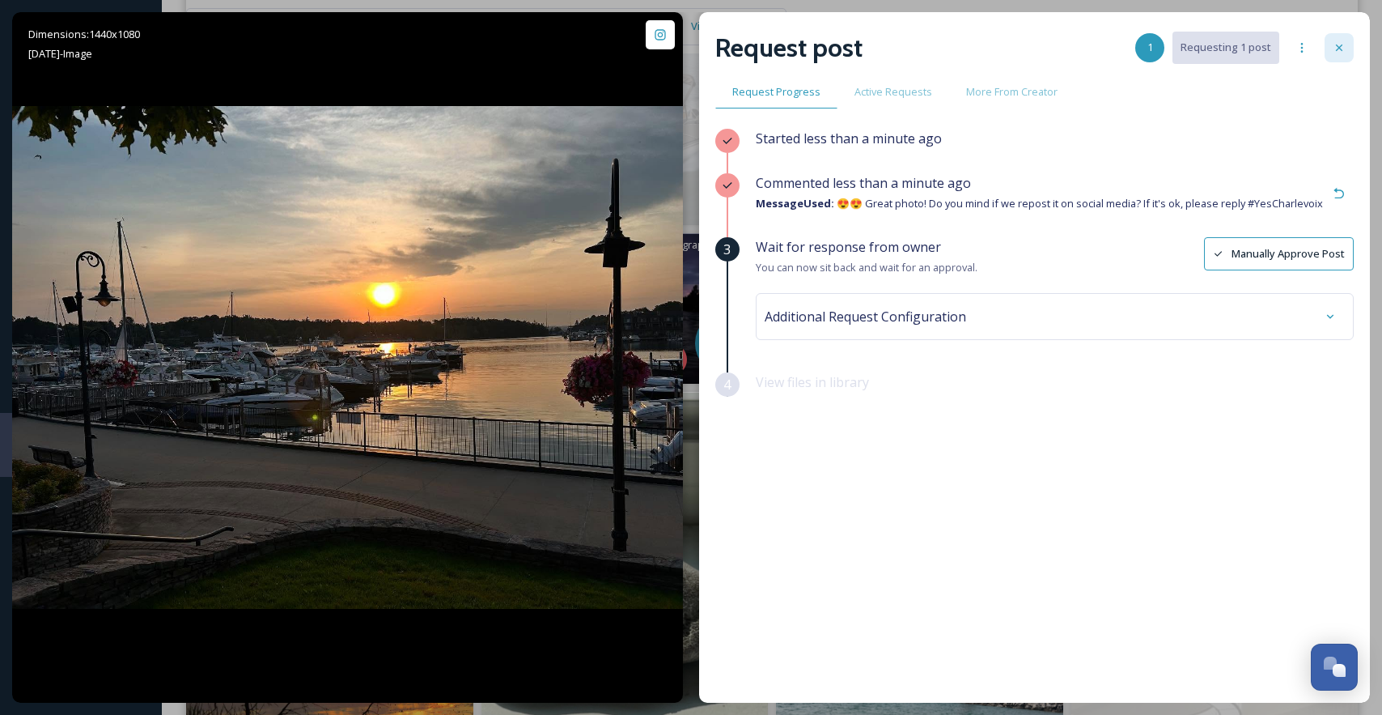
click at [1337, 51] on icon at bounding box center [1339, 47] width 13 height 13
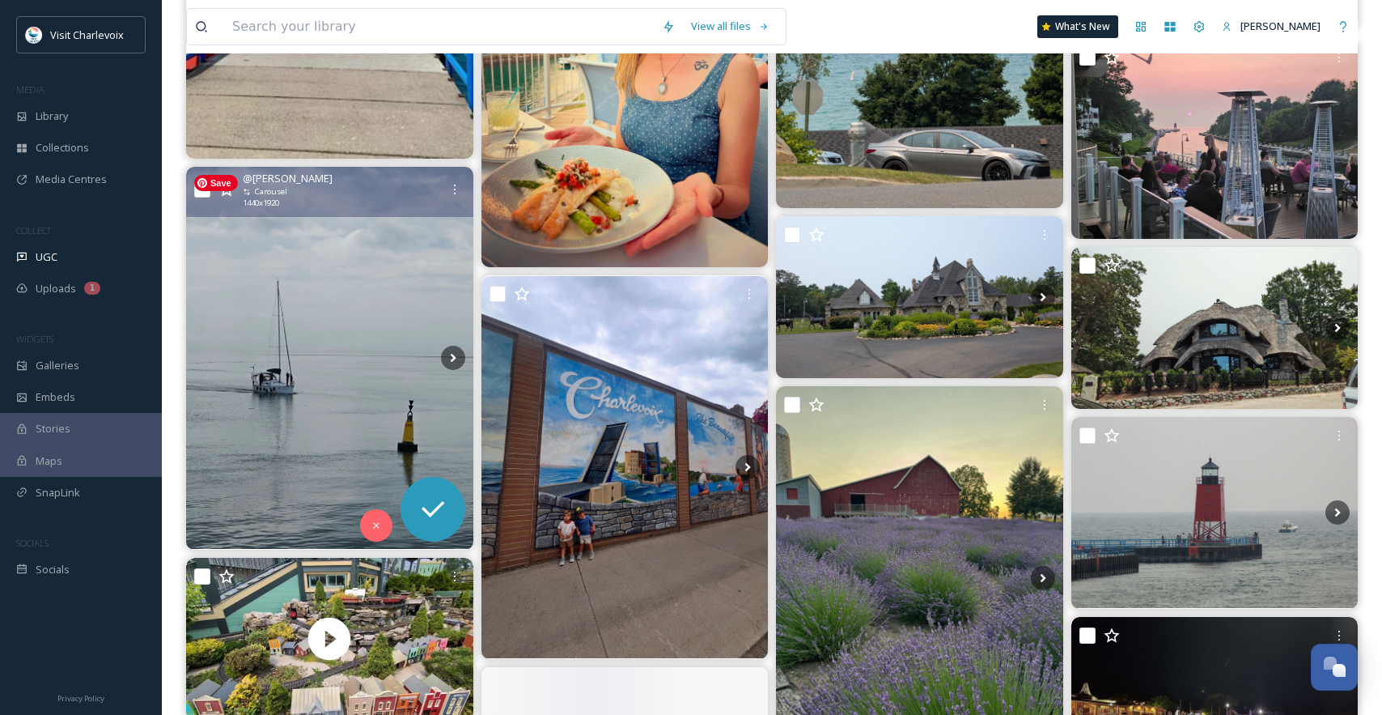
scroll to position [4845, 0]
